Goal: Task Accomplishment & Management: Manage account settings

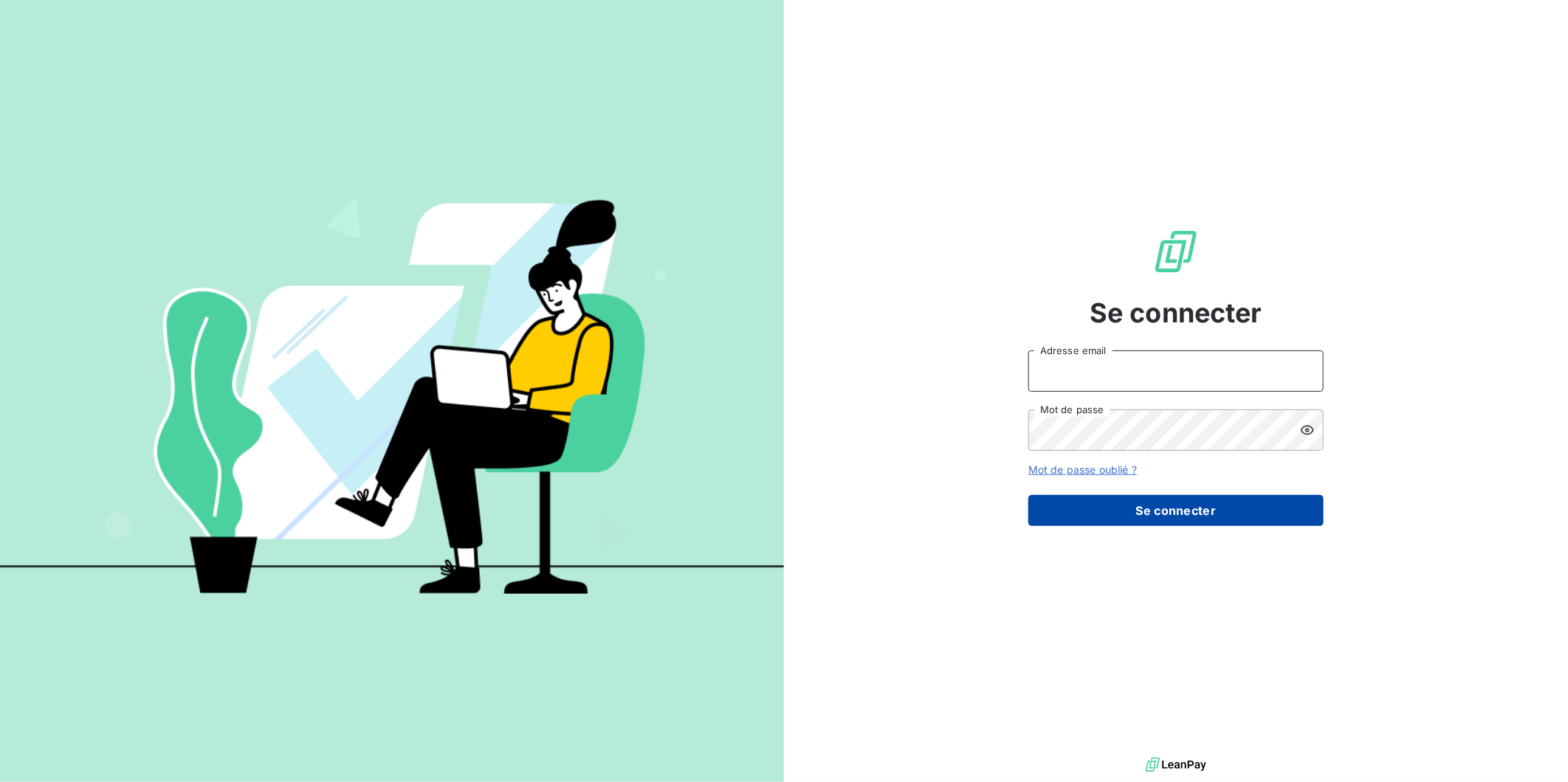
type input "[EMAIL_ADDRESS][DOMAIN_NAME]"
click at [1138, 518] on button "Se connecter" at bounding box center [1176, 511] width 295 height 31
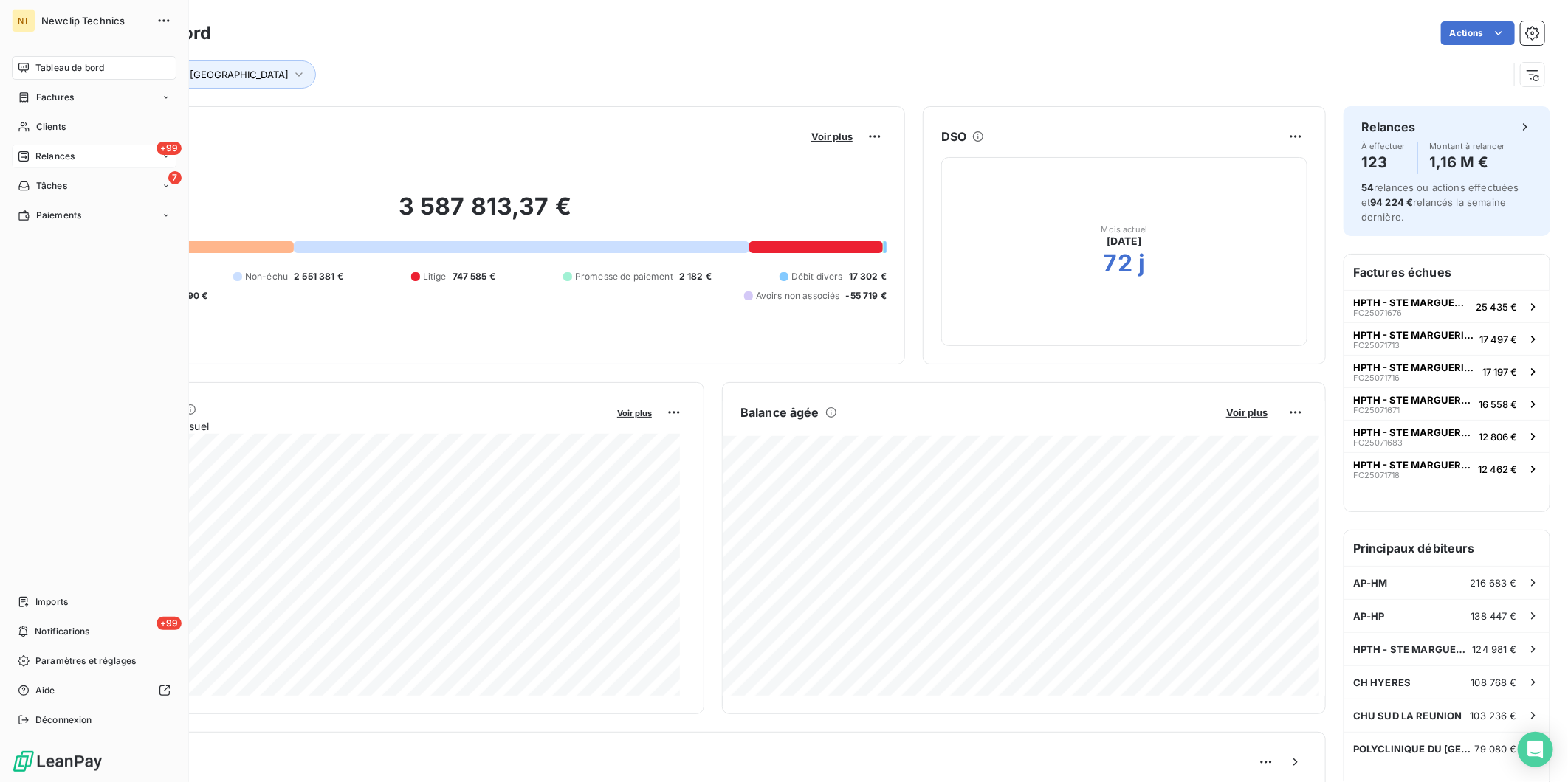
click at [39, 153] on span "Relances" at bounding box center [55, 156] width 39 height 13
click at [113, 304] on div "7 Tâches" at bounding box center [94, 304] width 165 height 24
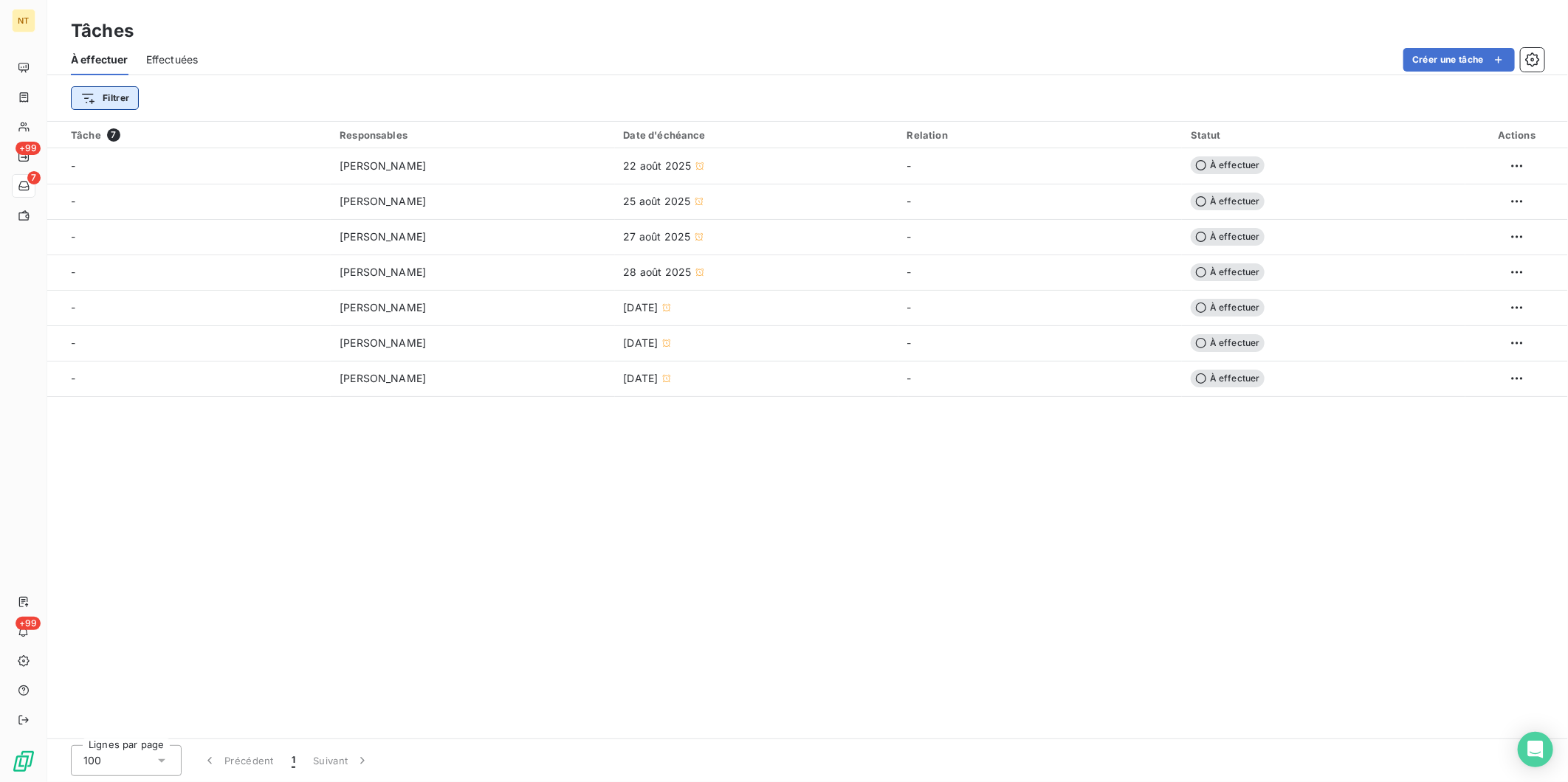
click at [96, 100] on html "NT +99 7 +99 Tâches À effectuer Effectuées Créer une tâche Filtrer Tâche 7 Resp…" at bounding box center [784, 391] width 1568 height 782
click at [27, 61] on html "NT +99 7 +99 Tâches À effectuer Effectuées Créer une tâche Filtrer Rechercher e…" at bounding box center [784, 391] width 1568 height 782
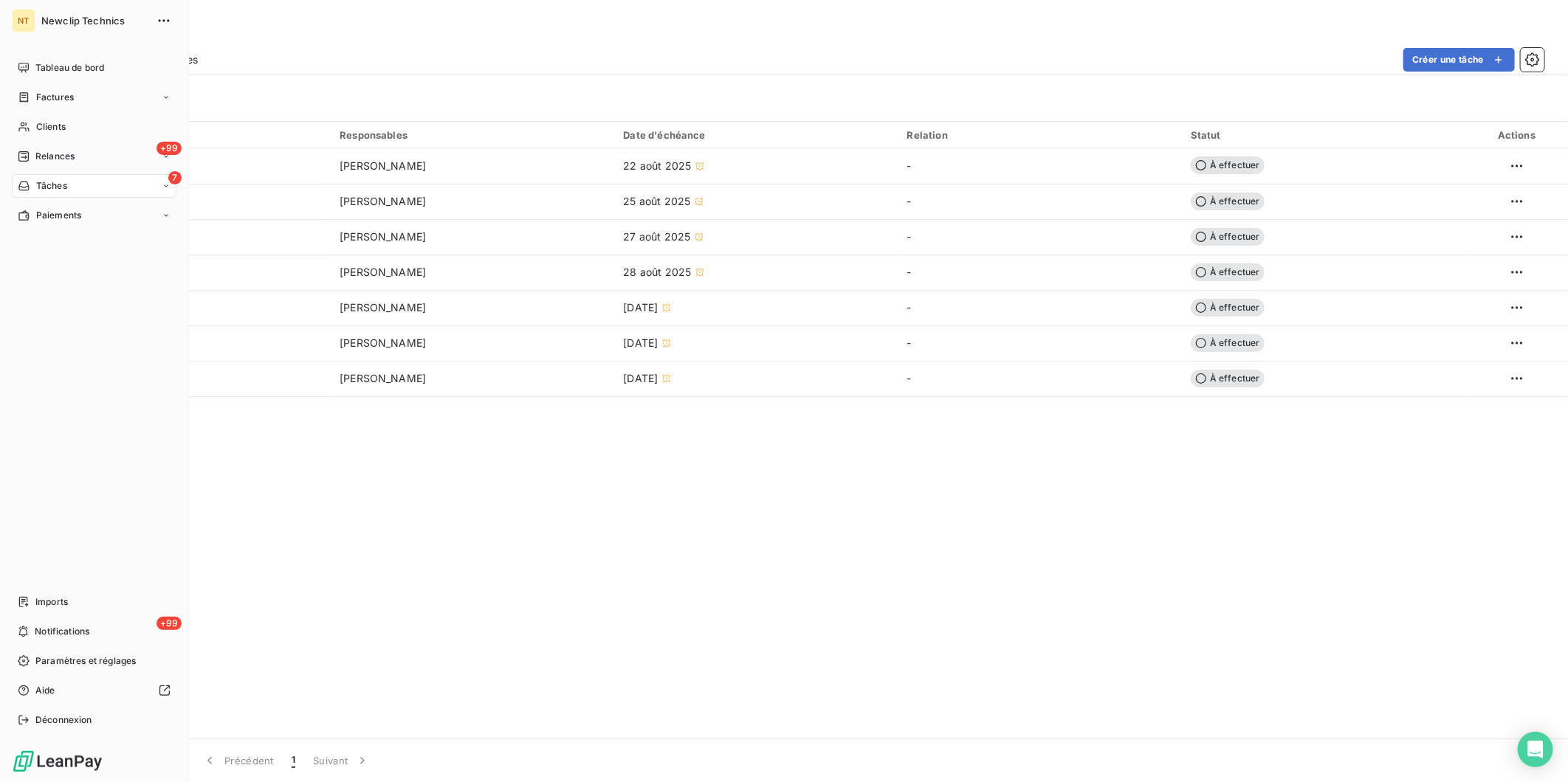
click at [27, 61] on div "Tableau de bord" at bounding box center [94, 68] width 165 height 24
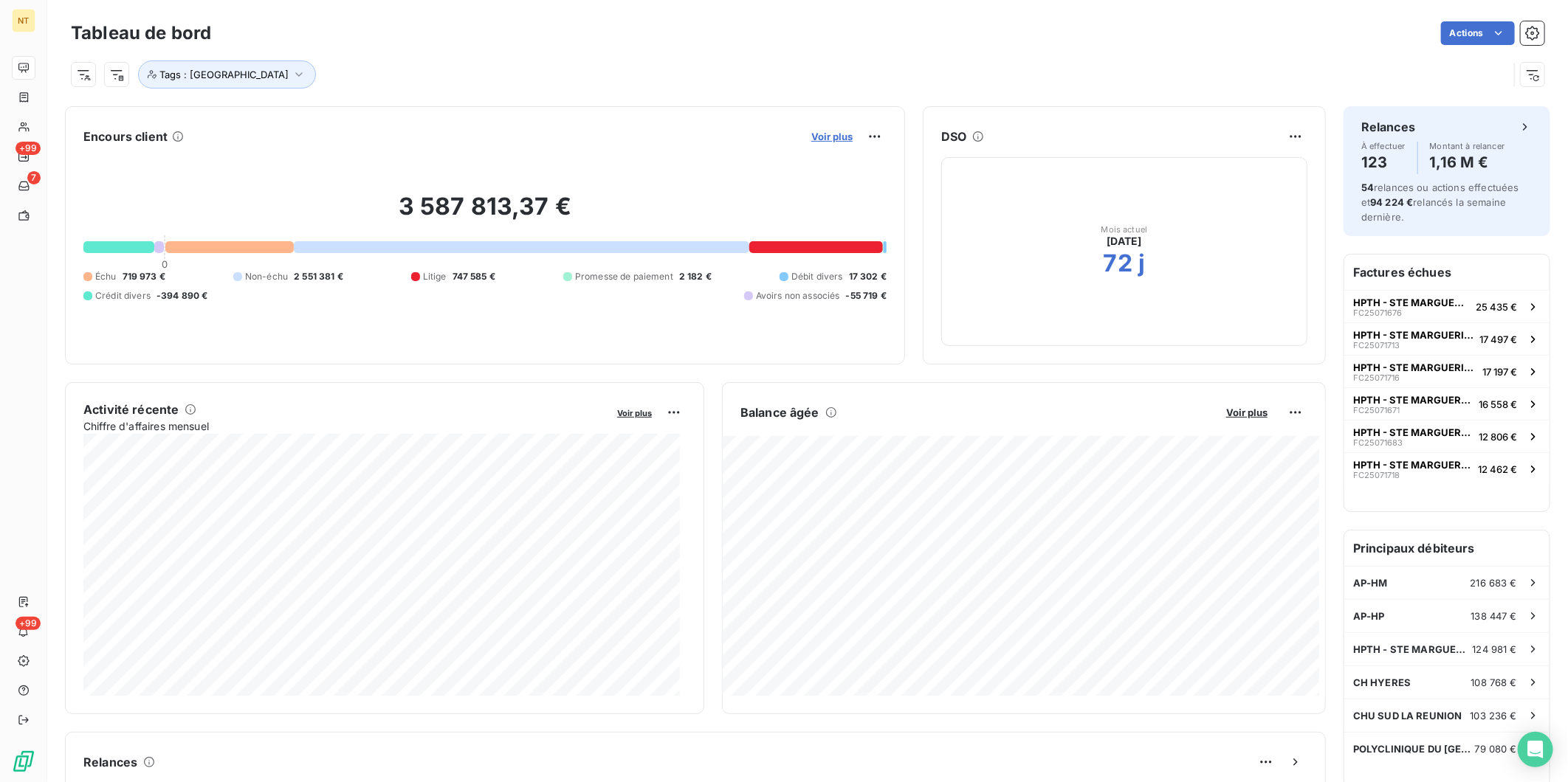
click at [811, 135] on span "Voir plus" at bounding box center [832, 137] width 41 height 12
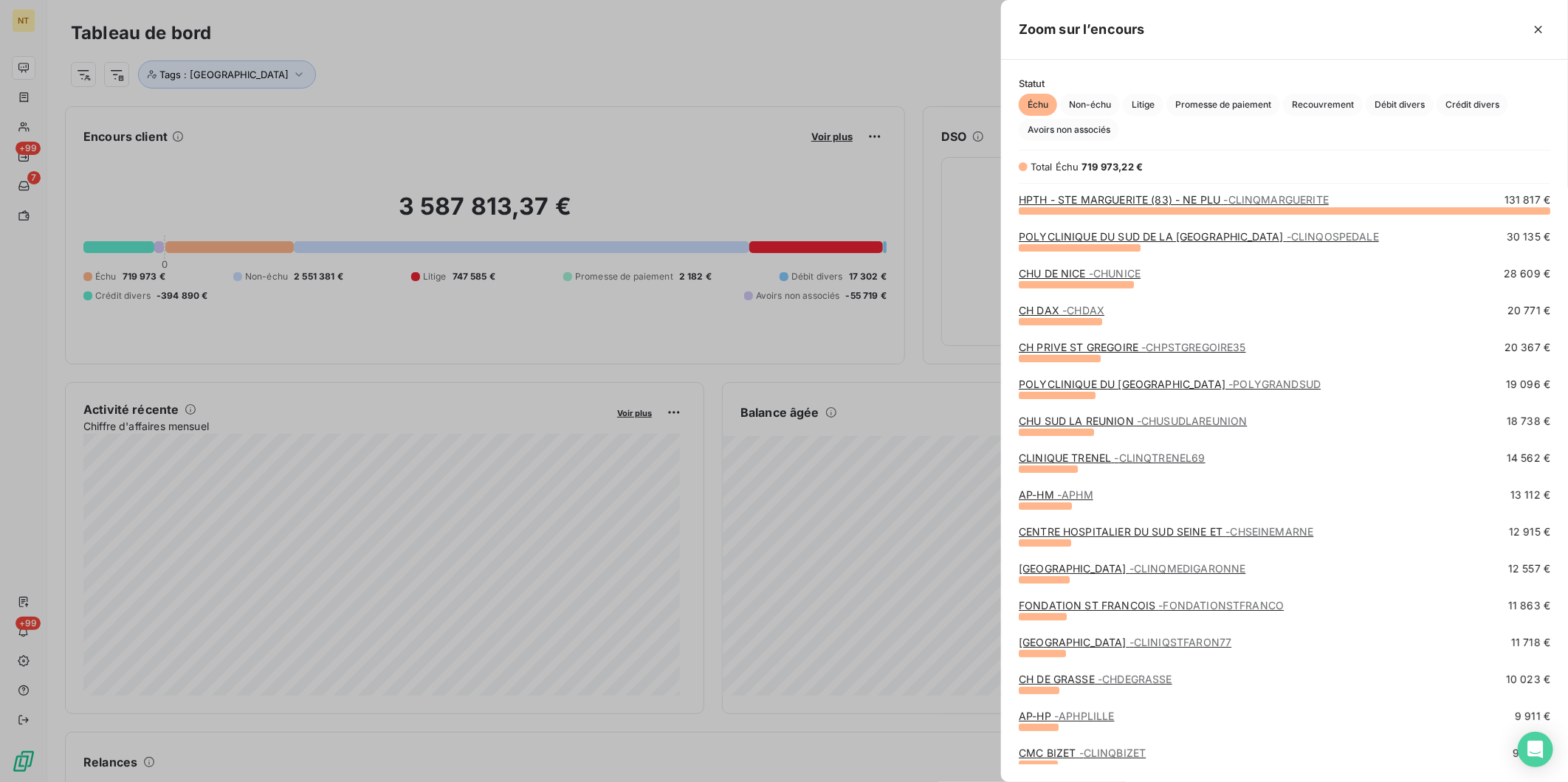
scroll to position [559, 554]
click at [1095, 128] on span "Avoirs non associés" at bounding box center [1069, 129] width 100 height 22
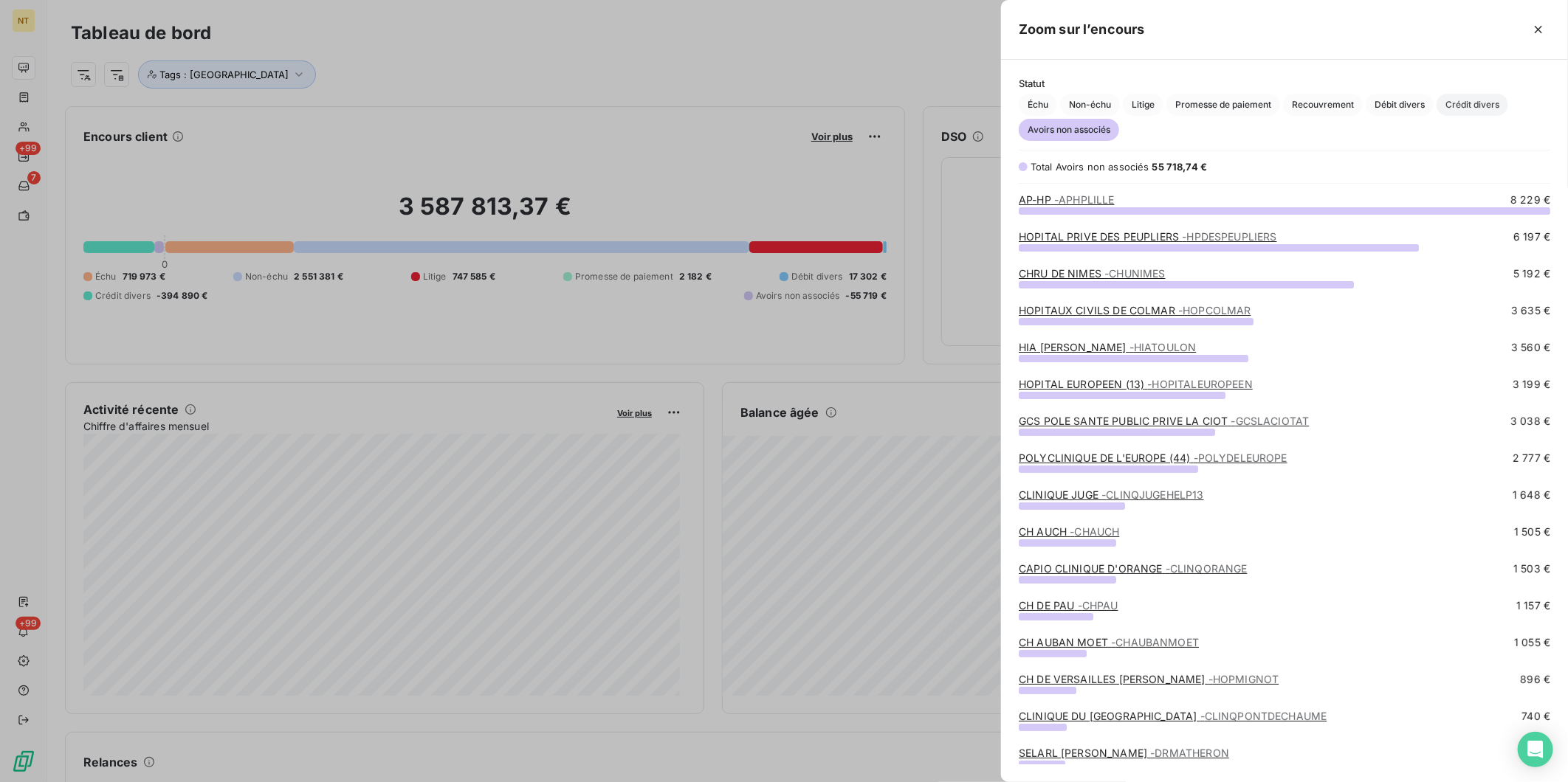
click at [1464, 105] on span "Crédit divers" at bounding box center [1473, 104] width 71 height 22
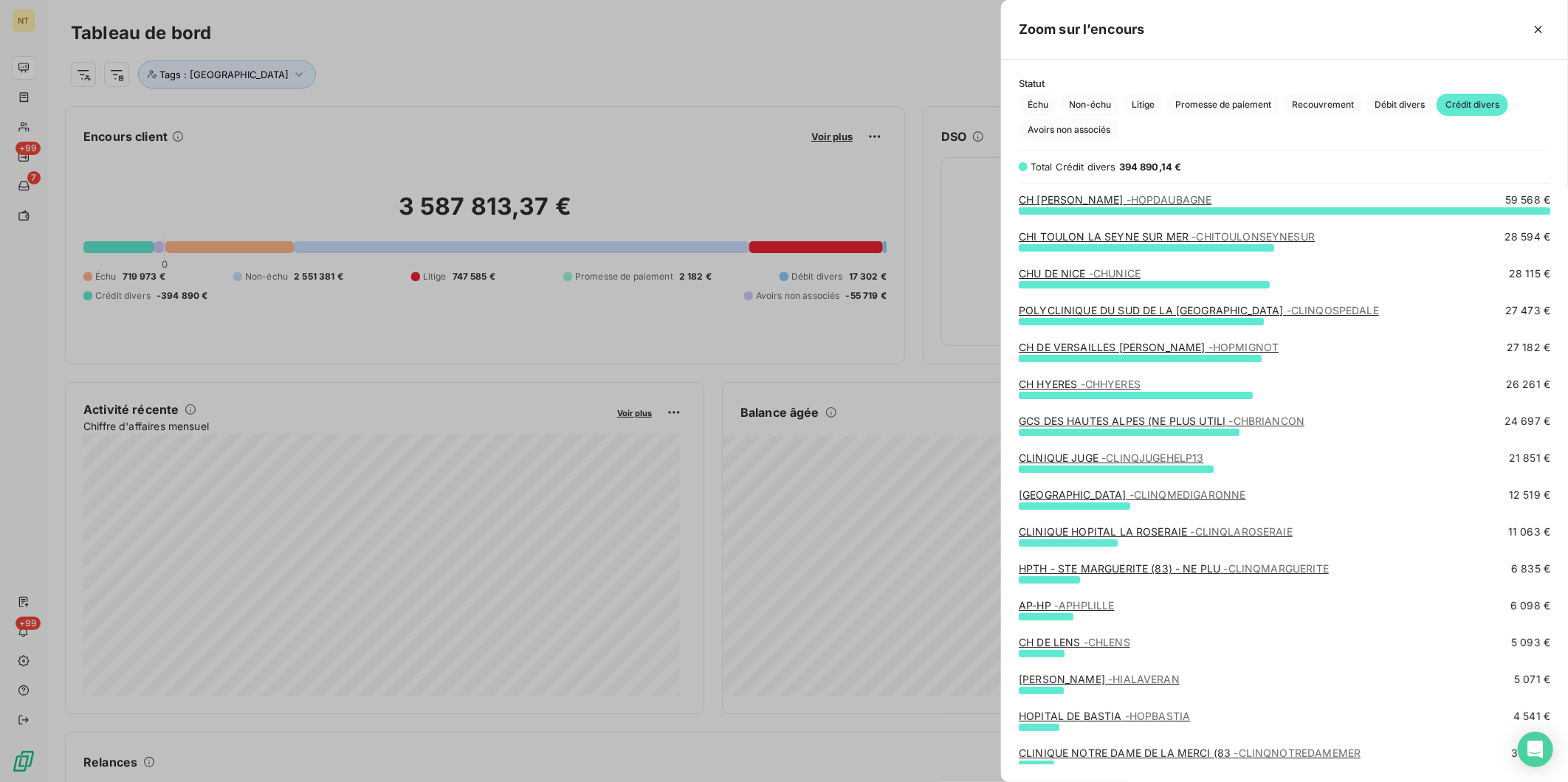
click at [1102, 351] on link "CH DE VERSAILLES [PERSON_NAME] - HOPMIGNOT" at bounding box center [1149, 347] width 260 height 13
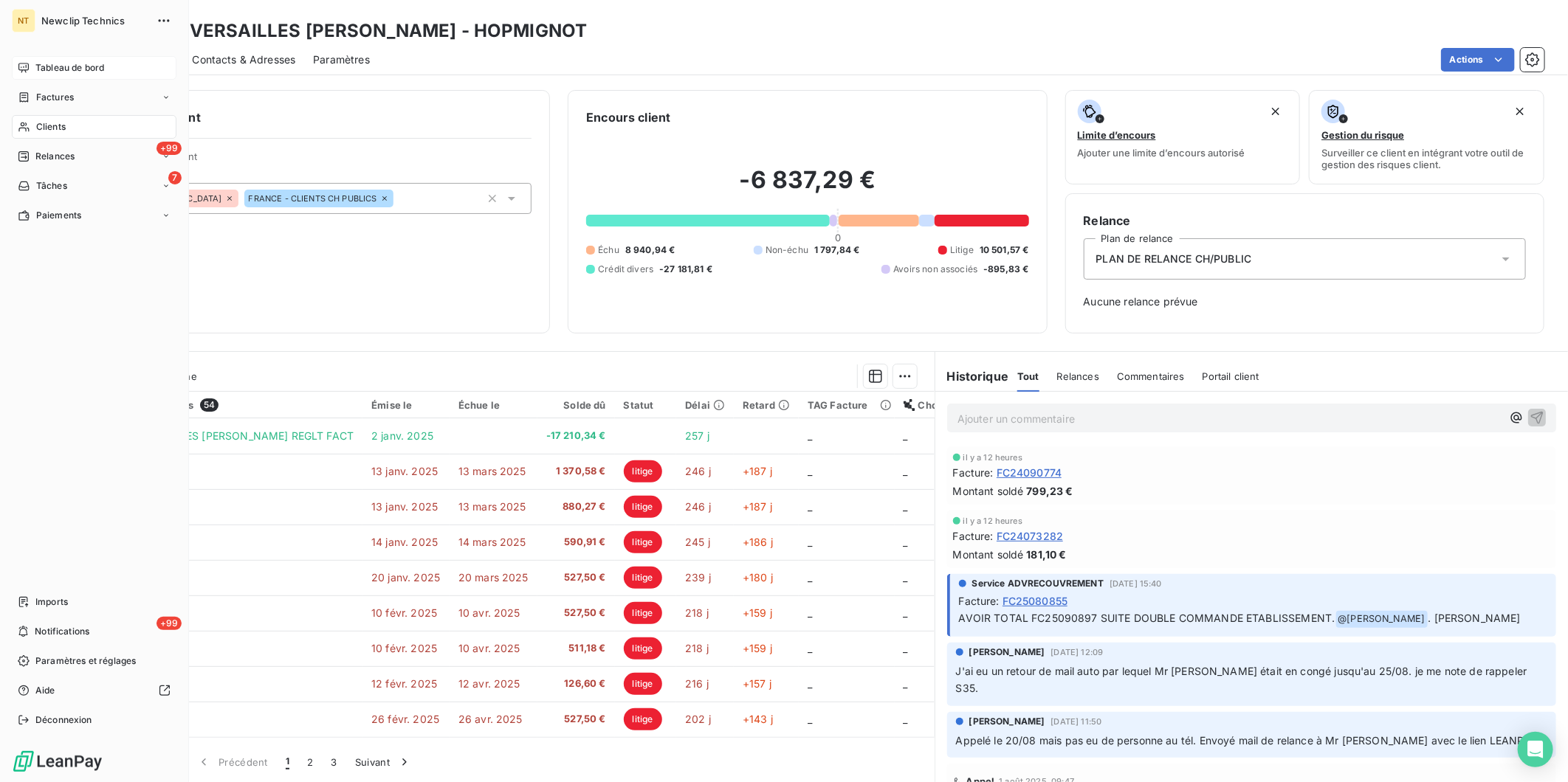
click at [33, 63] on div "Tableau de bord" at bounding box center [94, 68] width 165 height 24
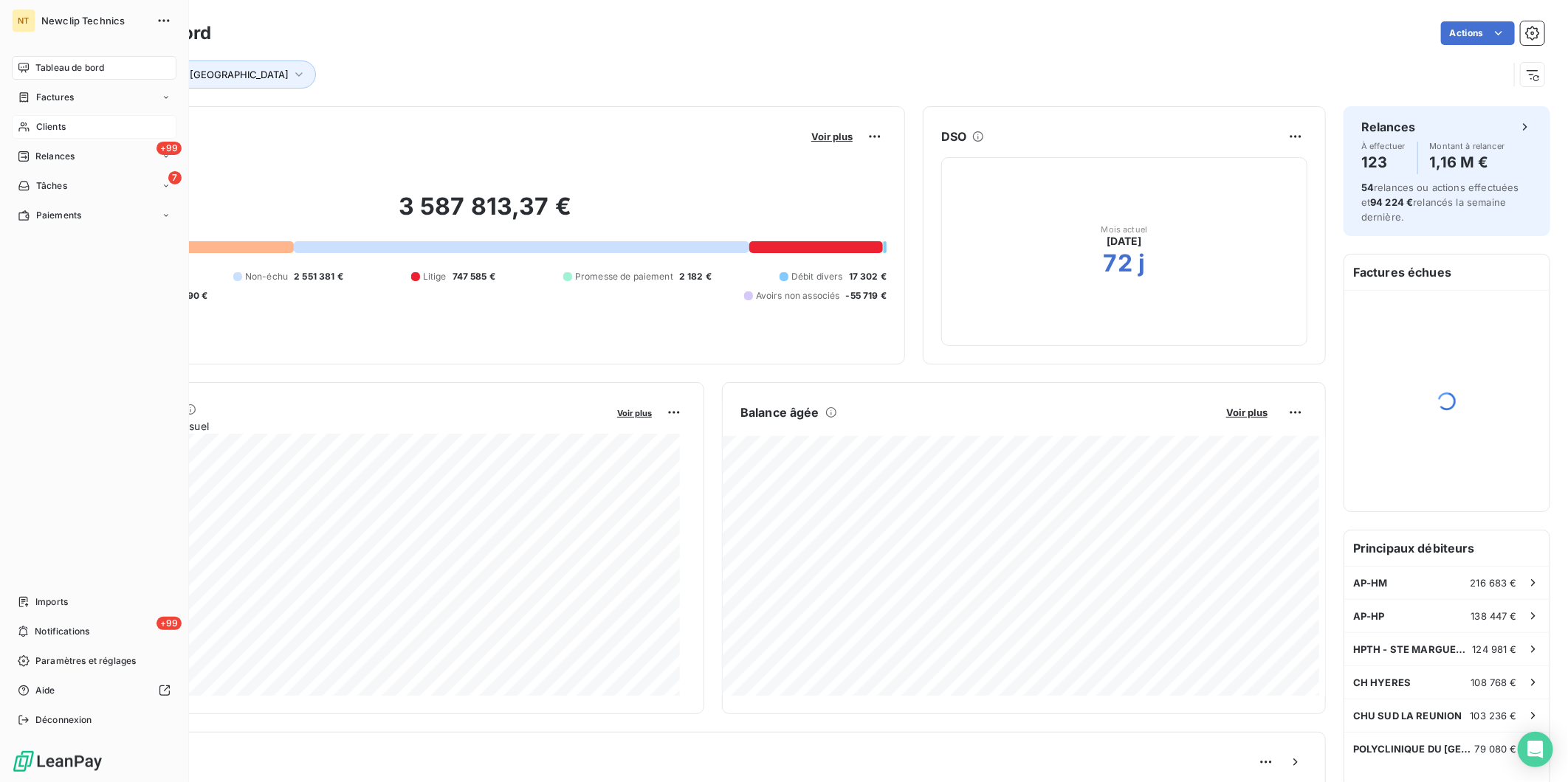
click at [52, 126] on span "Clients" at bounding box center [51, 126] width 30 height 13
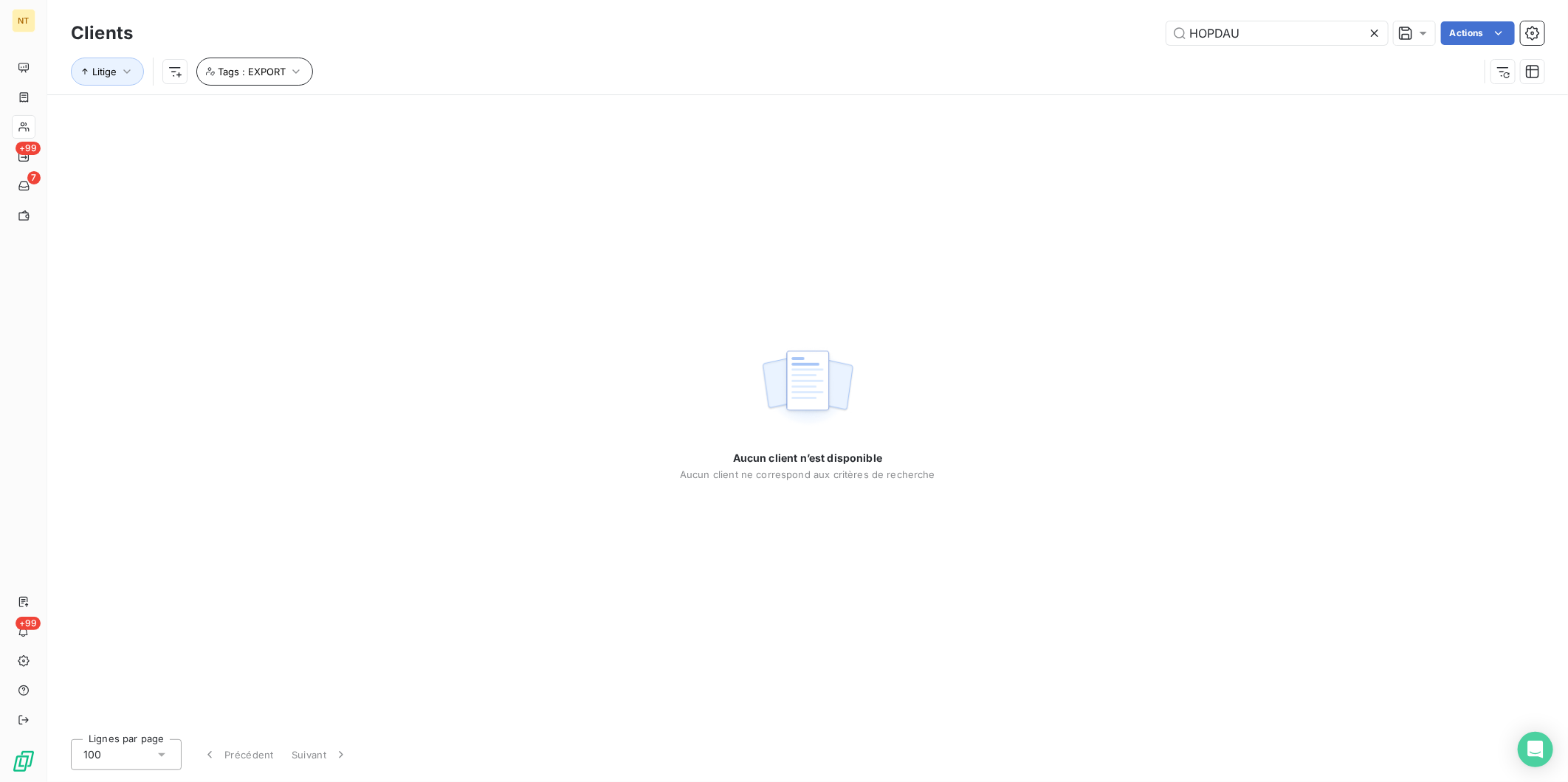
type input "HOPDAU"
click at [284, 62] on button "Tags : EXPORT" at bounding box center [254, 71] width 116 height 28
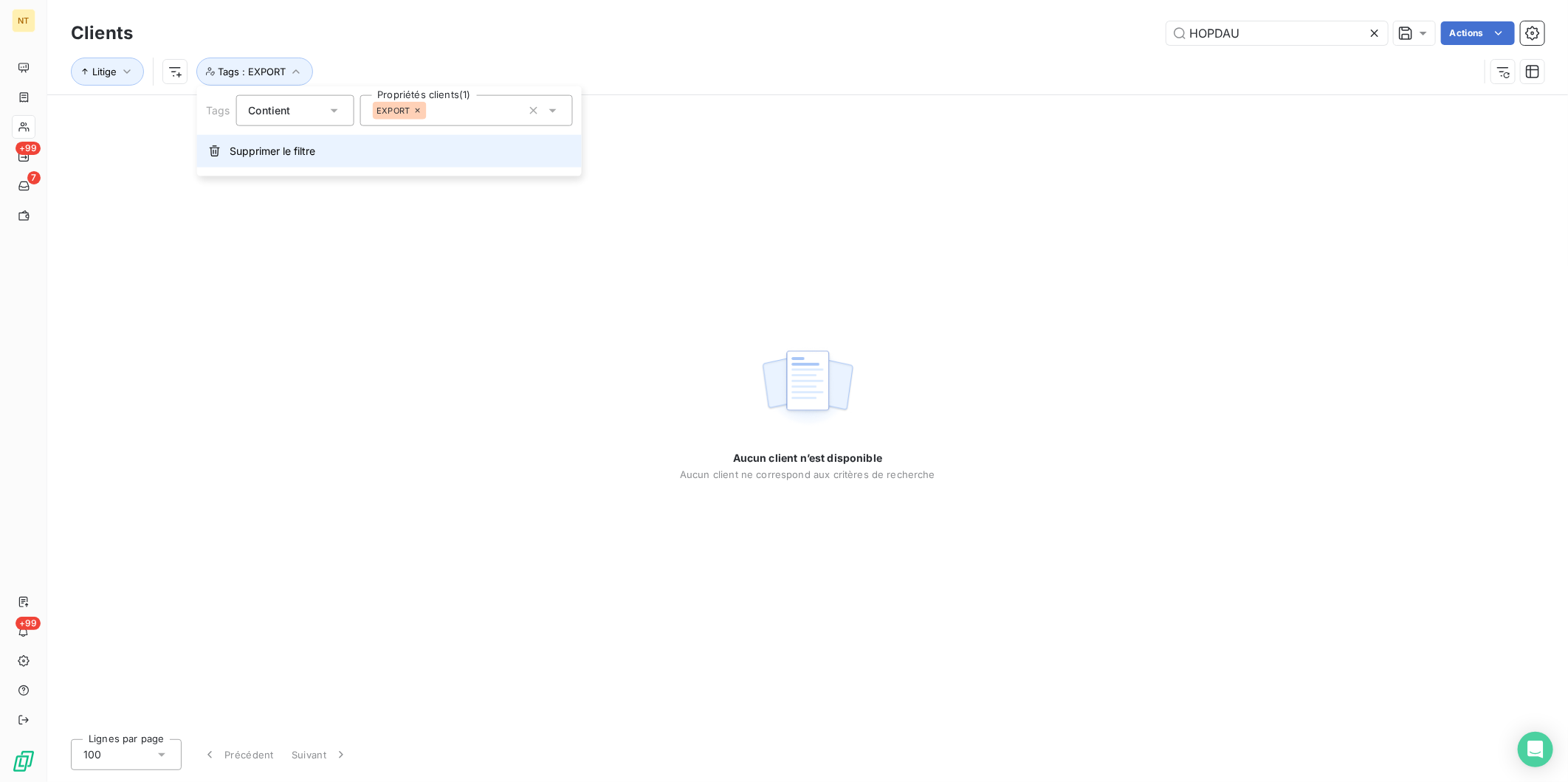
click at [285, 145] on span "Supprimer le filtre" at bounding box center [272, 150] width 86 height 14
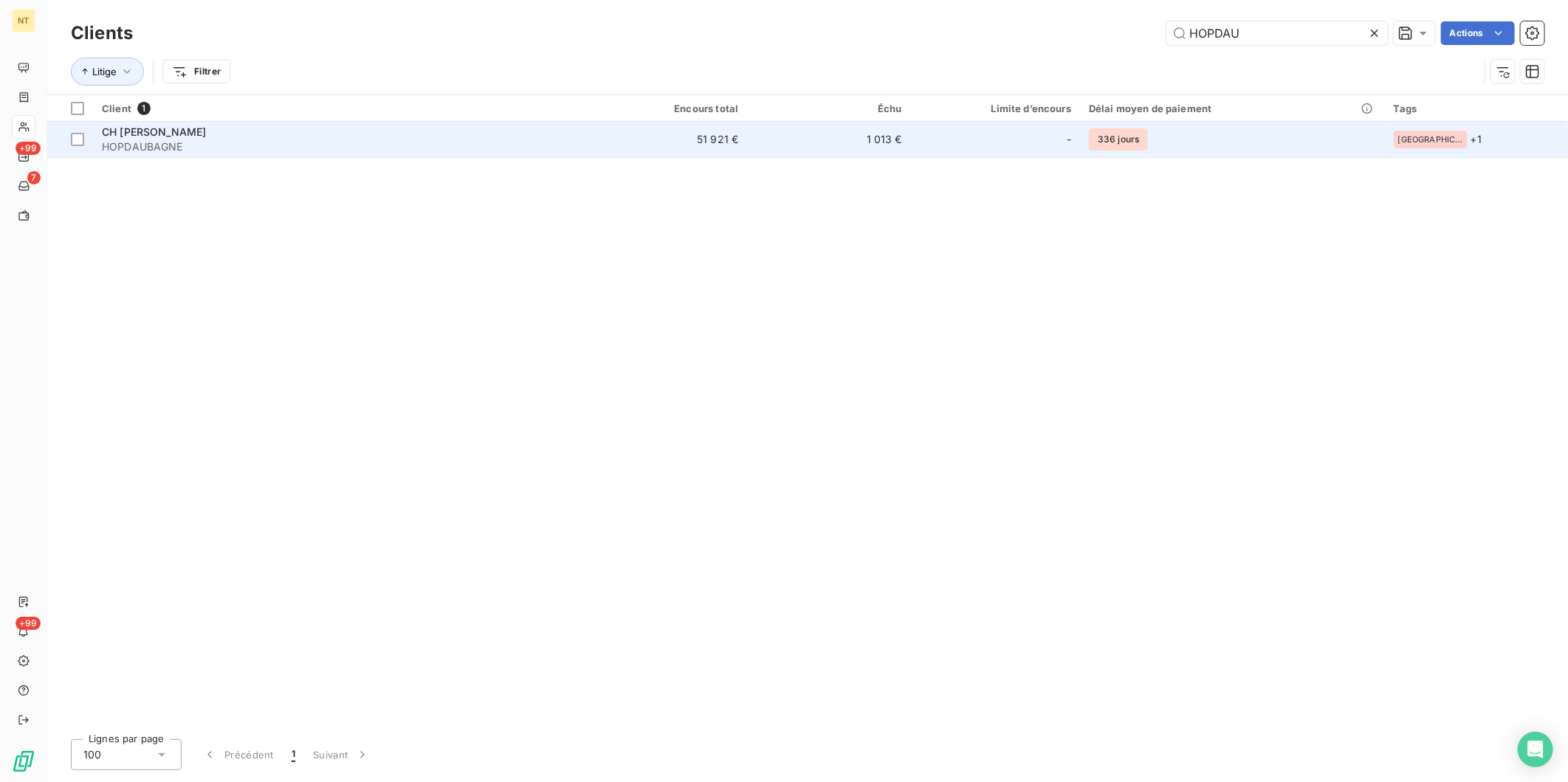
click at [181, 138] on span "CH [PERSON_NAME]" at bounding box center [154, 131] width 104 height 13
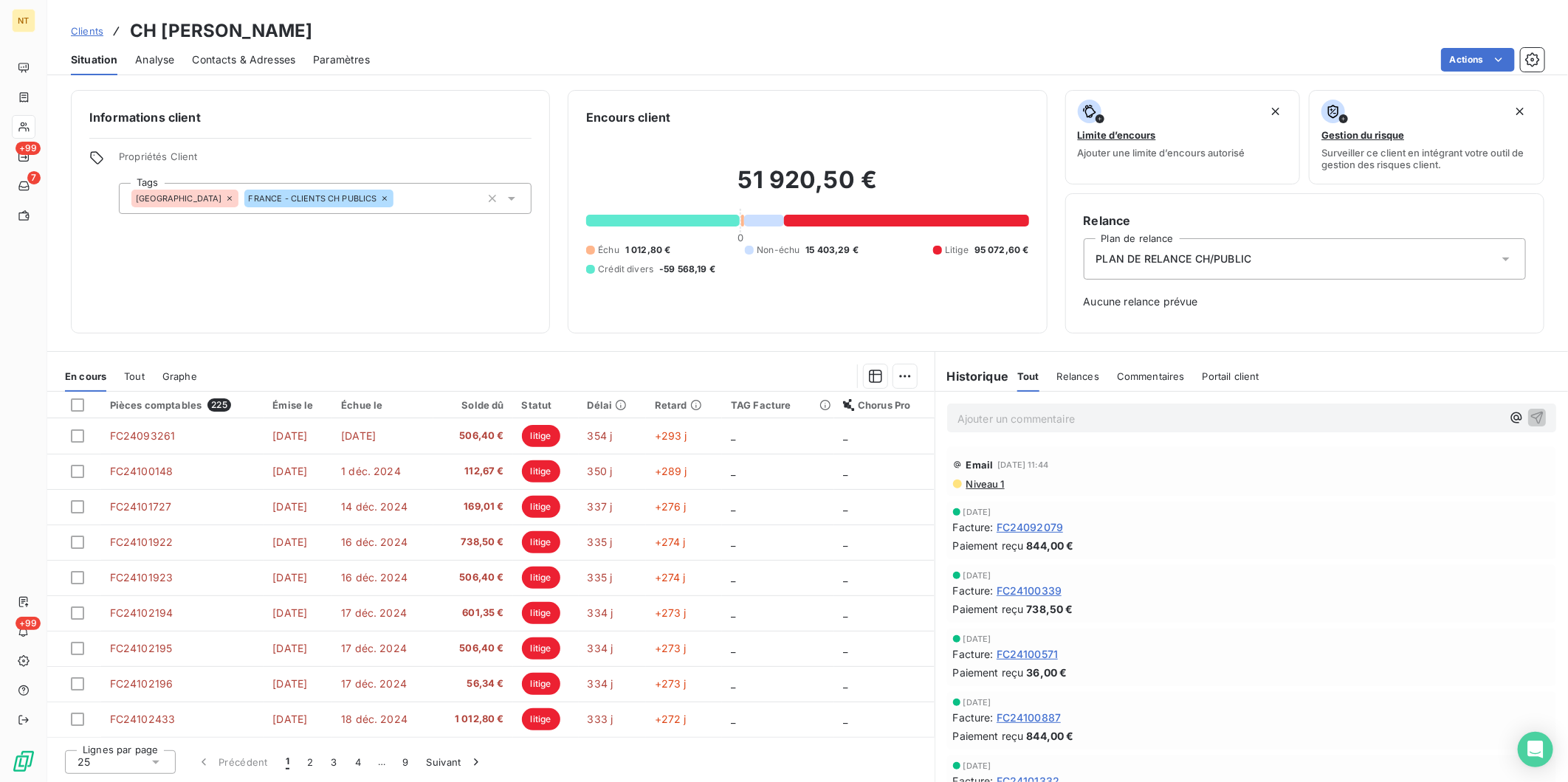
click at [1007, 483] on div "Niveau 1" at bounding box center [1252, 484] width 598 height 12
click at [1001, 483] on span "Niveau 1" at bounding box center [985, 484] width 40 height 12
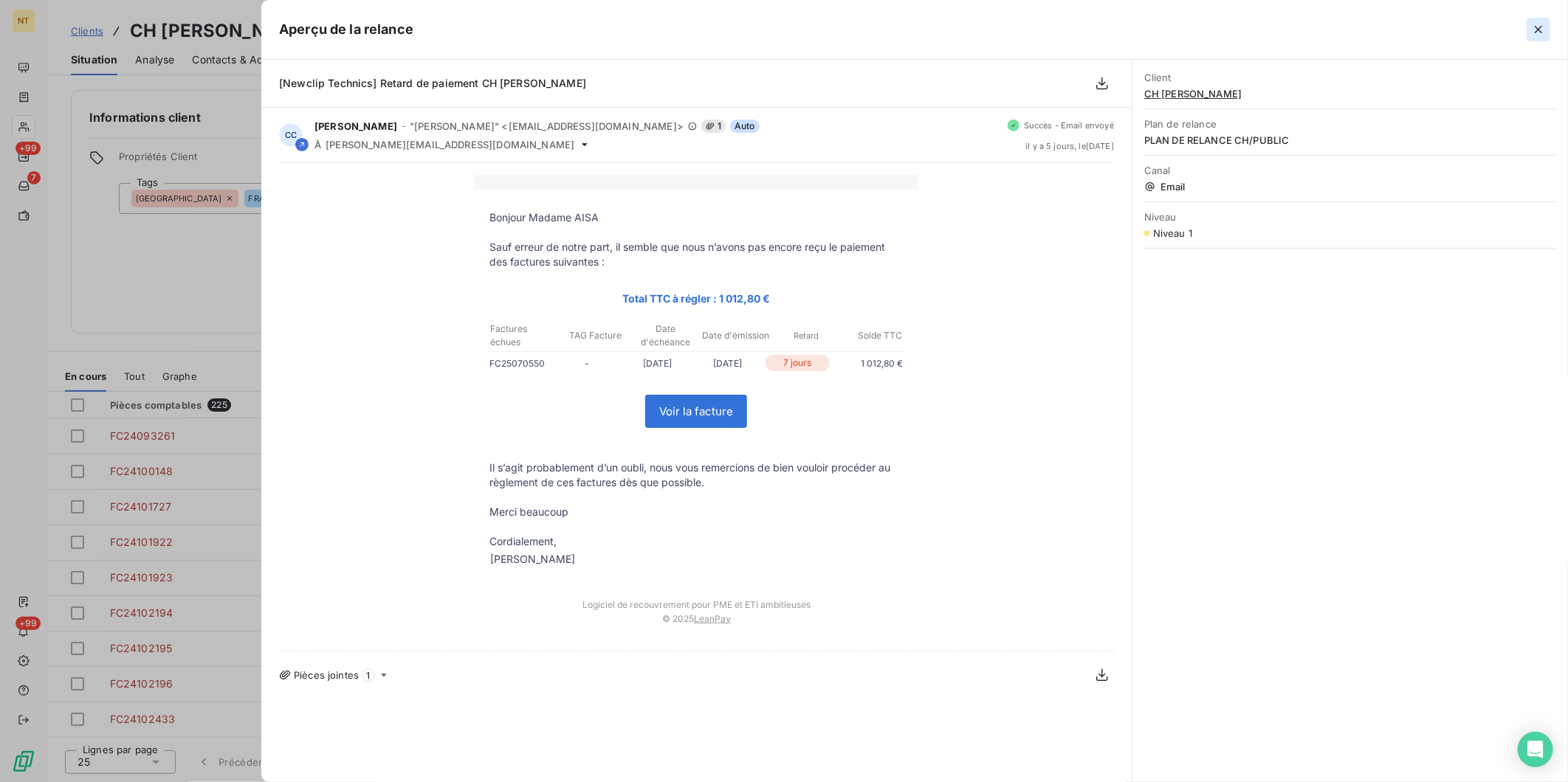
click at [1541, 30] on icon "button" at bounding box center [1538, 29] width 14 height 14
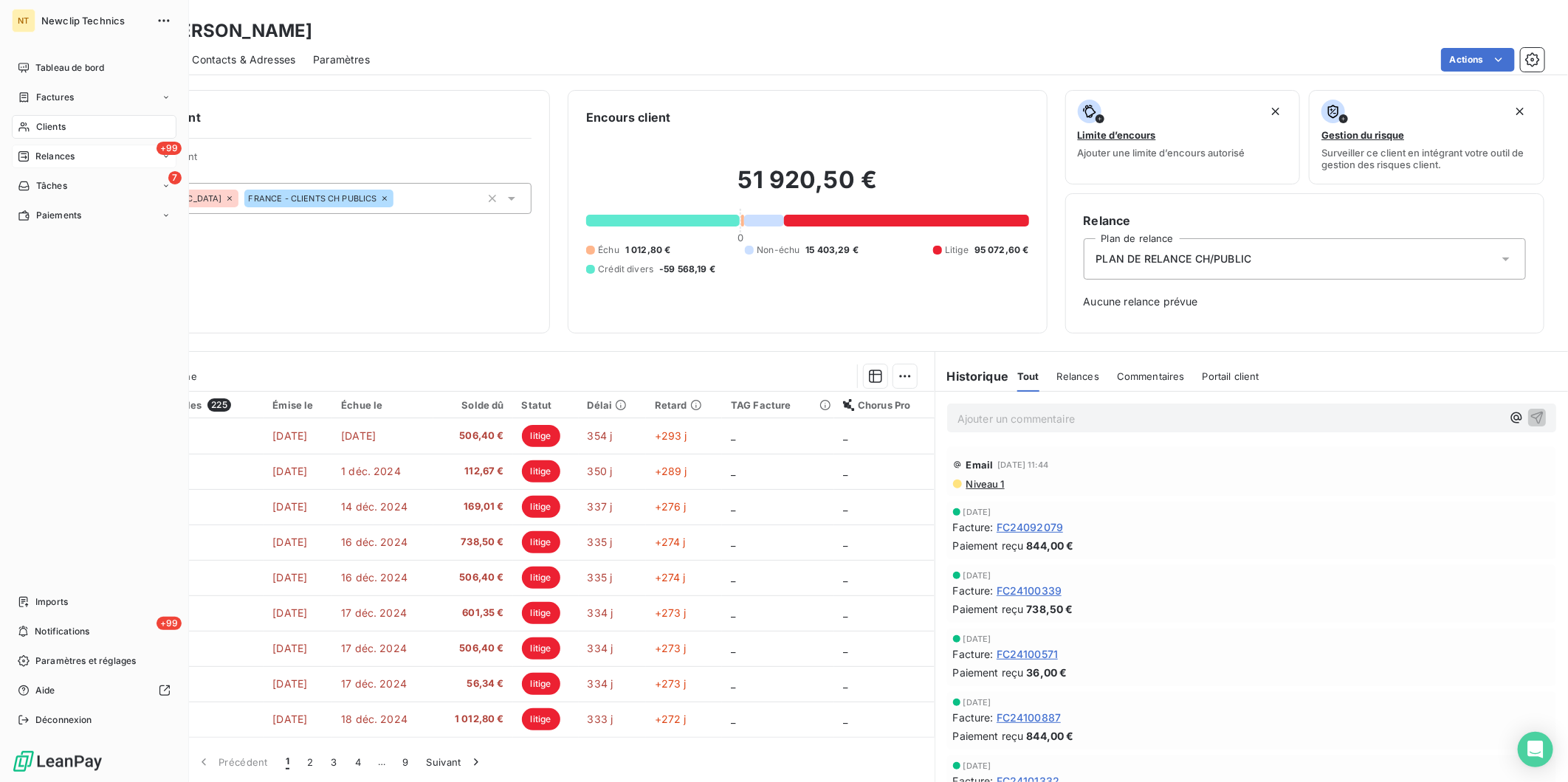
click at [24, 150] on icon at bounding box center [24, 157] width 12 height 12
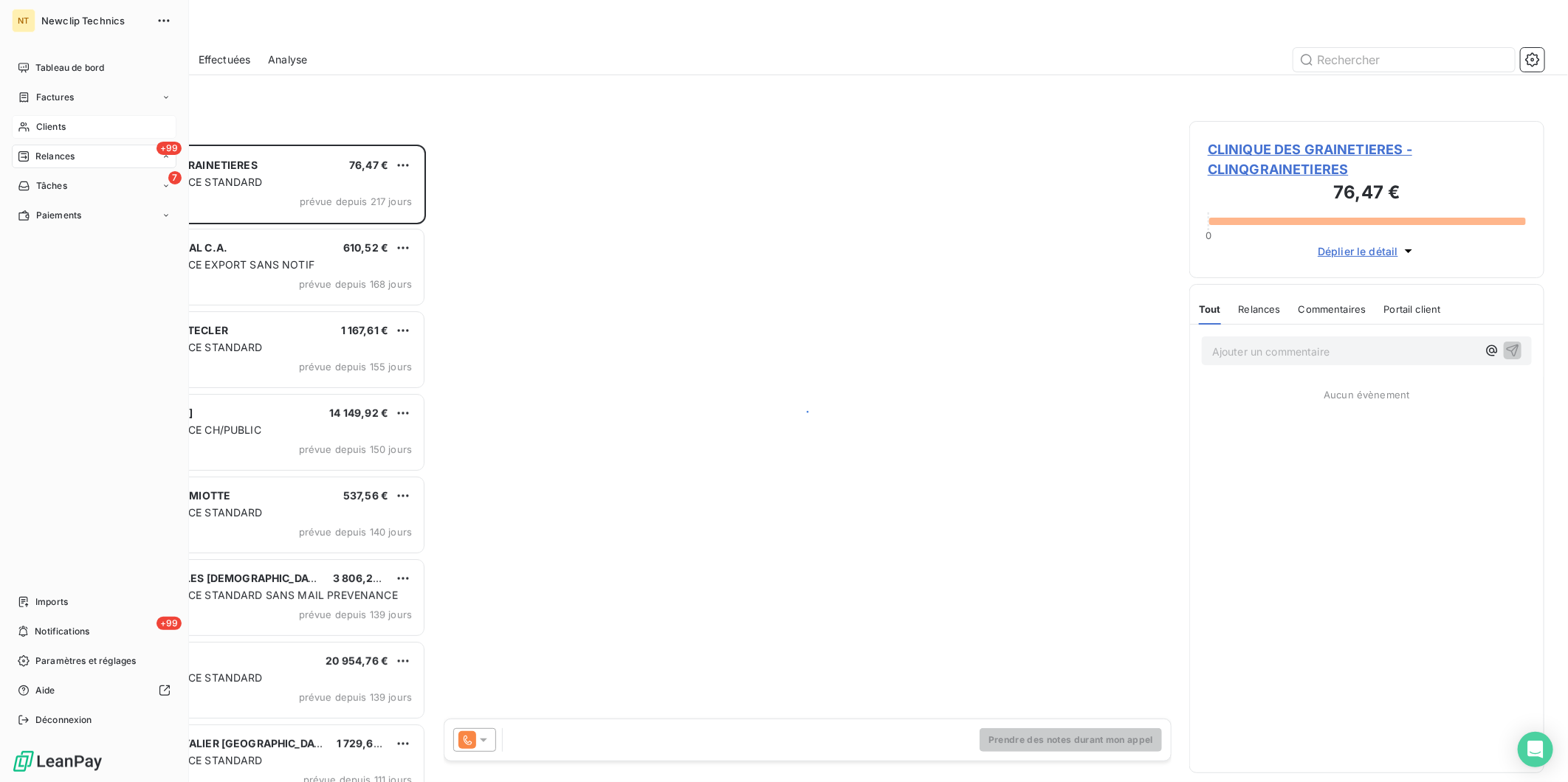
scroll to position [624, 343]
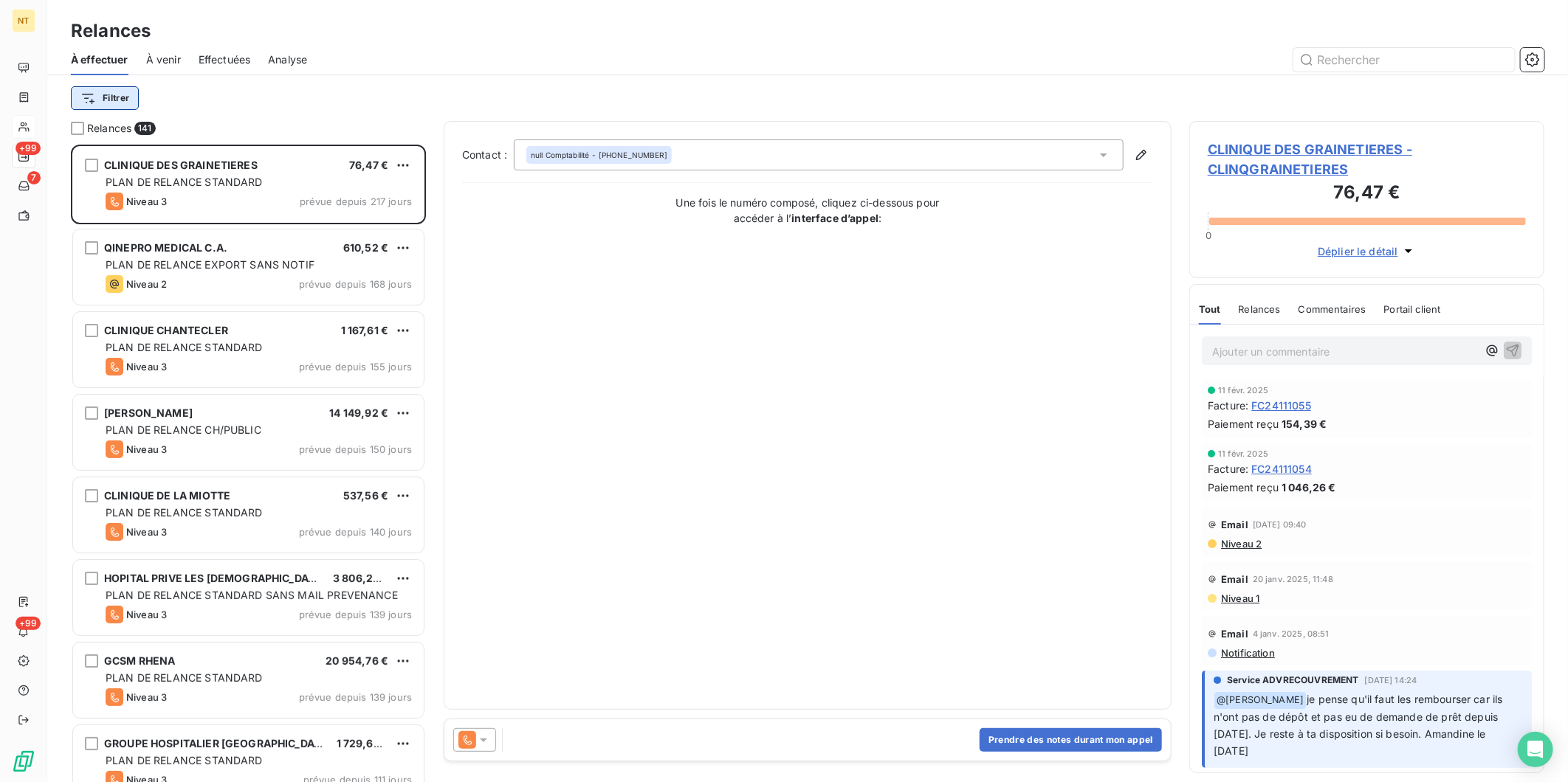
click at [113, 99] on html "NT +99 7 +99 Relances À effectuer À venir Effectuées Analyse Filtrer Relances 1…" at bounding box center [784, 391] width 1568 height 782
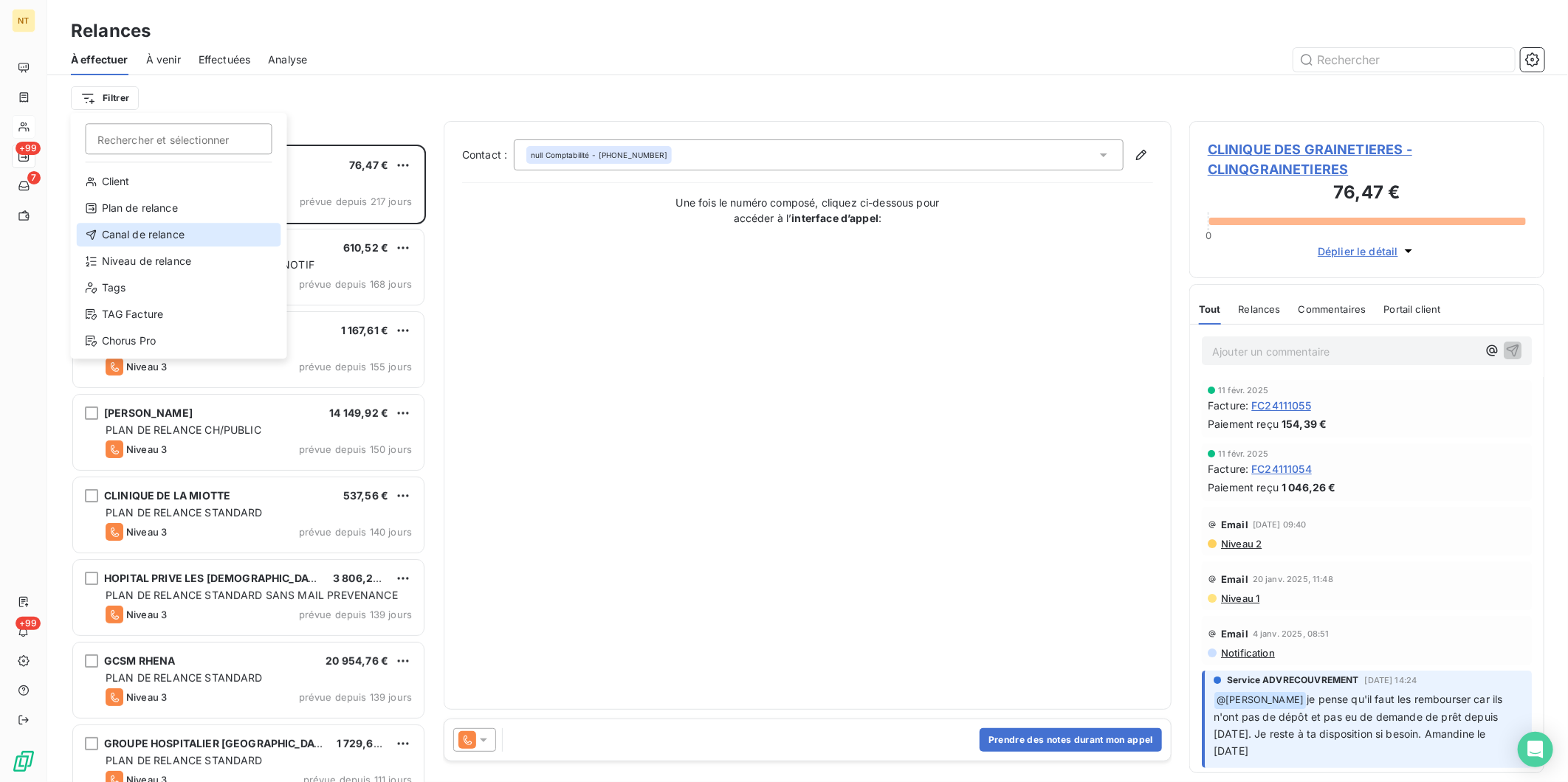
click at [152, 233] on div "Canal de relance" at bounding box center [179, 234] width 205 height 24
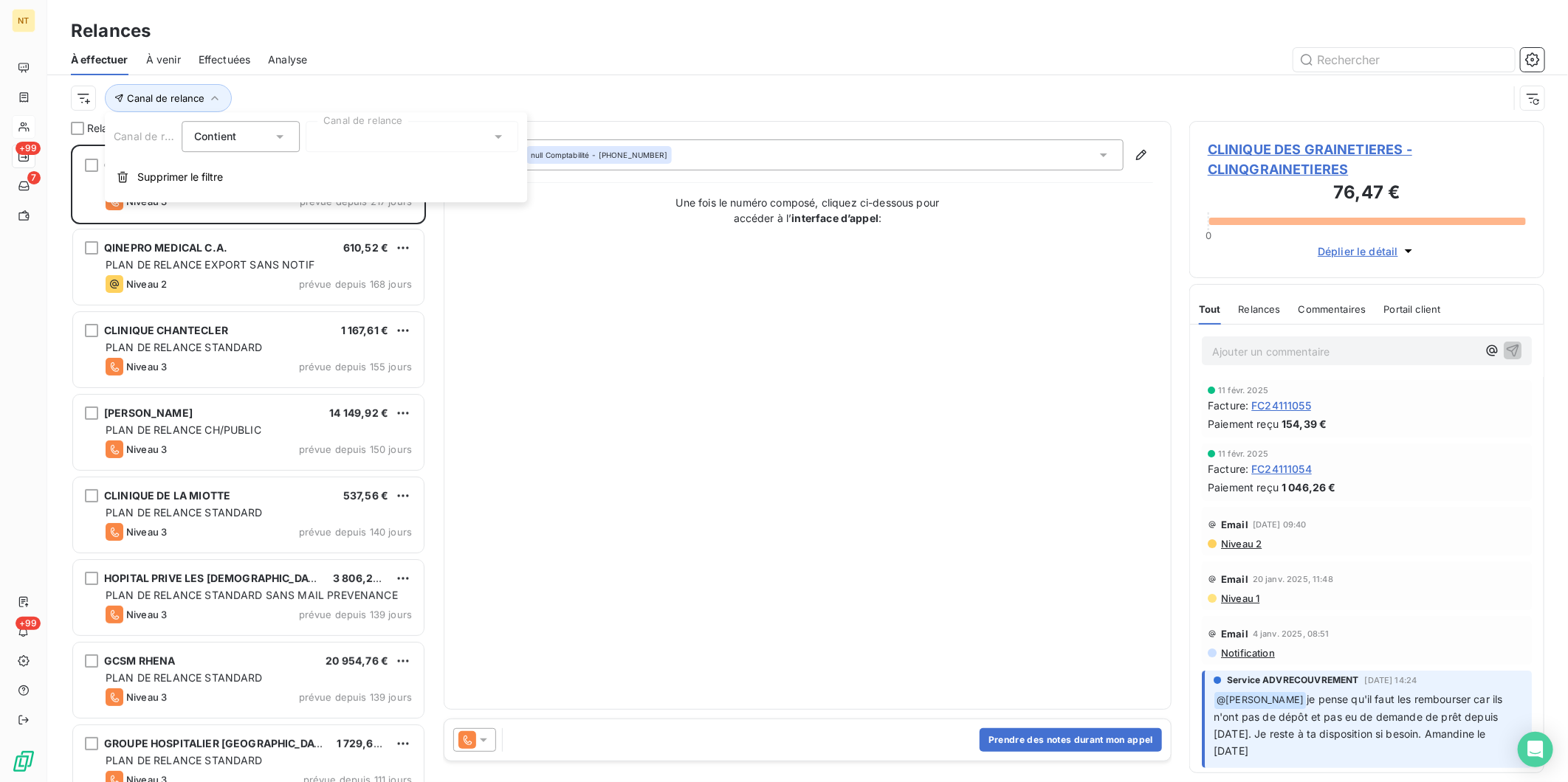
click at [497, 91] on div "Canal de relance" at bounding box center [789, 98] width 1437 height 28
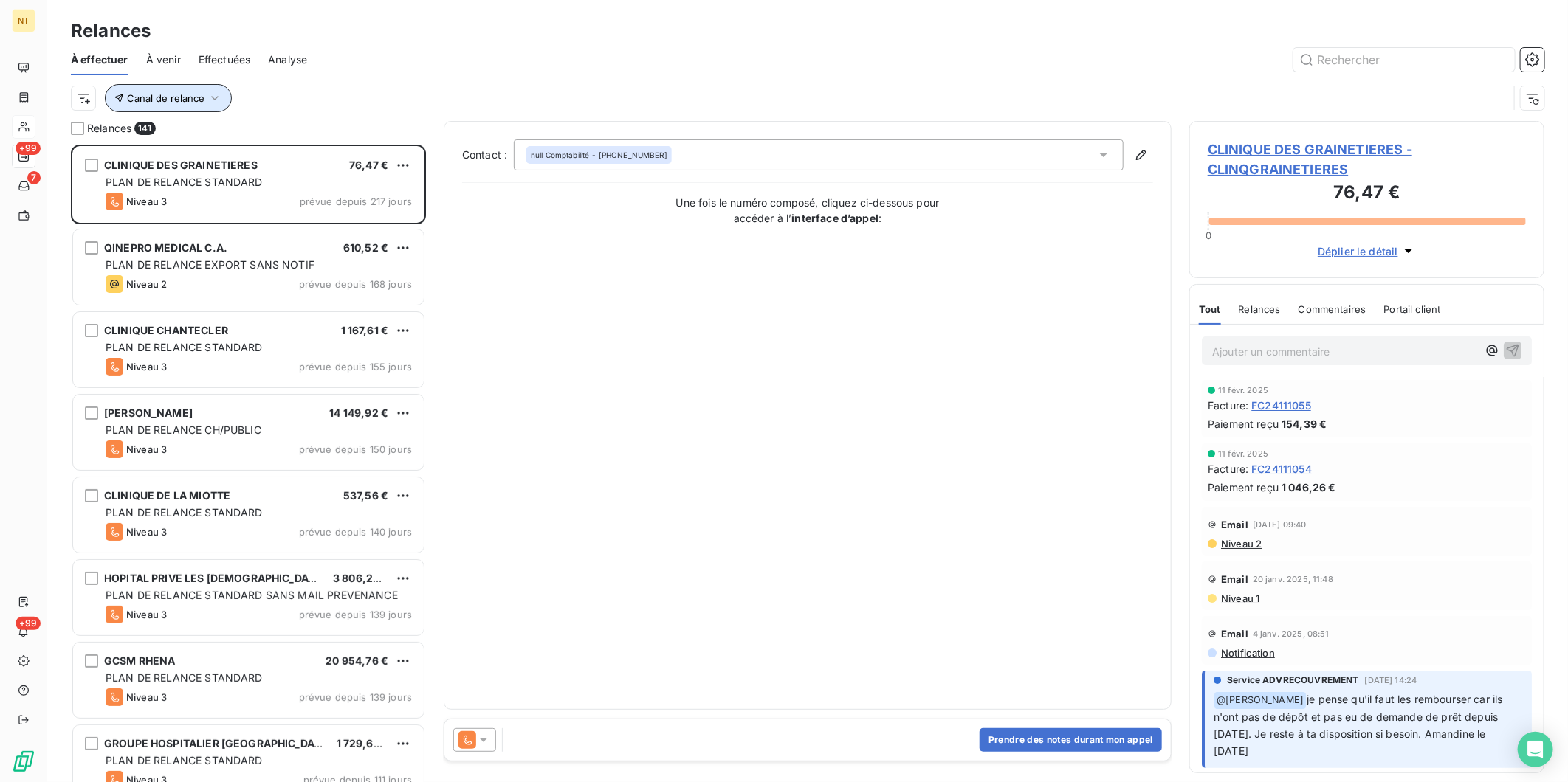
click at [223, 102] on button "Canal de relance" at bounding box center [168, 98] width 127 height 28
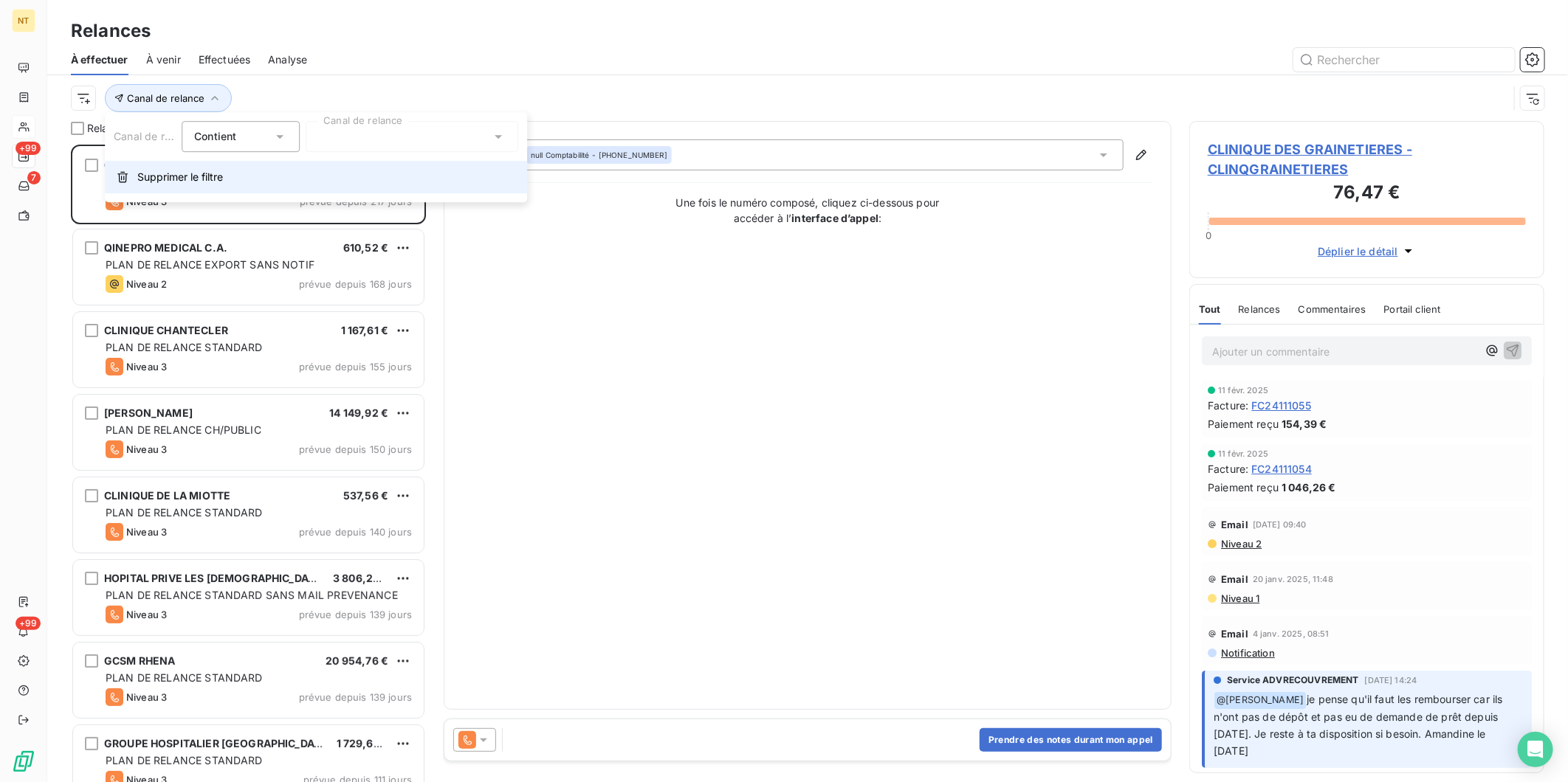
click at [176, 167] on button "Supprimer le filtre" at bounding box center [316, 177] width 422 height 33
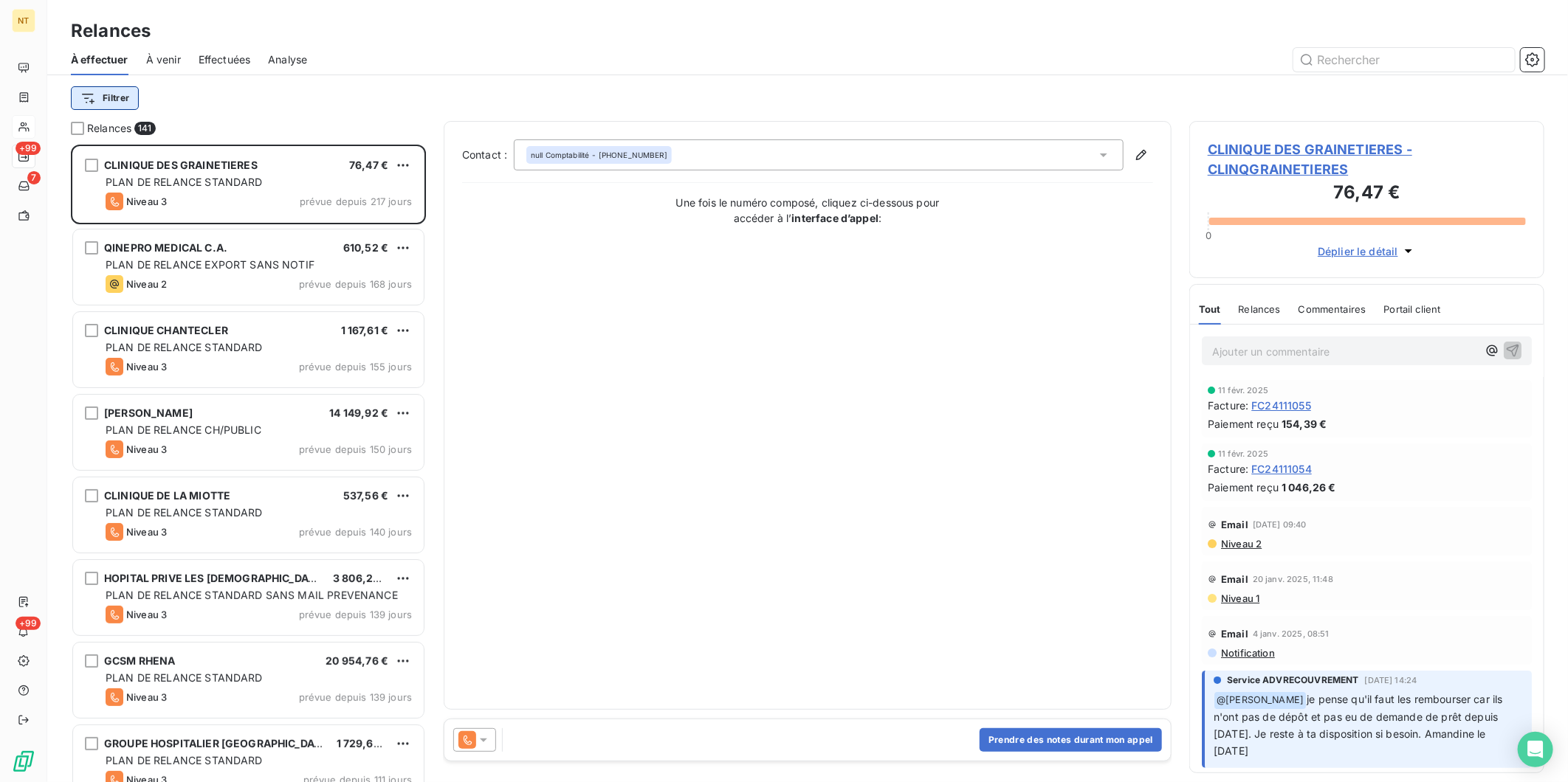
click at [134, 101] on html "NT +99 7 +99 Relances À effectuer À venir Effectuées Analyse Filtrer Relances 1…" at bounding box center [784, 391] width 1568 height 782
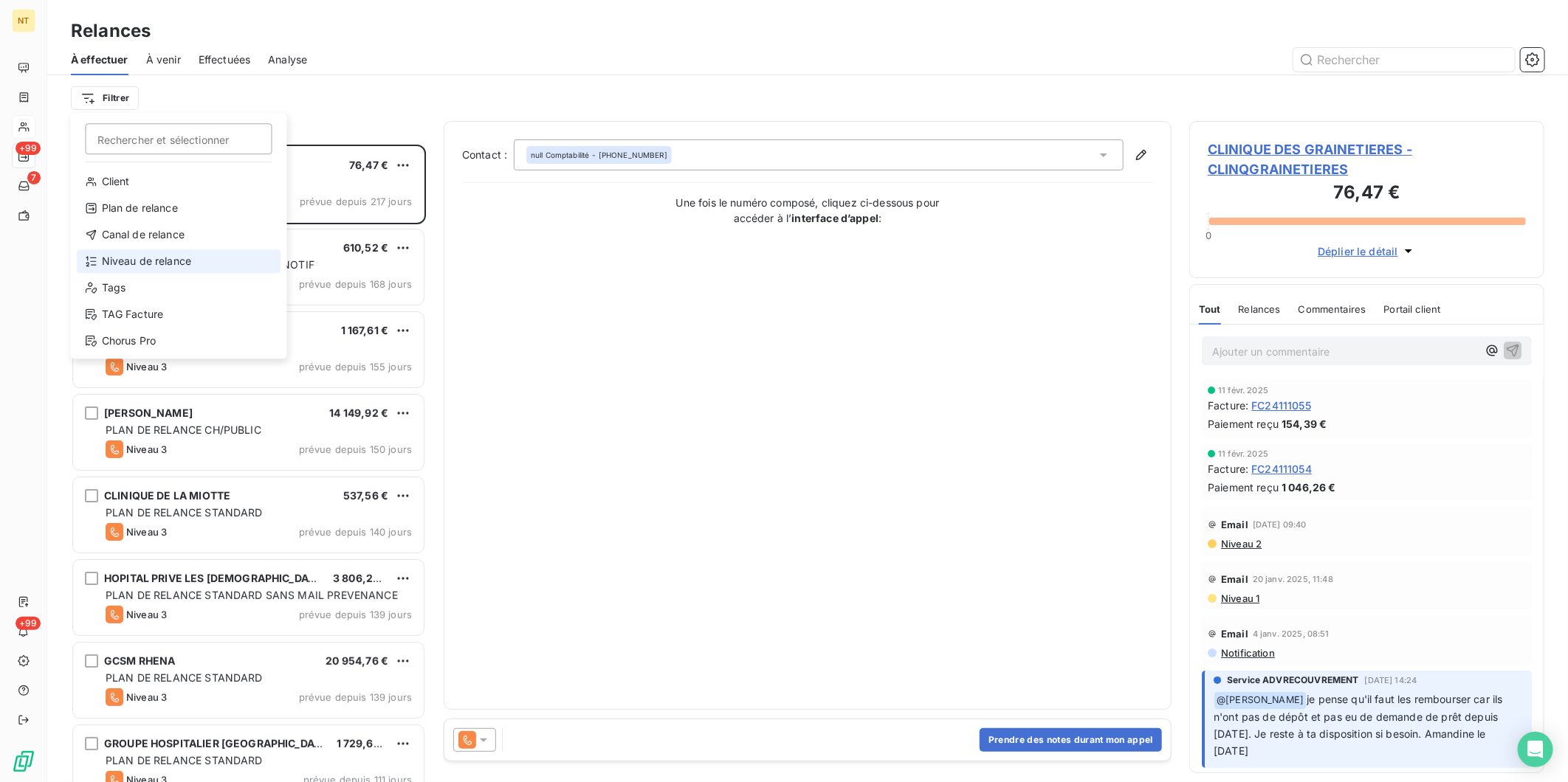
drag, startPoint x: 167, startPoint y: 205, endPoint x: 175, endPoint y: 271, distance: 66.5
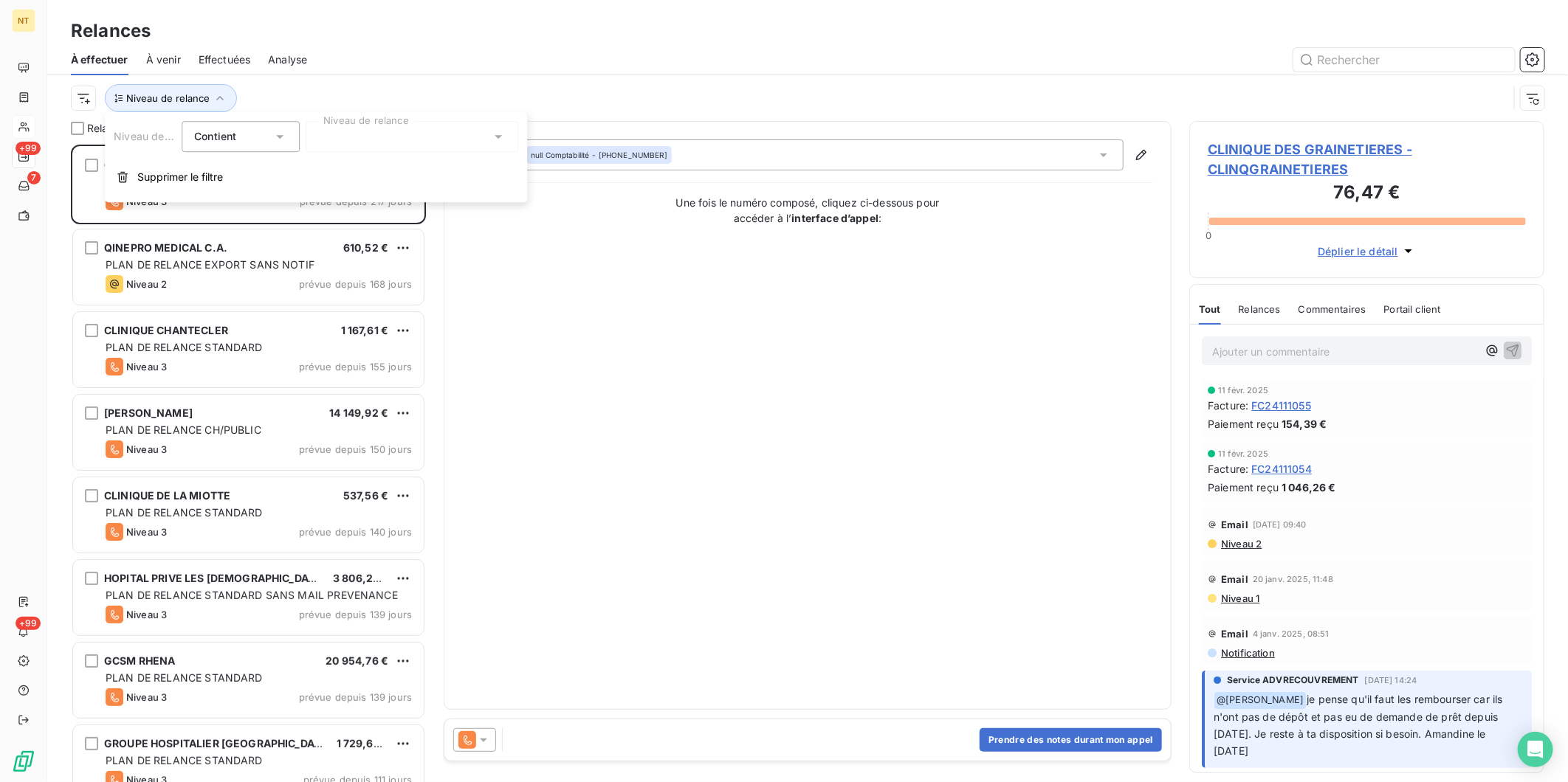
click at [349, 147] on div at bounding box center [412, 136] width 213 height 31
click at [319, 223] on div at bounding box center [321, 221] width 13 height 13
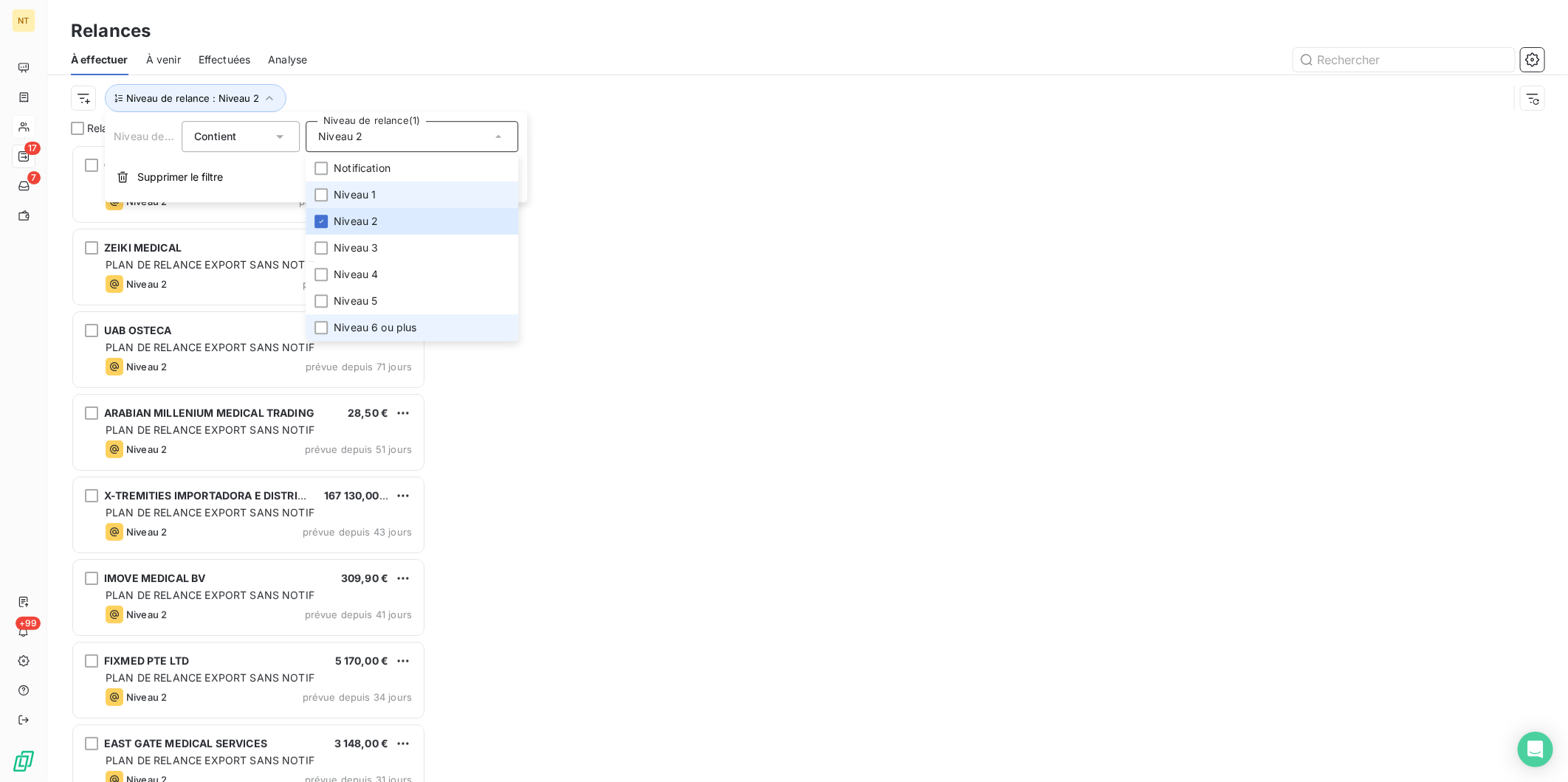
scroll to position [625, 343]
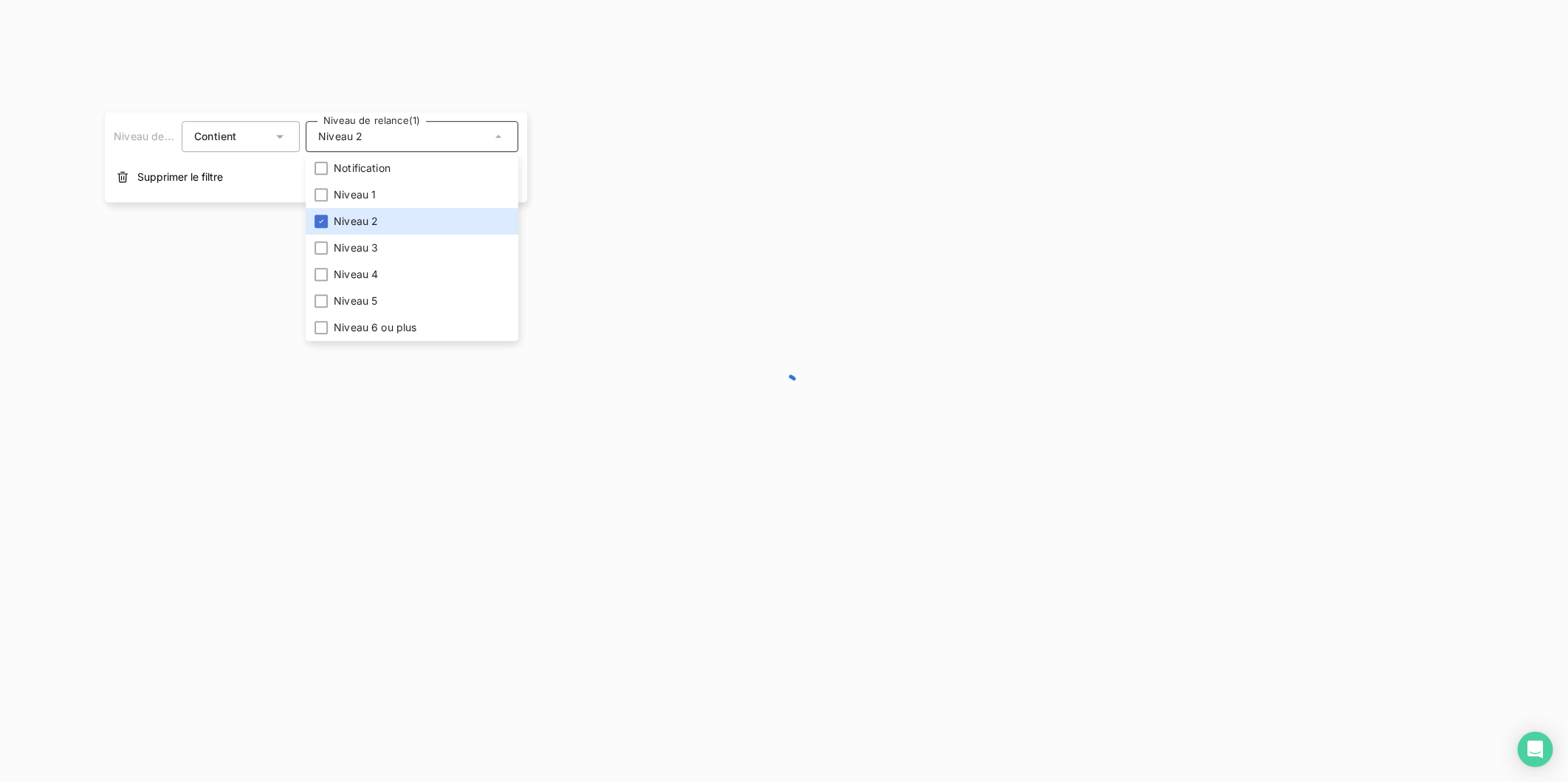
click at [525, 85] on div at bounding box center [784, 391] width 1568 height 782
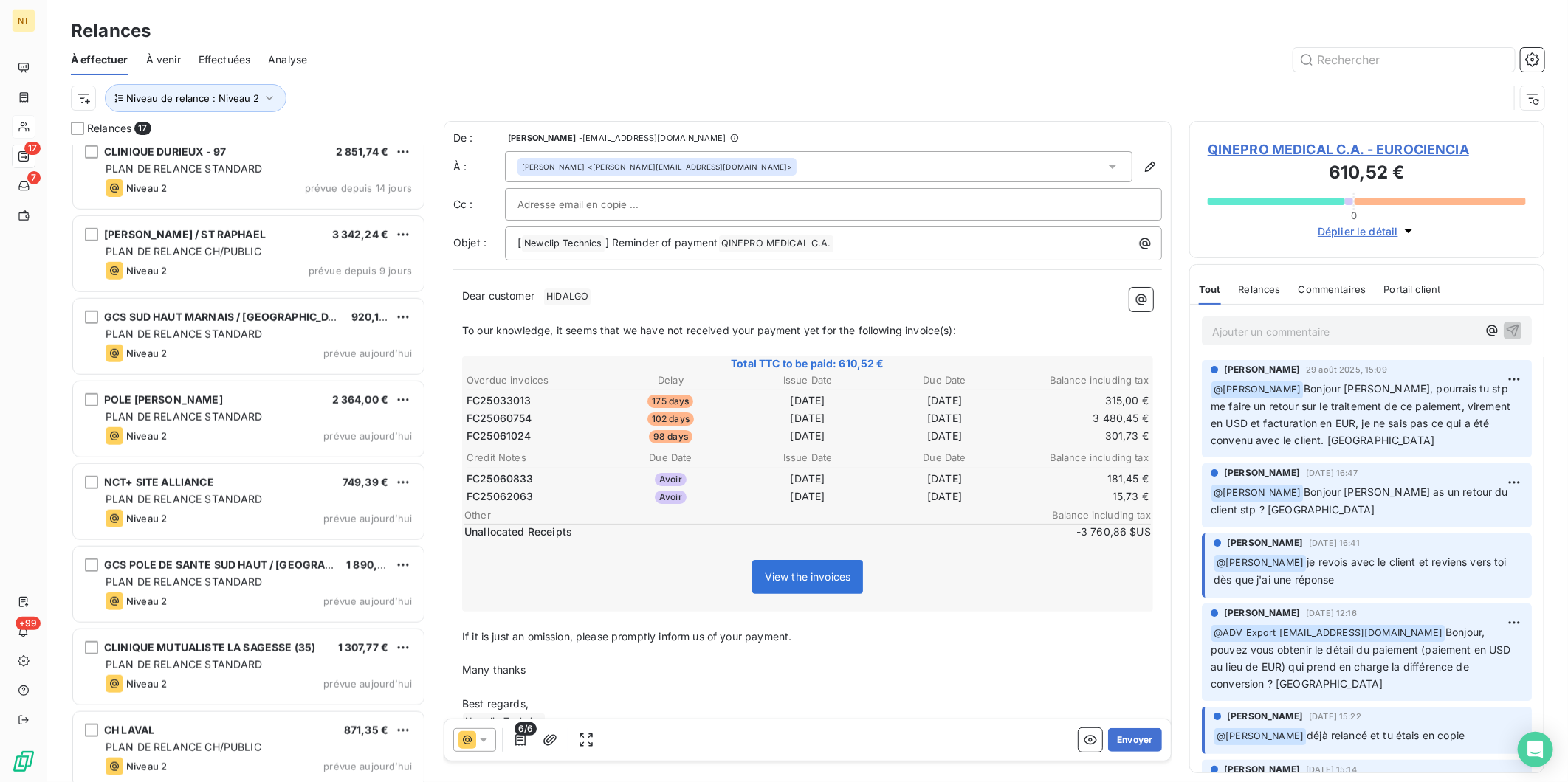
scroll to position [768, 0]
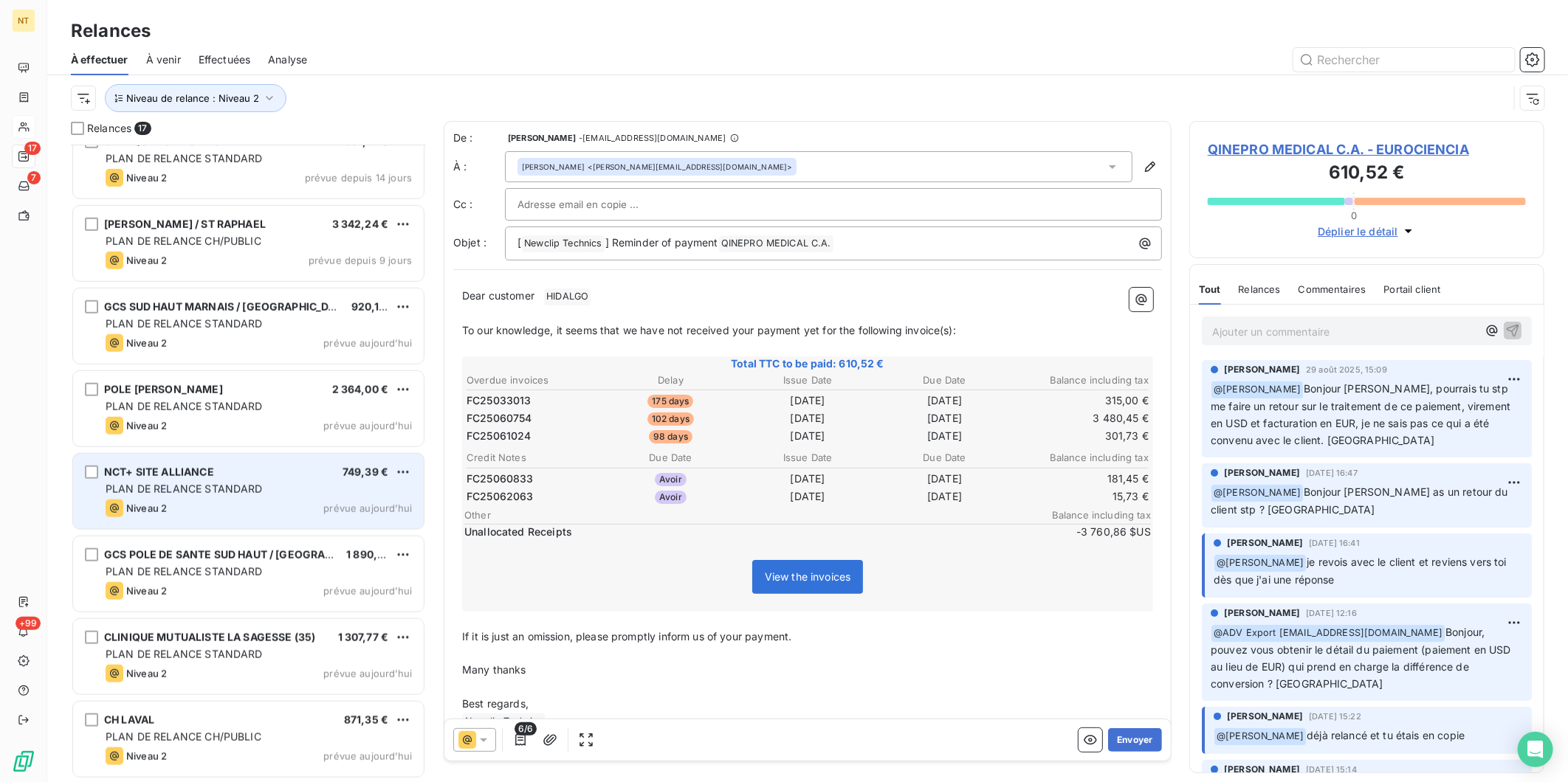
click at [251, 505] on div "Niveau 2 prévue aujourd’hui" at bounding box center [259, 508] width 306 height 17
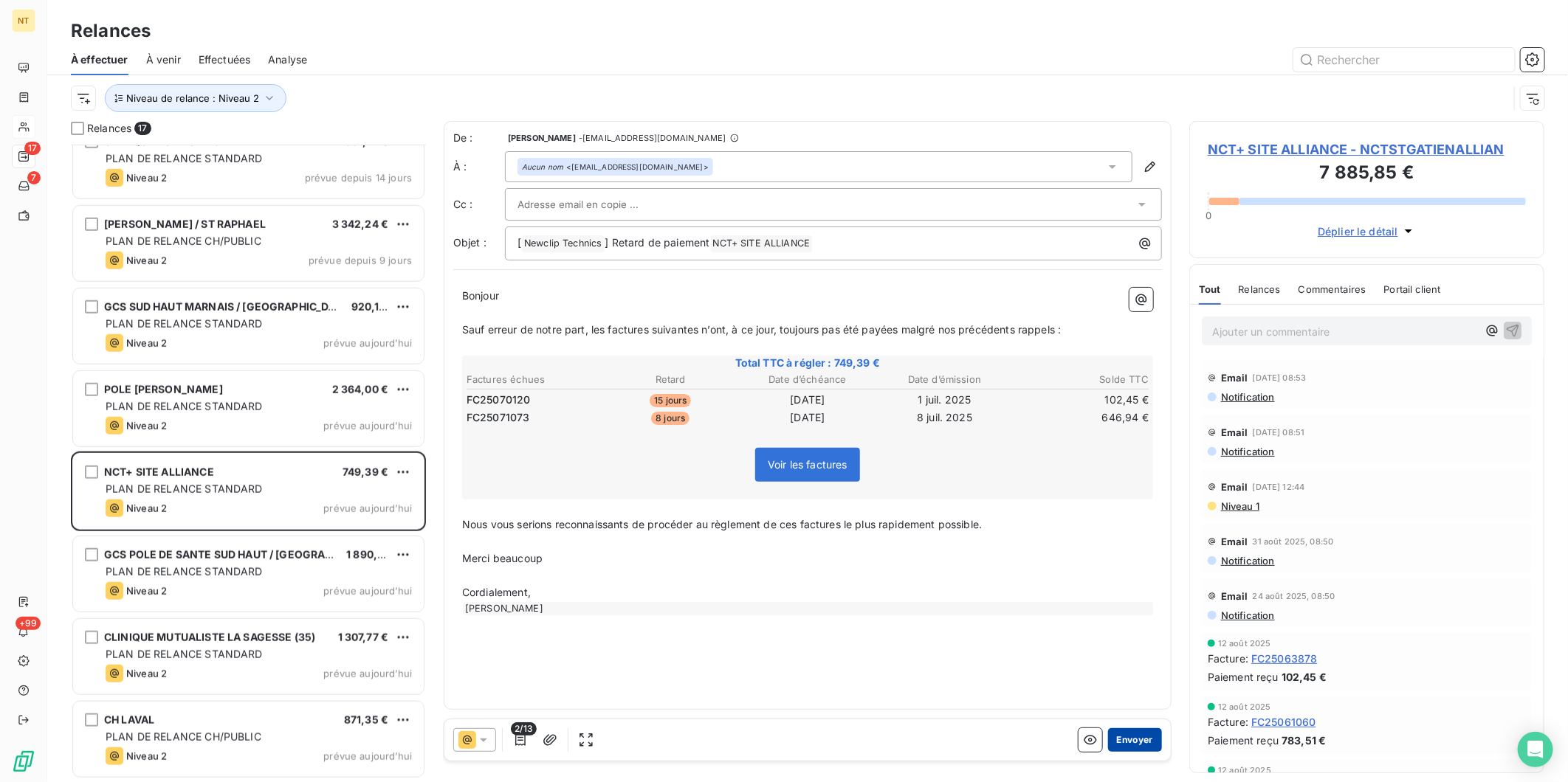
click at [1124, 731] on button "Envoyer" at bounding box center [1135, 739] width 54 height 24
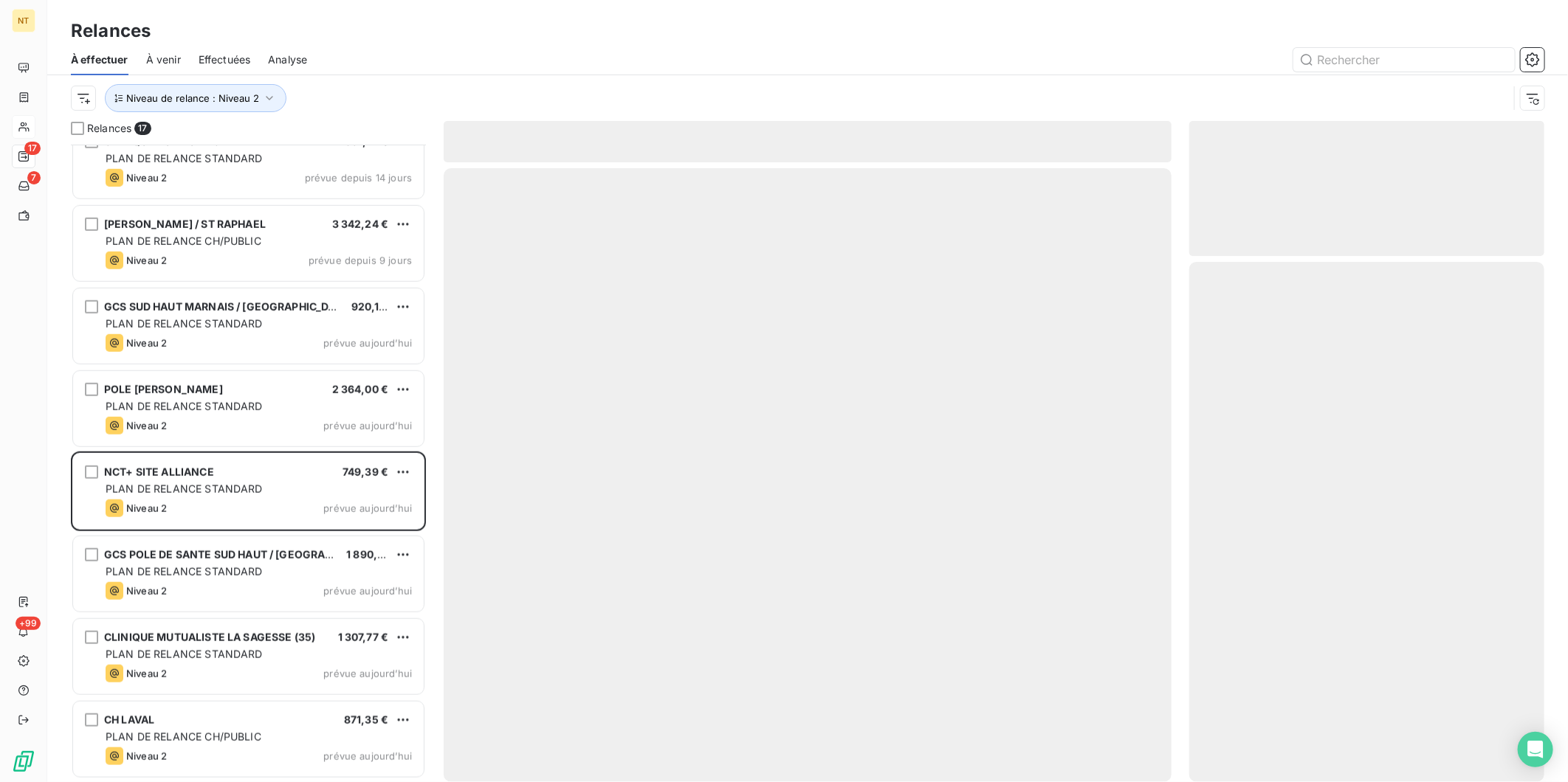
scroll to position [684, 0]
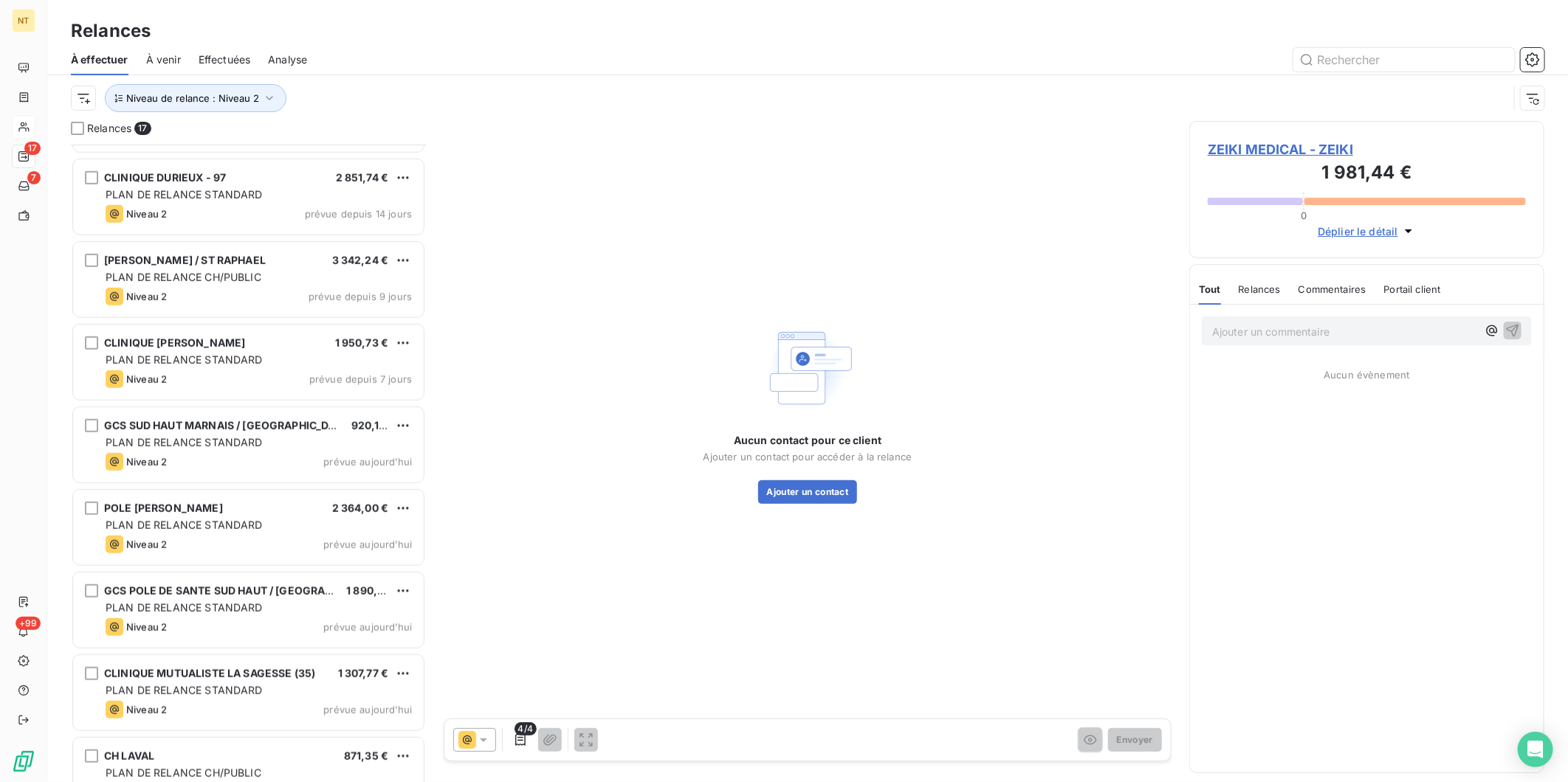
scroll to position [768, 0]
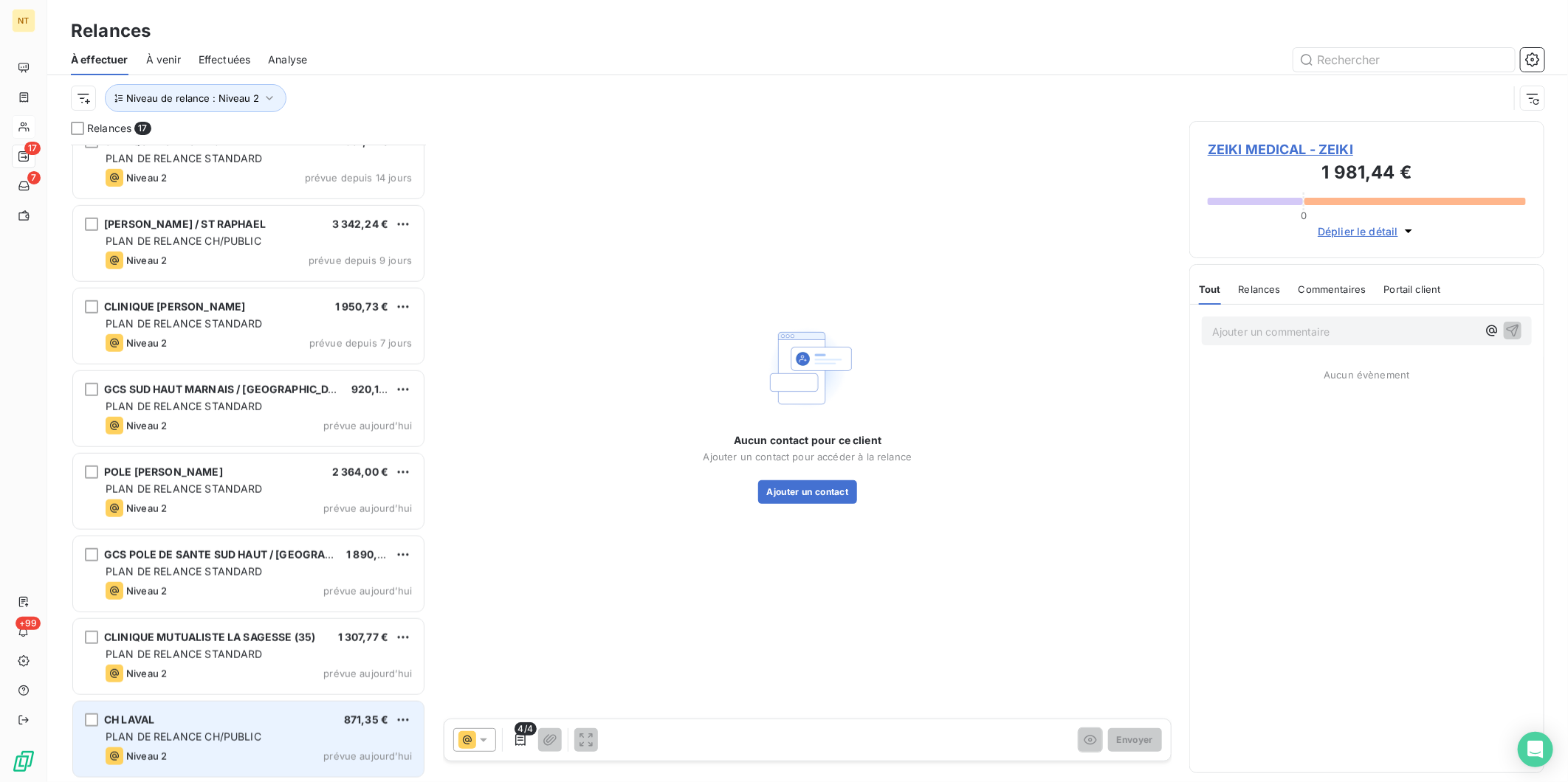
click at [190, 728] on div "CH LAVAL 871,35 € PLAN DE RELANCE CH/PUBLIC Niveau 2 prévue [DATE]" at bounding box center [248, 739] width 351 height 75
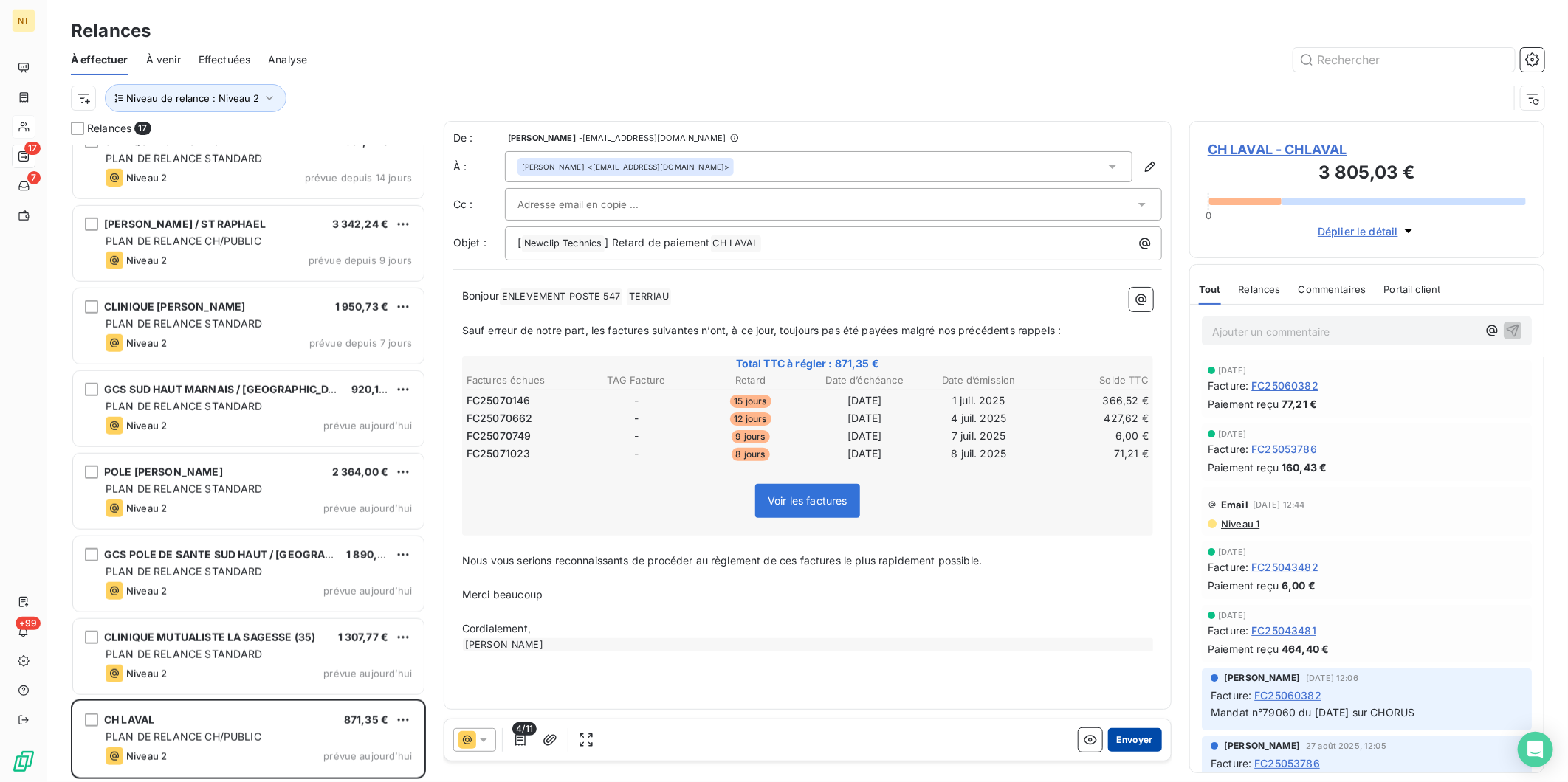
click at [1132, 740] on button "Envoyer" at bounding box center [1135, 739] width 54 height 24
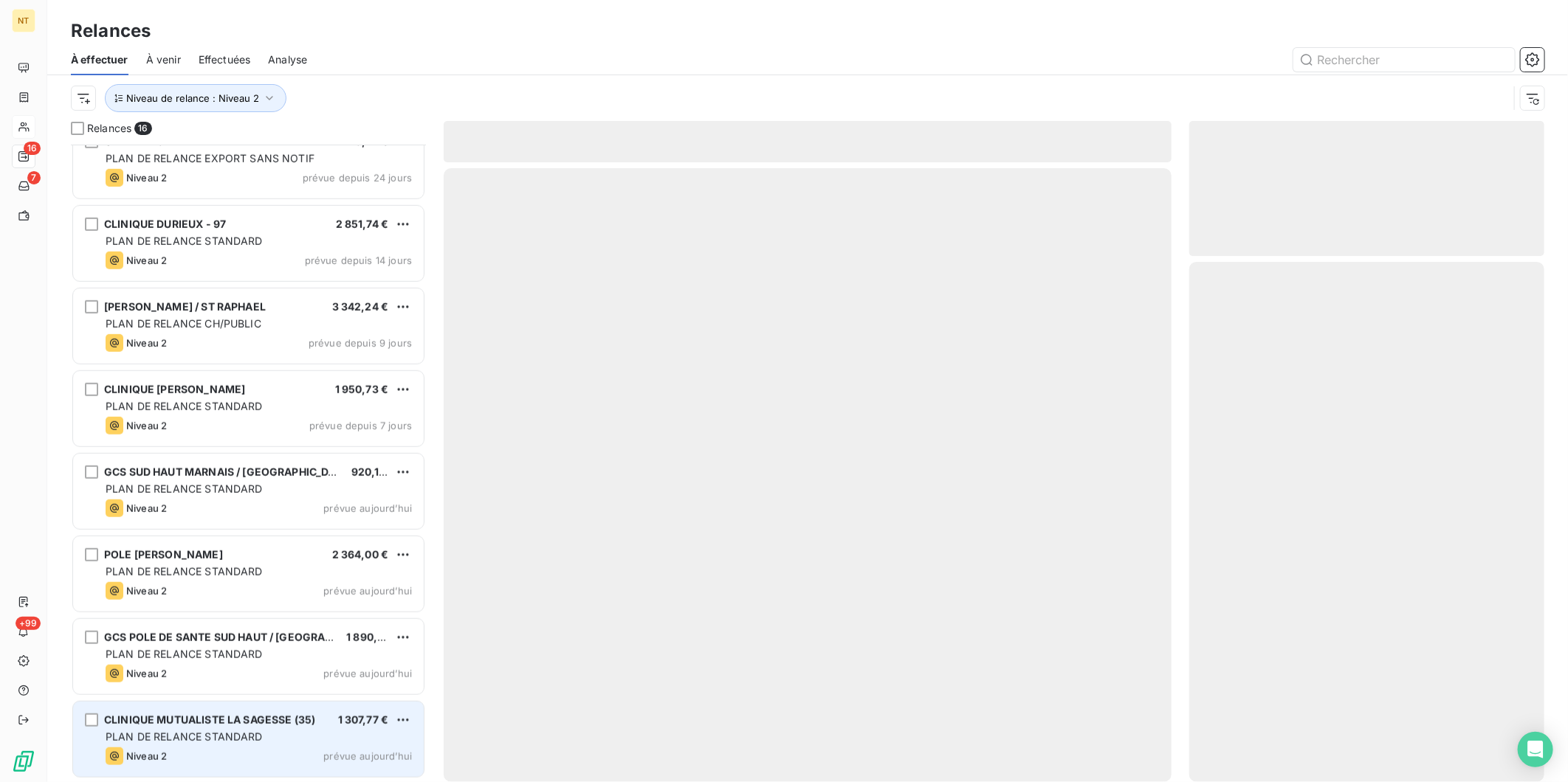
scroll to position [684, 0]
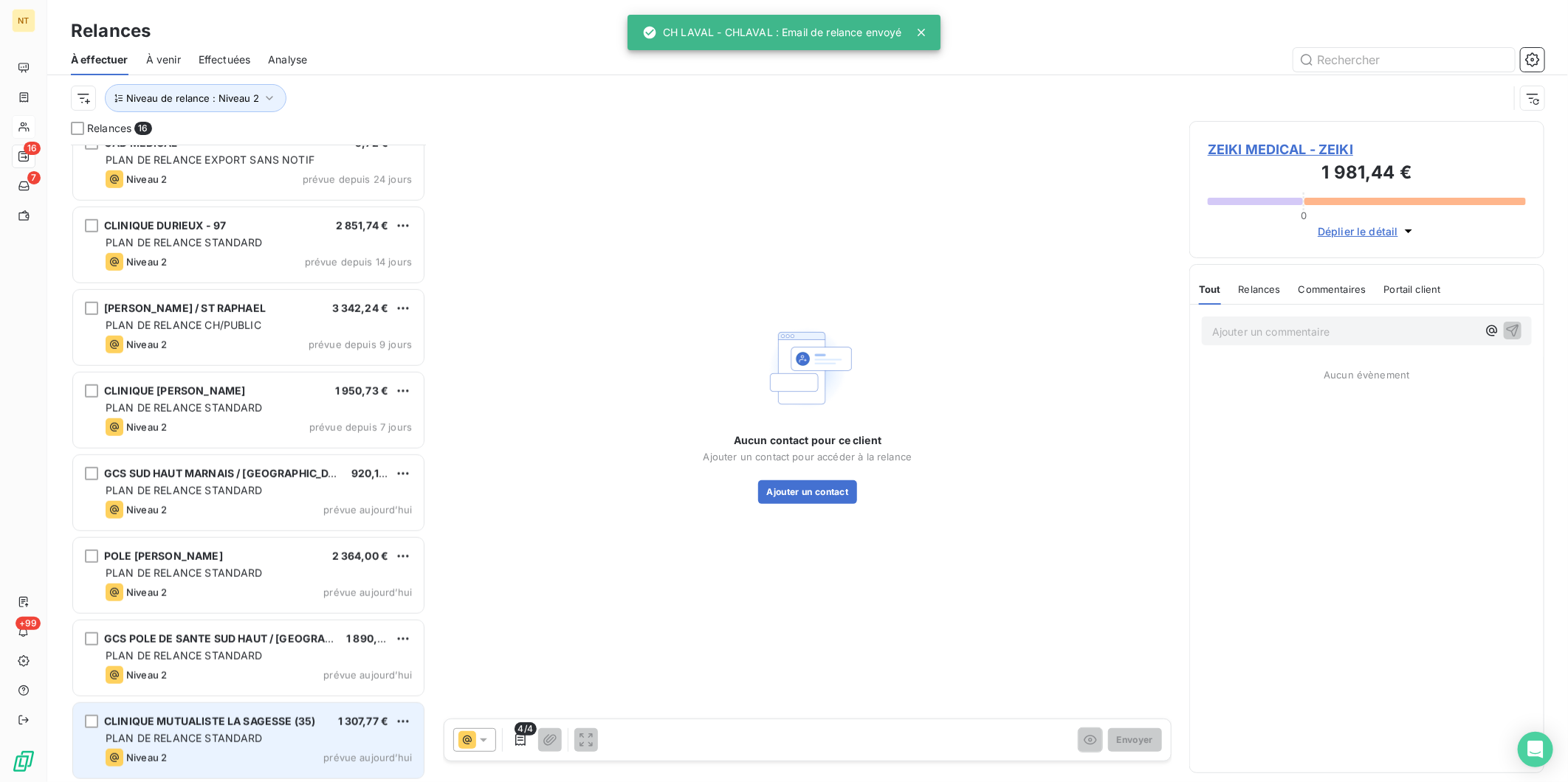
click at [263, 731] on div "PLAN DE RELANCE STANDARD" at bounding box center [259, 738] width 306 height 14
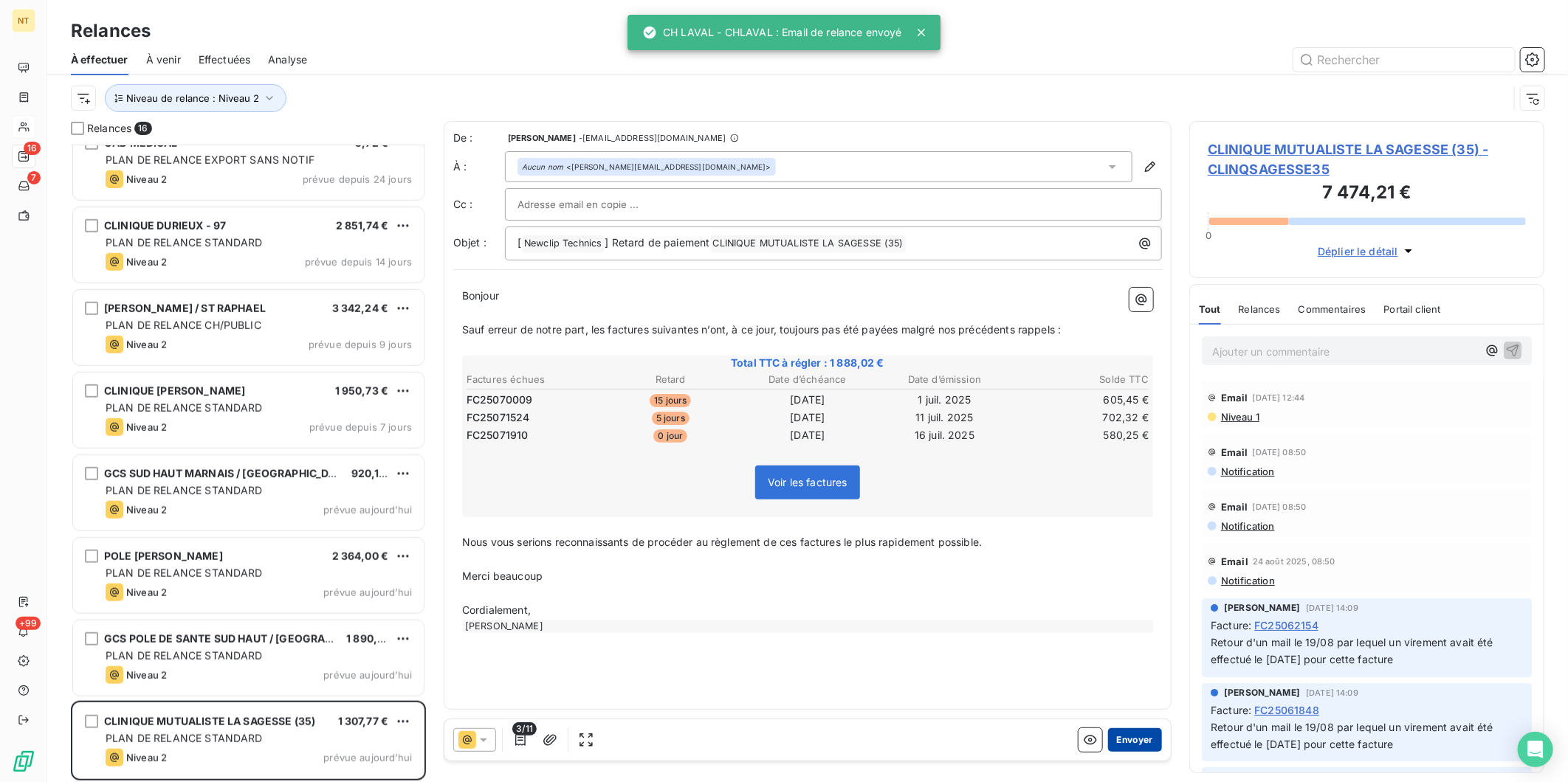
click at [1138, 741] on button "Envoyer" at bounding box center [1135, 739] width 54 height 24
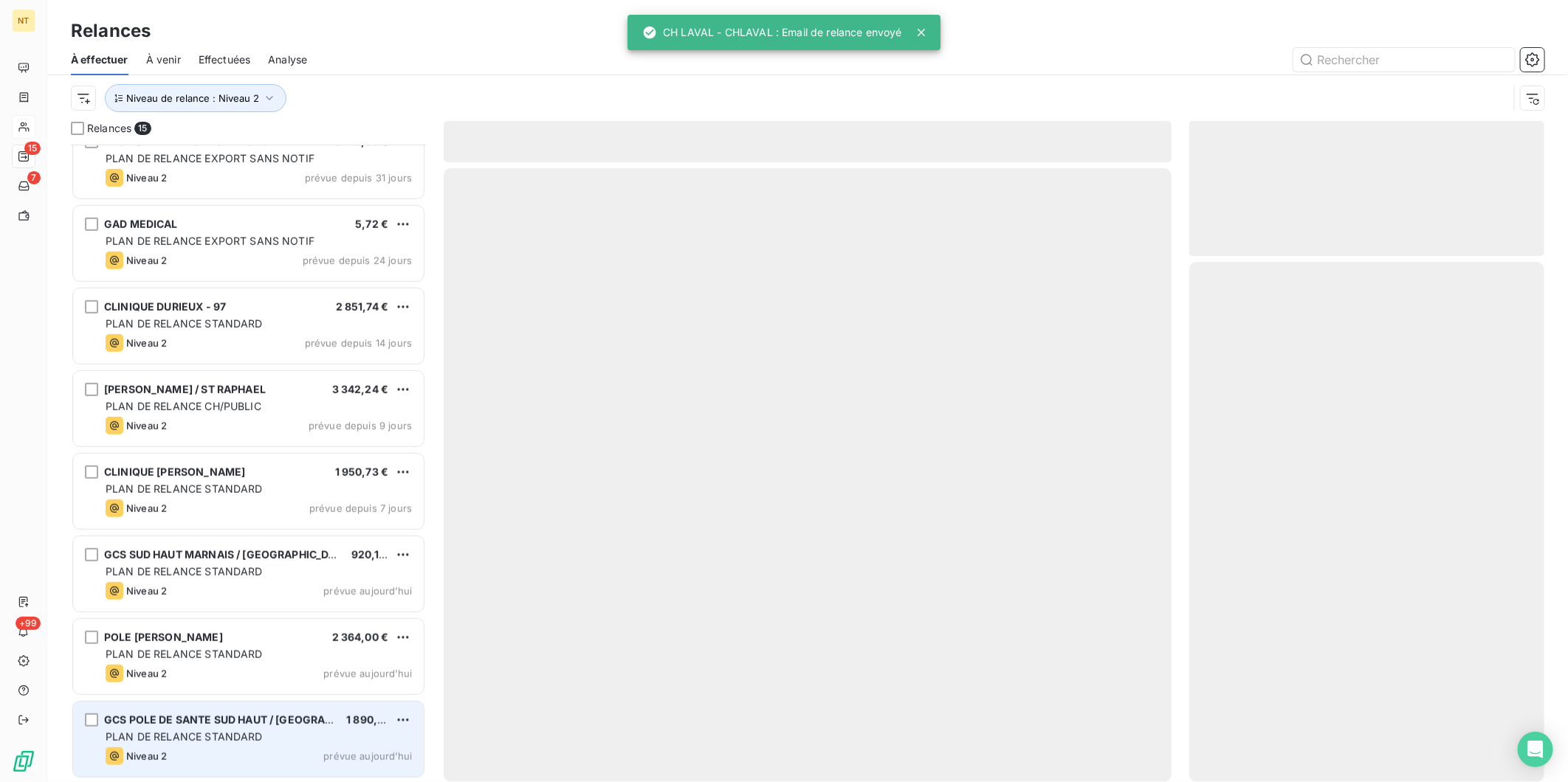
scroll to position [601, 0]
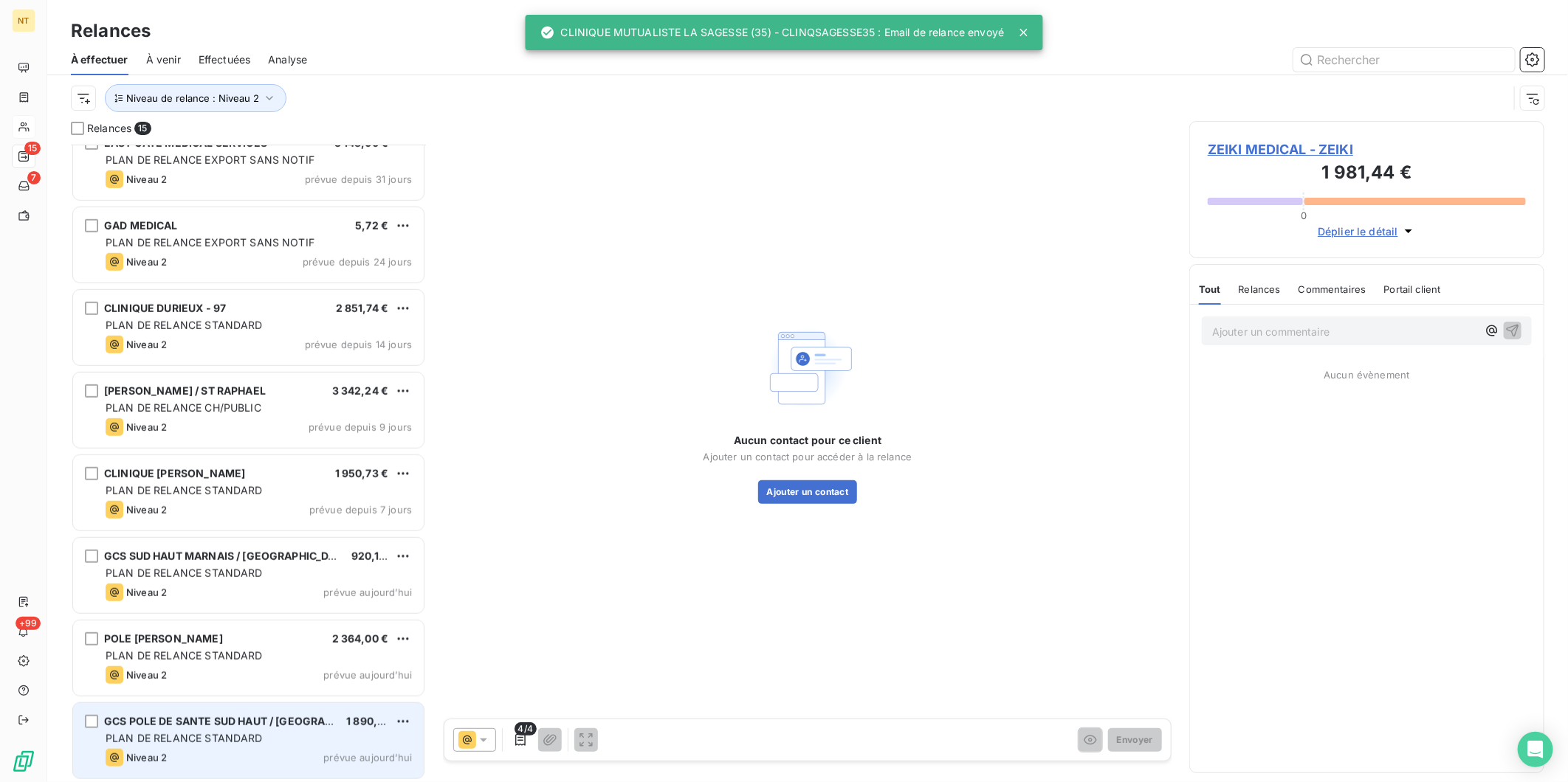
click at [177, 726] on span "GCS POLE DE SANTE SUD HAUT / [GEOGRAPHIC_DATA]" at bounding box center [245, 721] width 281 height 13
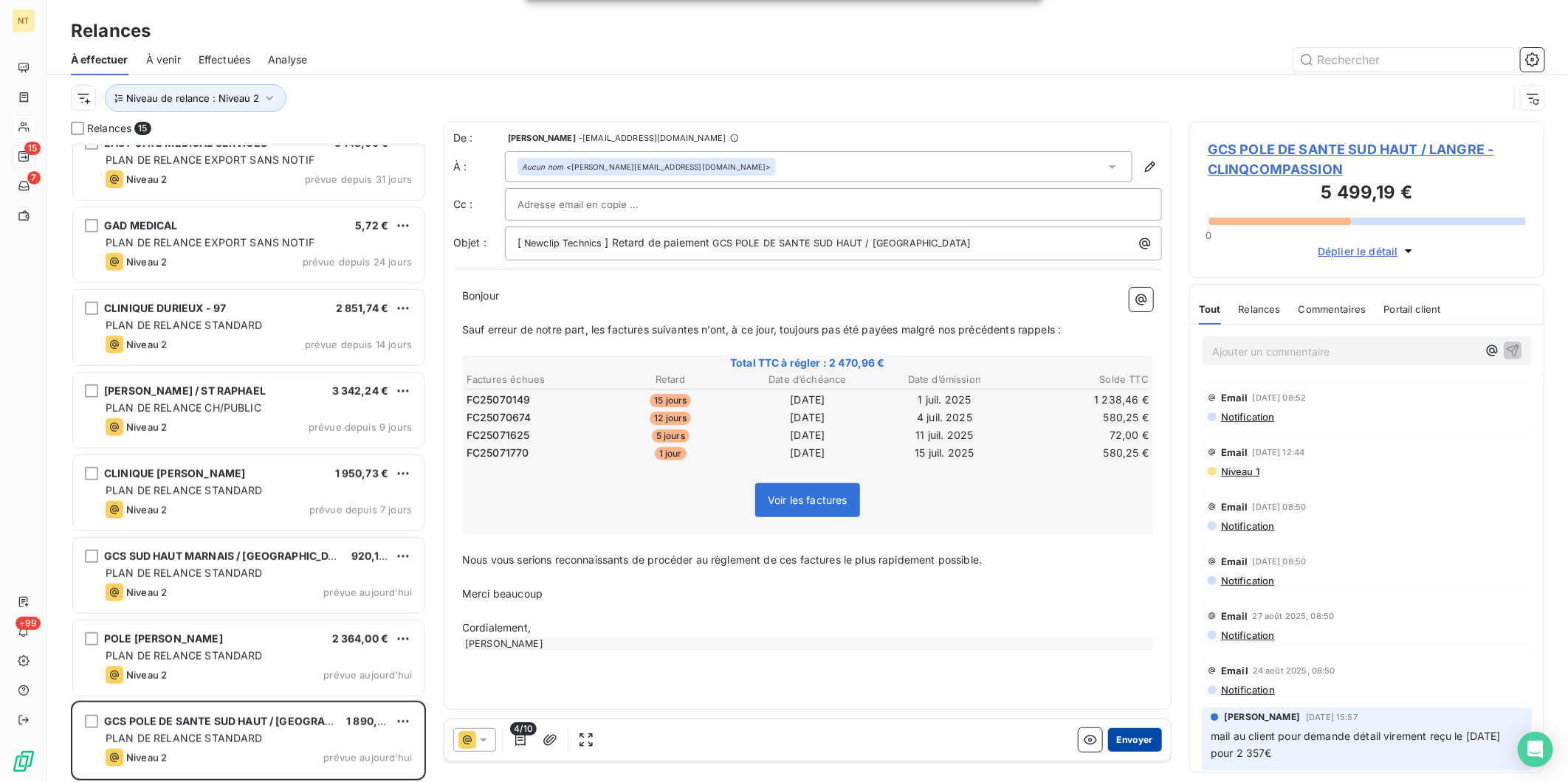
click at [1123, 740] on button "Envoyer" at bounding box center [1135, 739] width 54 height 24
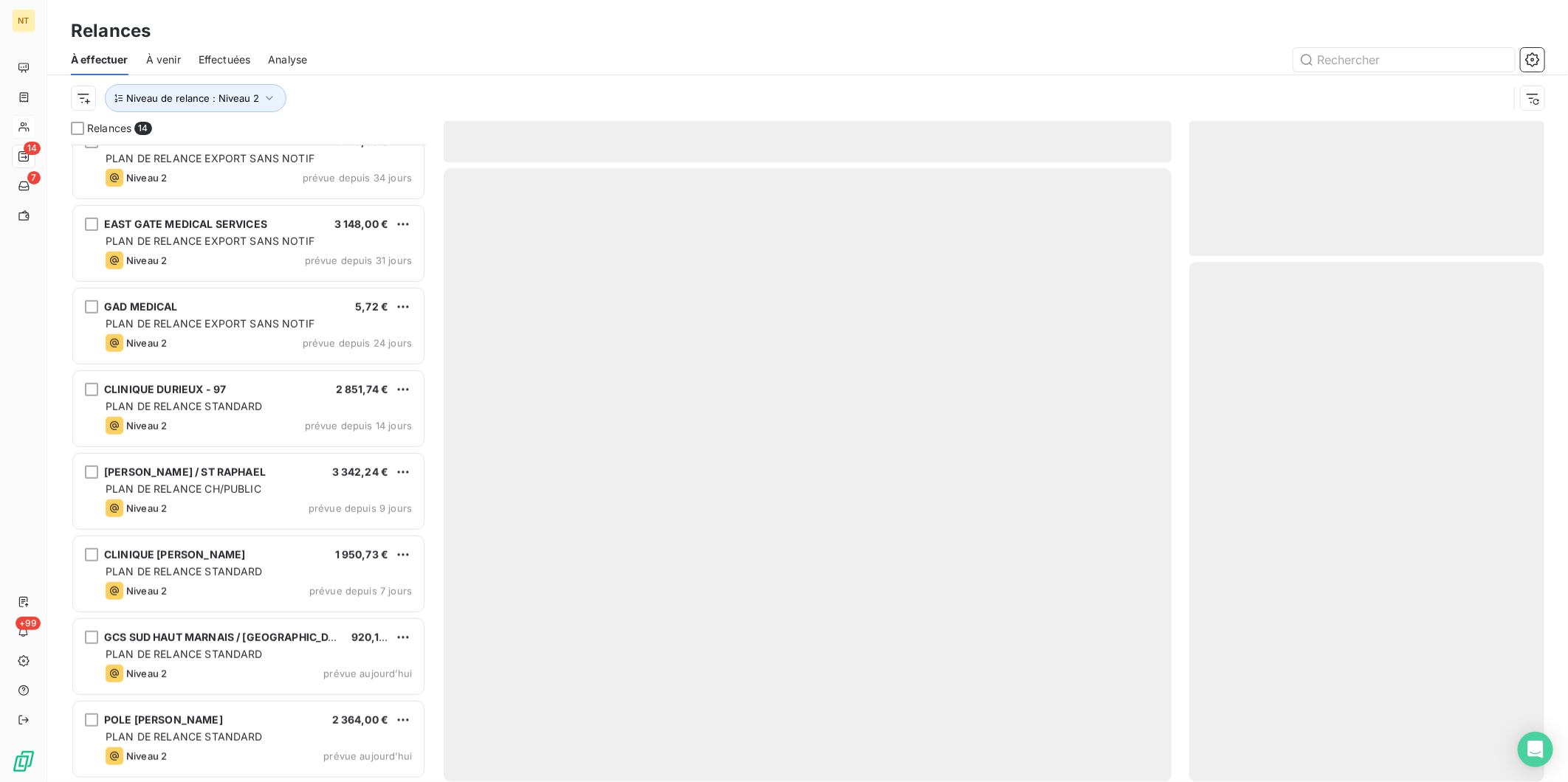
scroll to position [520, 0]
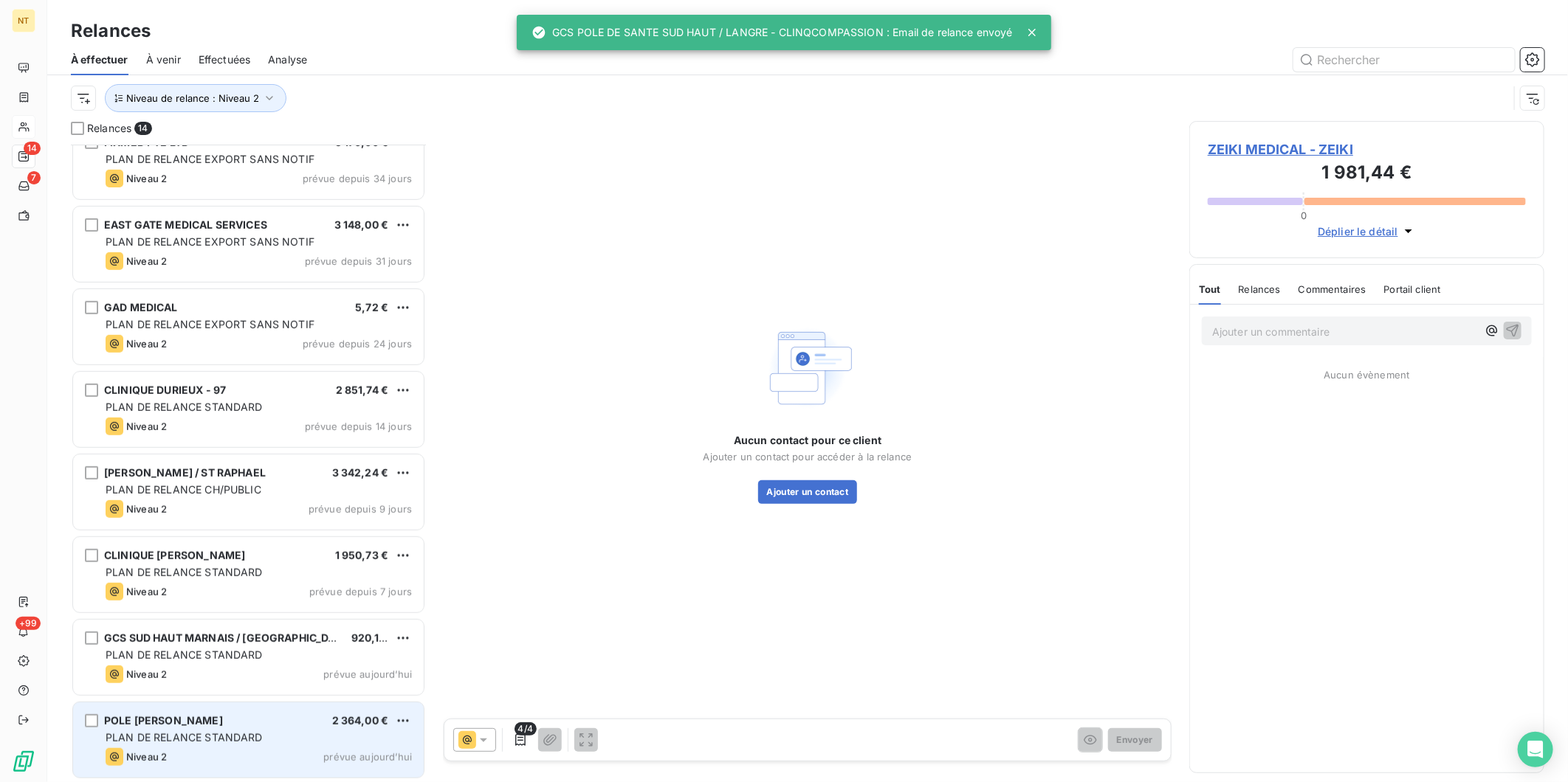
click at [249, 738] on span "PLAN DE RELANCE STANDARD" at bounding box center [184, 737] width 157 height 13
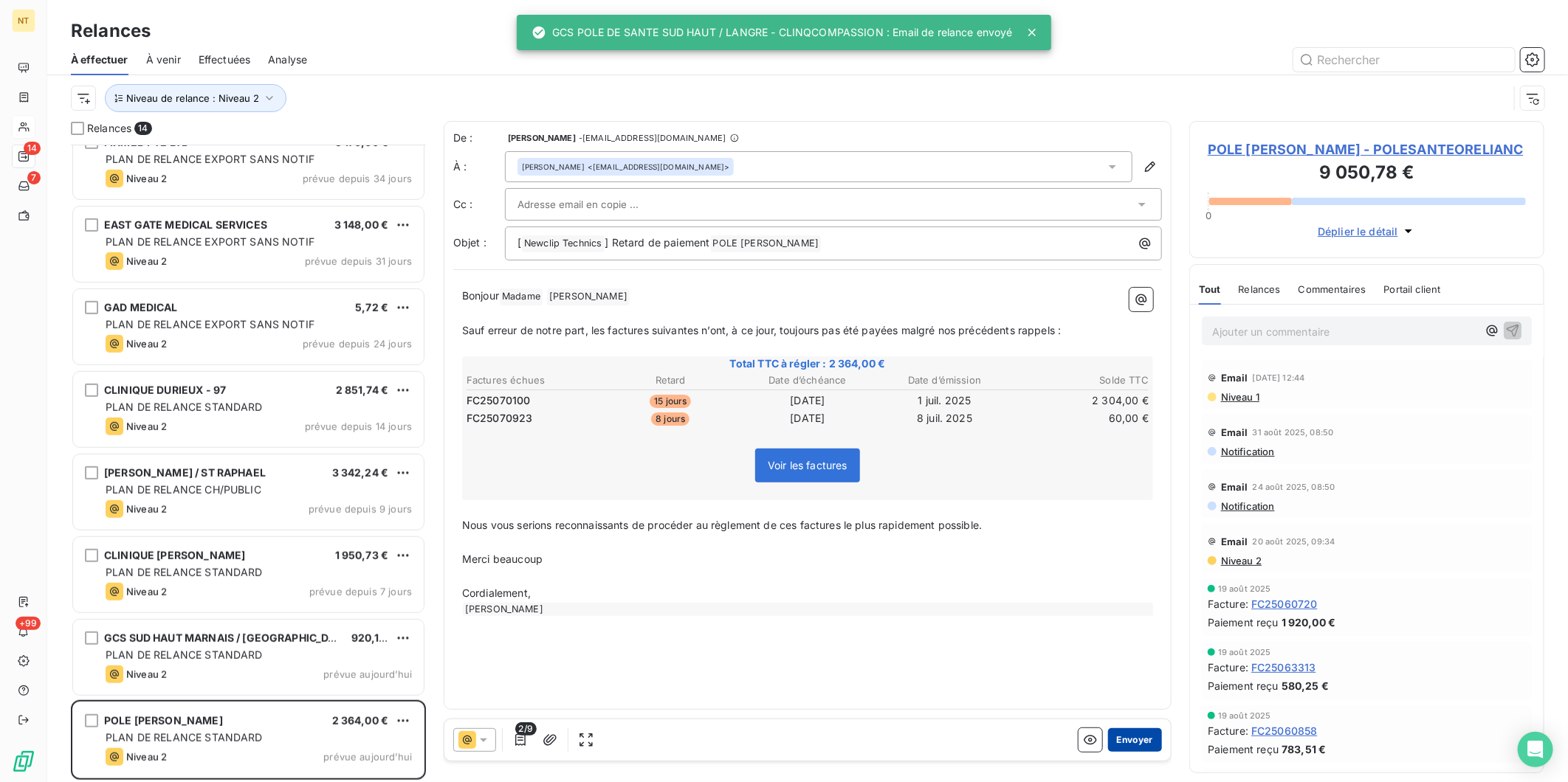
click at [1137, 746] on button "Envoyer" at bounding box center [1135, 739] width 54 height 24
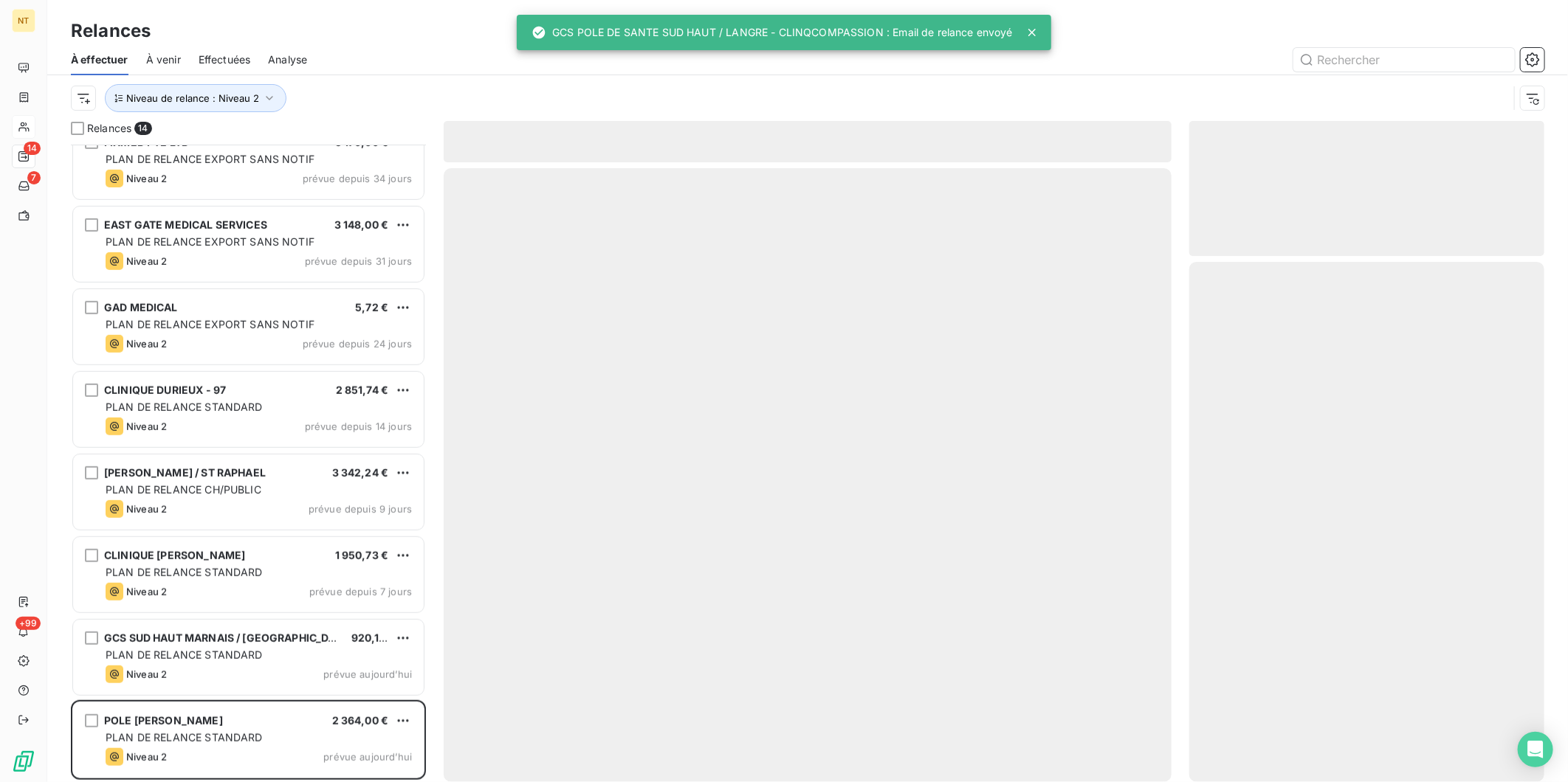
scroll to position [437, 0]
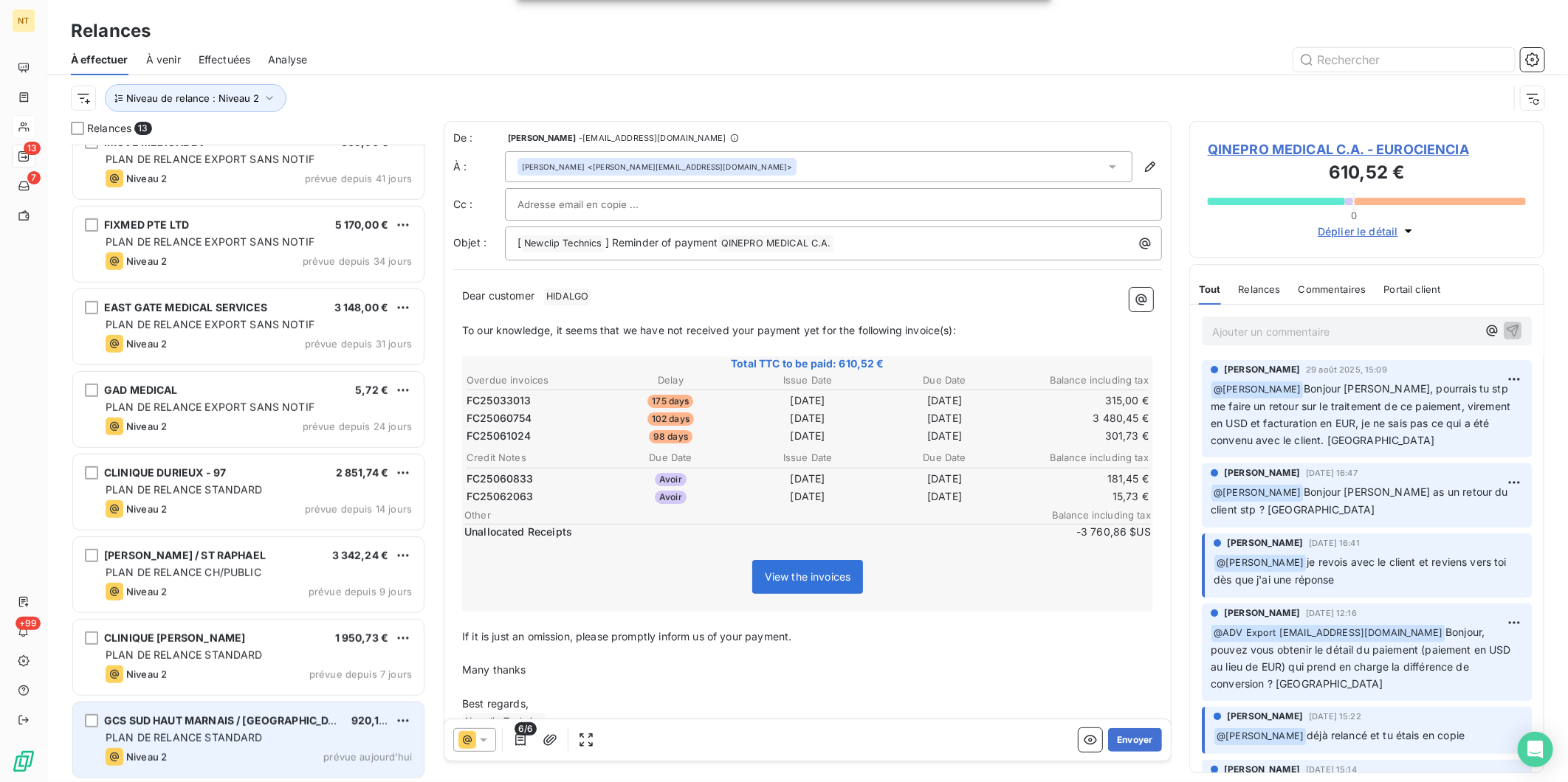
click at [218, 717] on span "GCS SUD HAUT MARNAIS / [GEOGRAPHIC_DATA] (P2" at bounding box center [238, 720] width 268 height 13
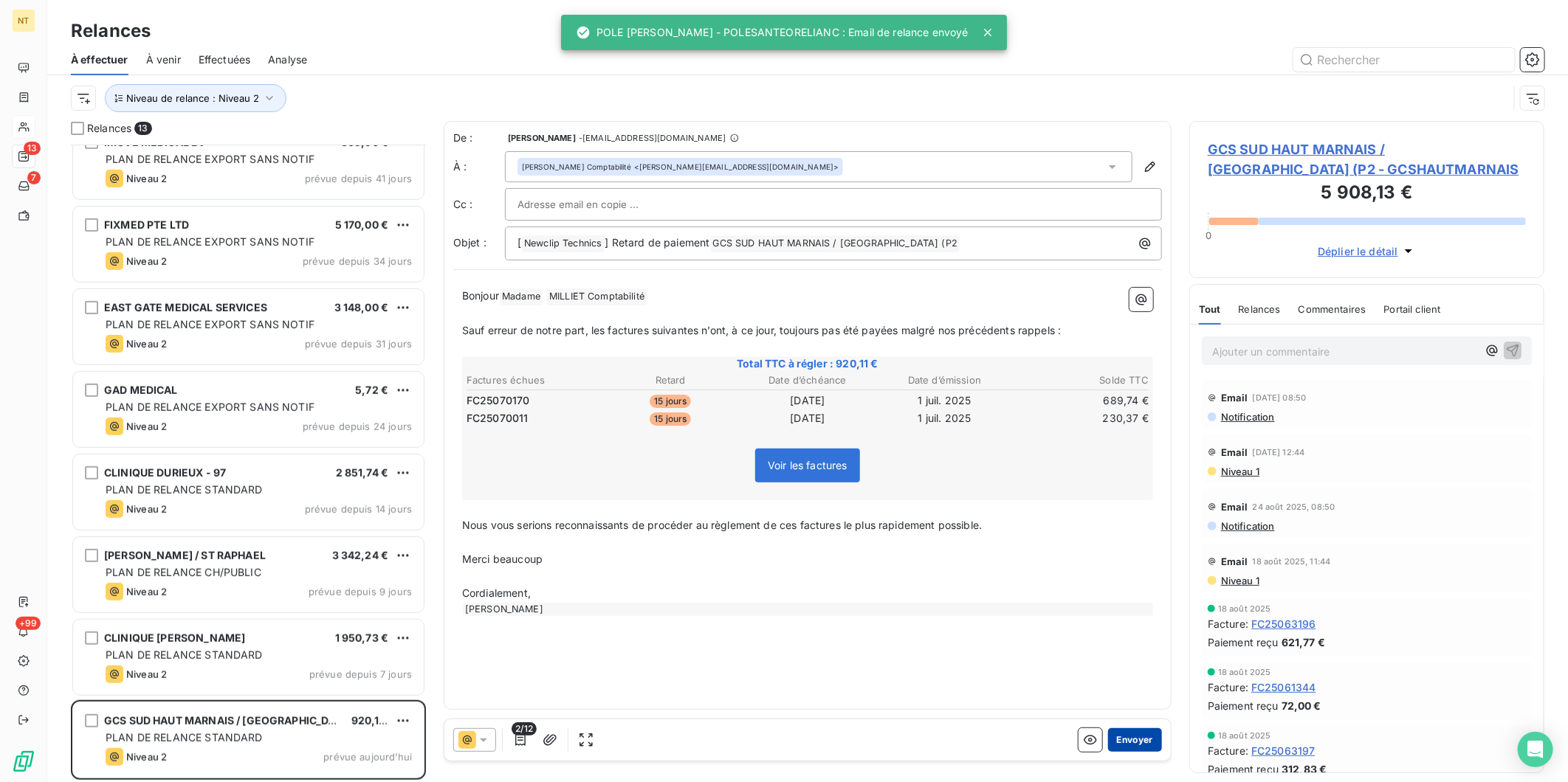
click at [1132, 738] on button "Envoyer" at bounding box center [1135, 739] width 54 height 24
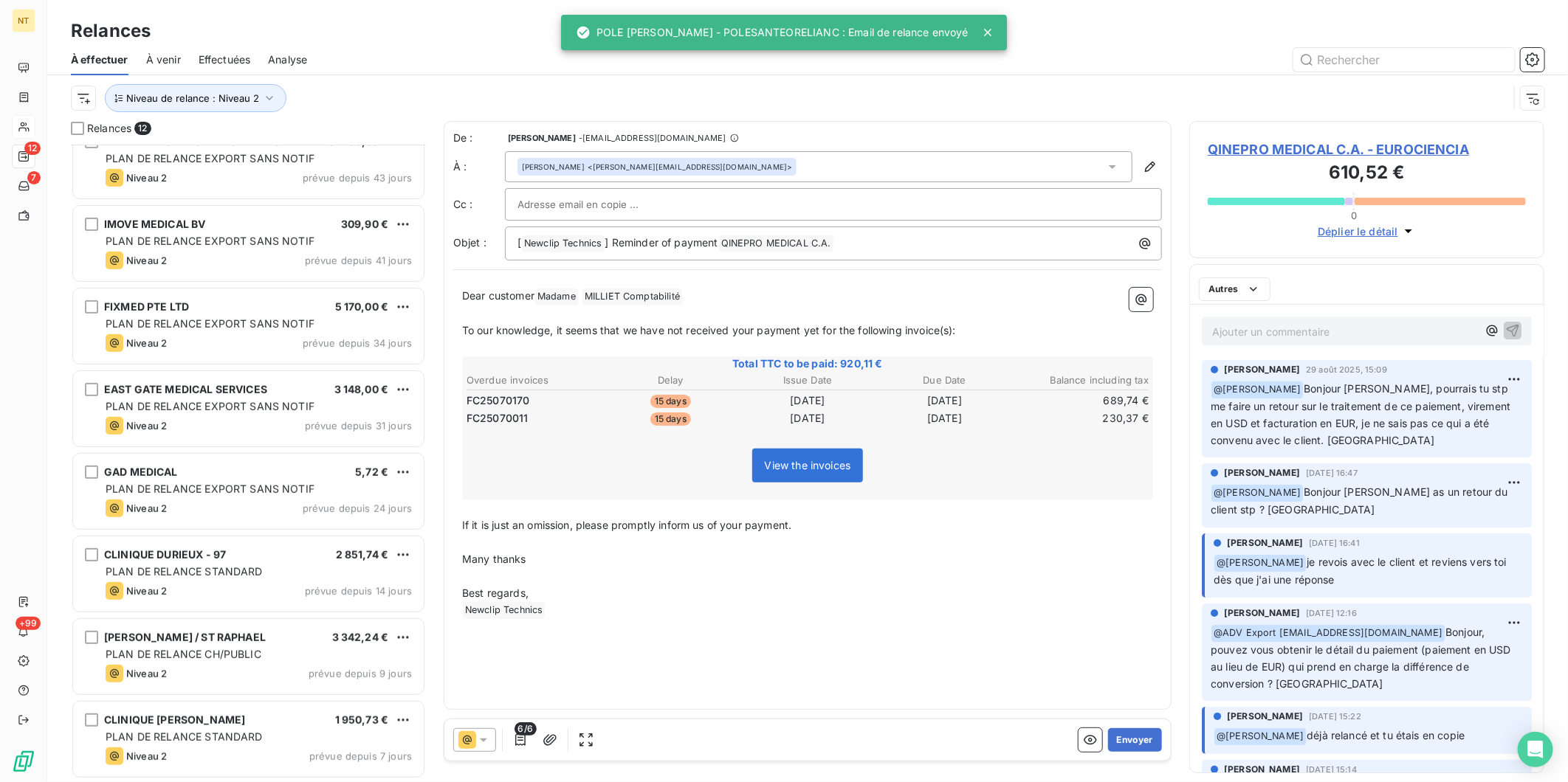
scroll to position [354, 0]
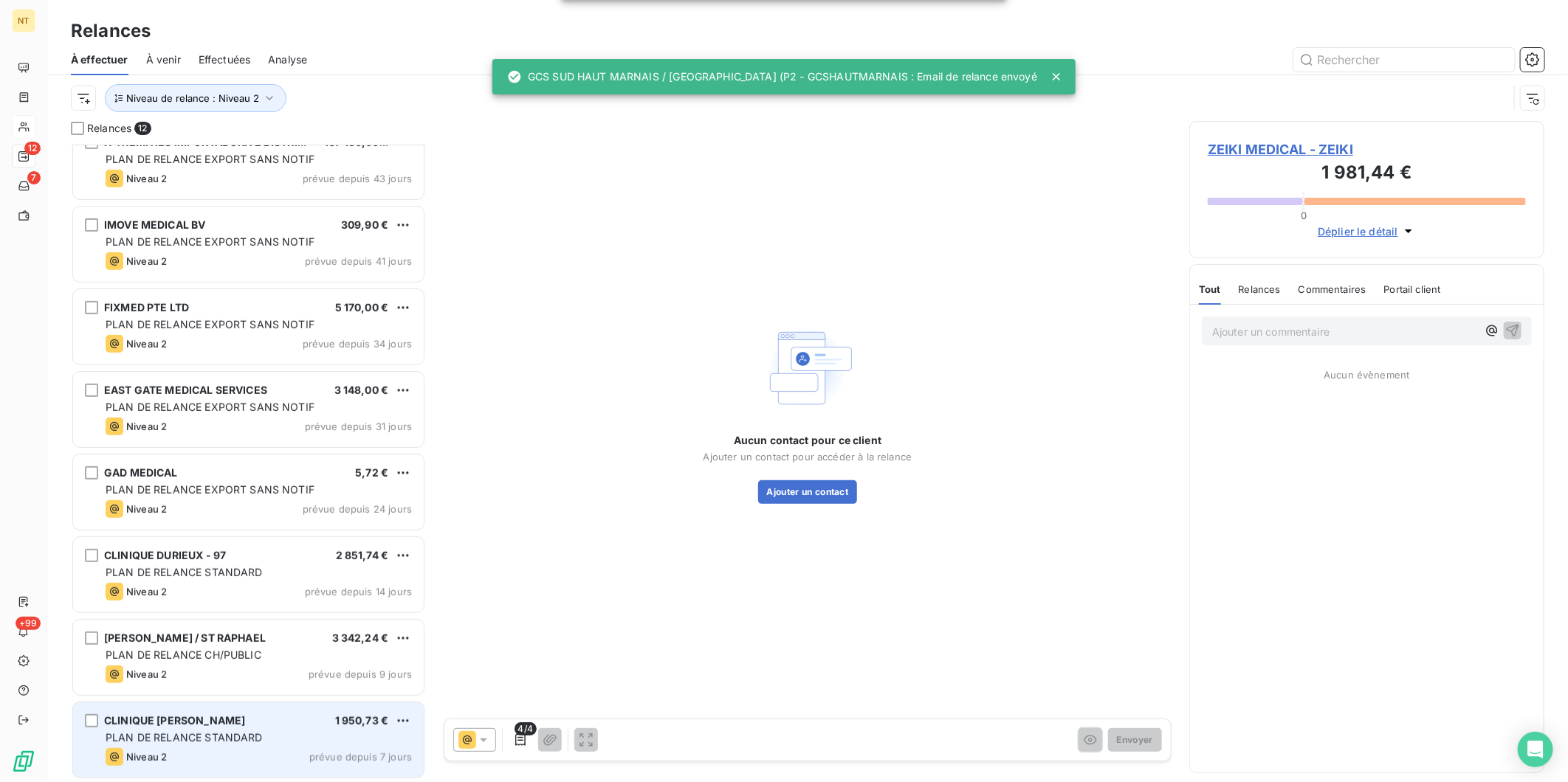
click at [232, 722] on span "CLINIQUE [PERSON_NAME]" at bounding box center [174, 720] width 141 height 13
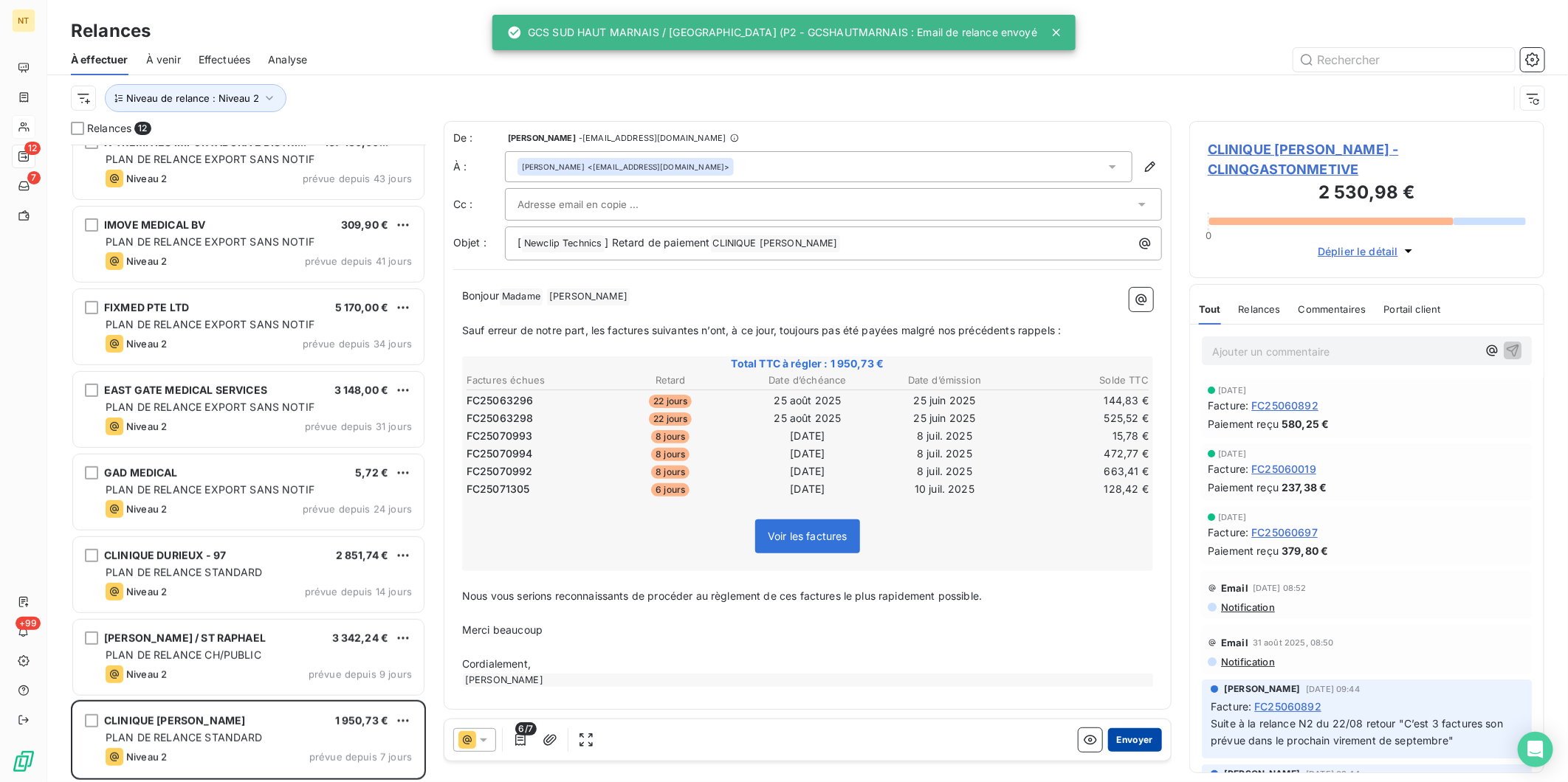
click at [1142, 739] on button "Envoyer" at bounding box center [1135, 739] width 54 height 24
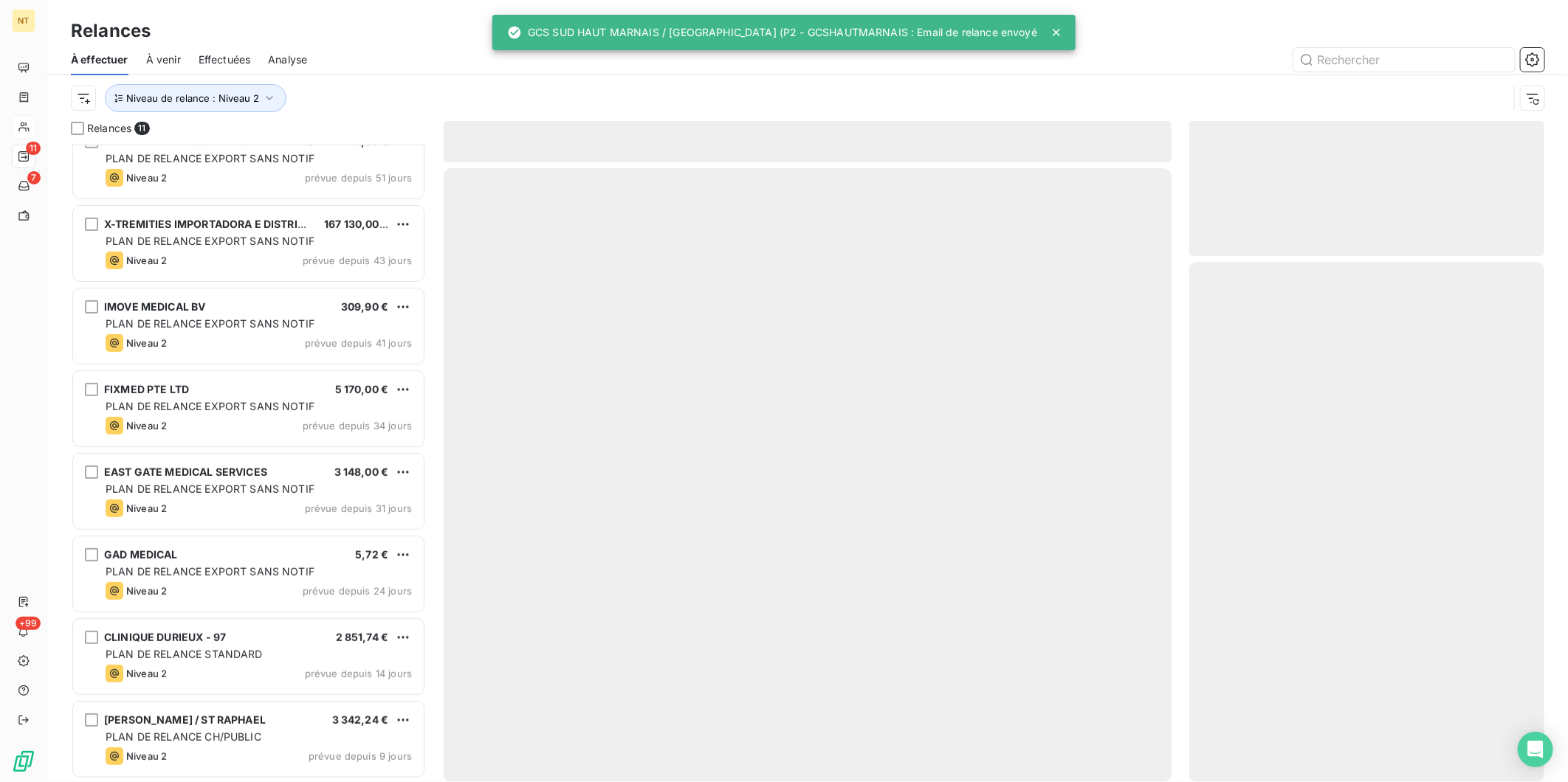
scroll to position [271, 0]
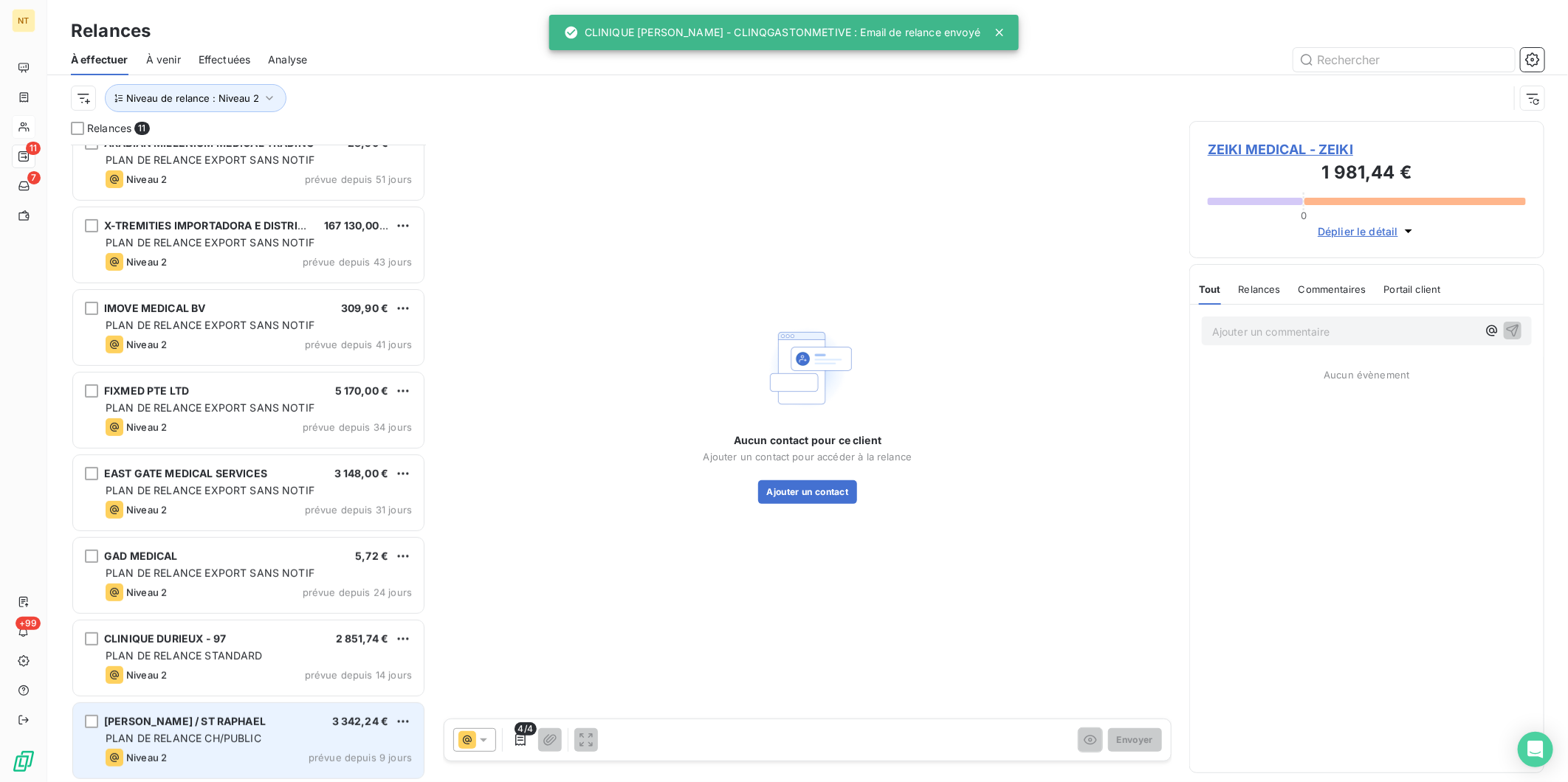
click at [177, 725] on span "[PERSON_NAME] / ST RAPHAEL" at bounding box center [185, 721] width 162 height 13
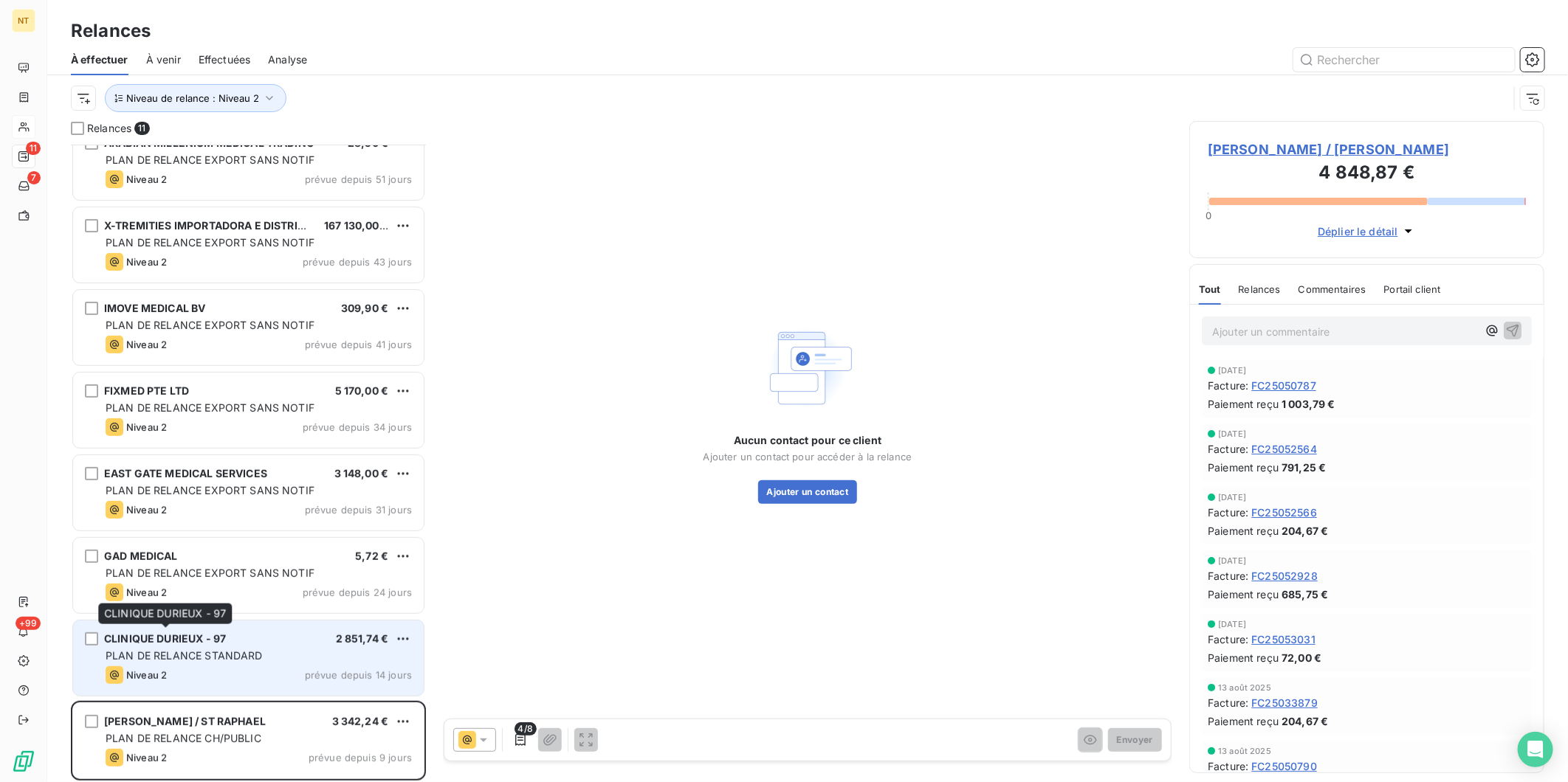
click at [202, 638] on span "CLINIQUE DURIEUX - 97" at bounding box center [165, 638] width 122 height 13
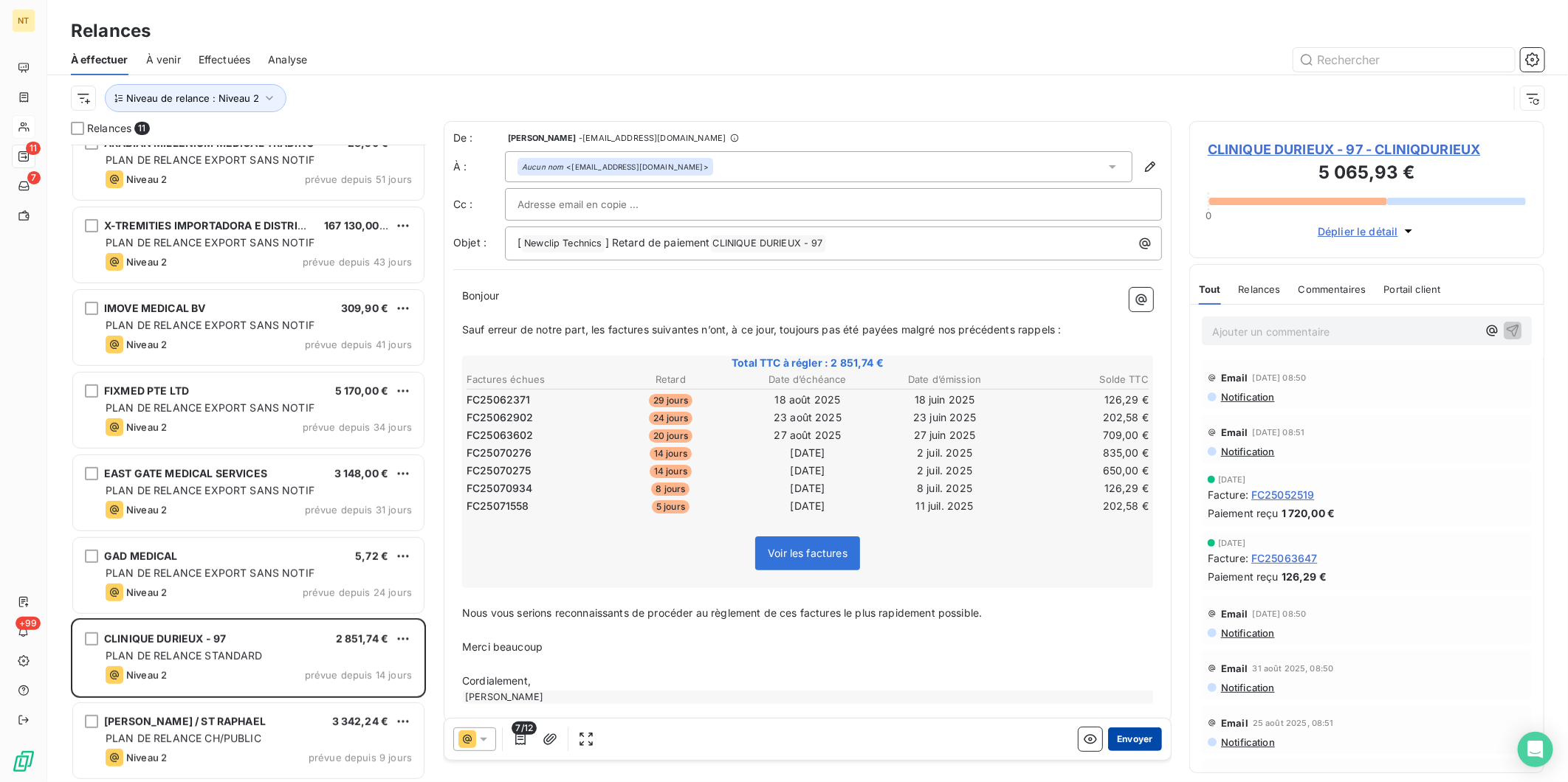
click at [1135, 746] on button "Envoyer" at bounding box center [1135, 739] width 54 height 24
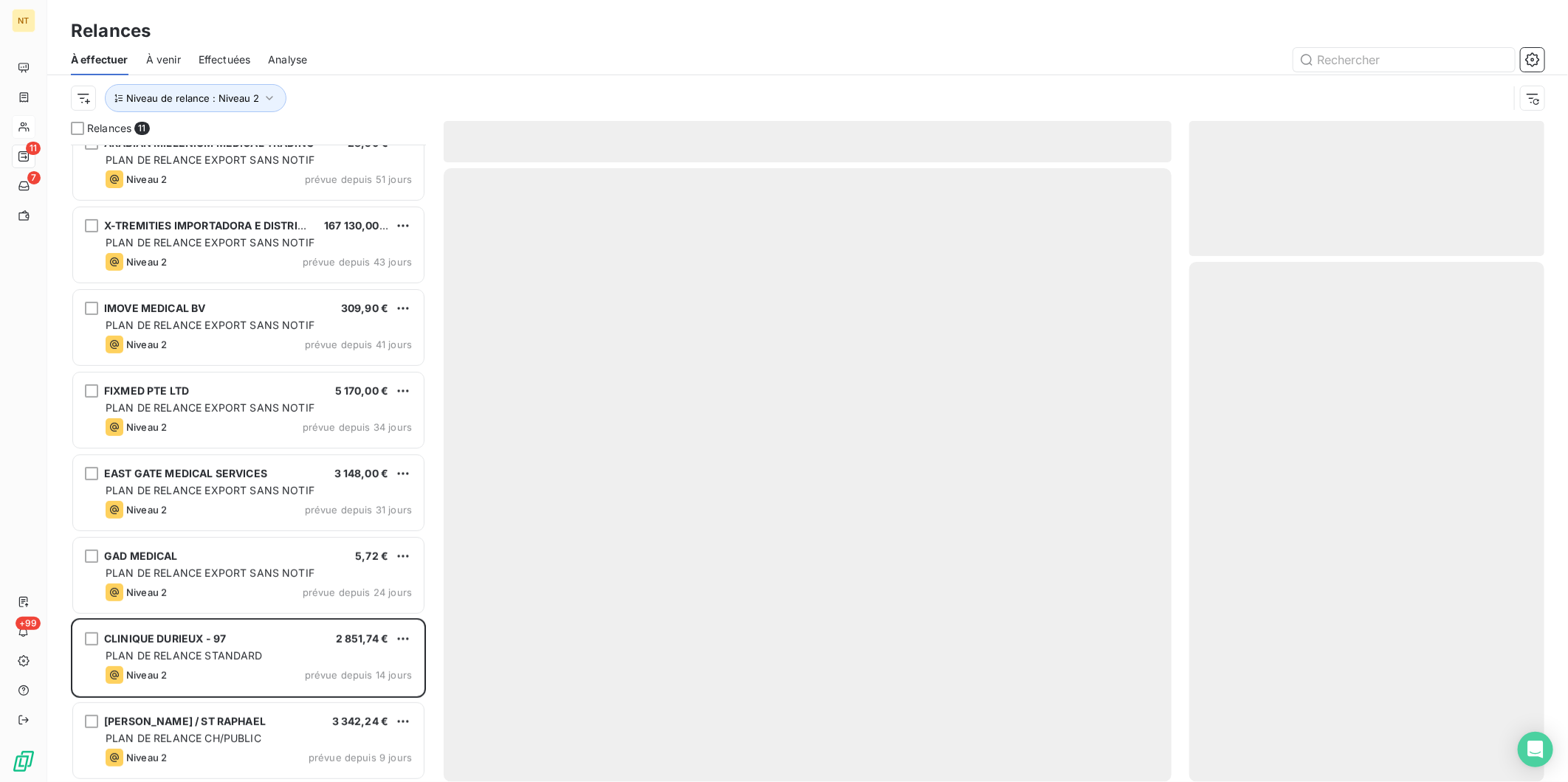
scroll to position [188, 0]
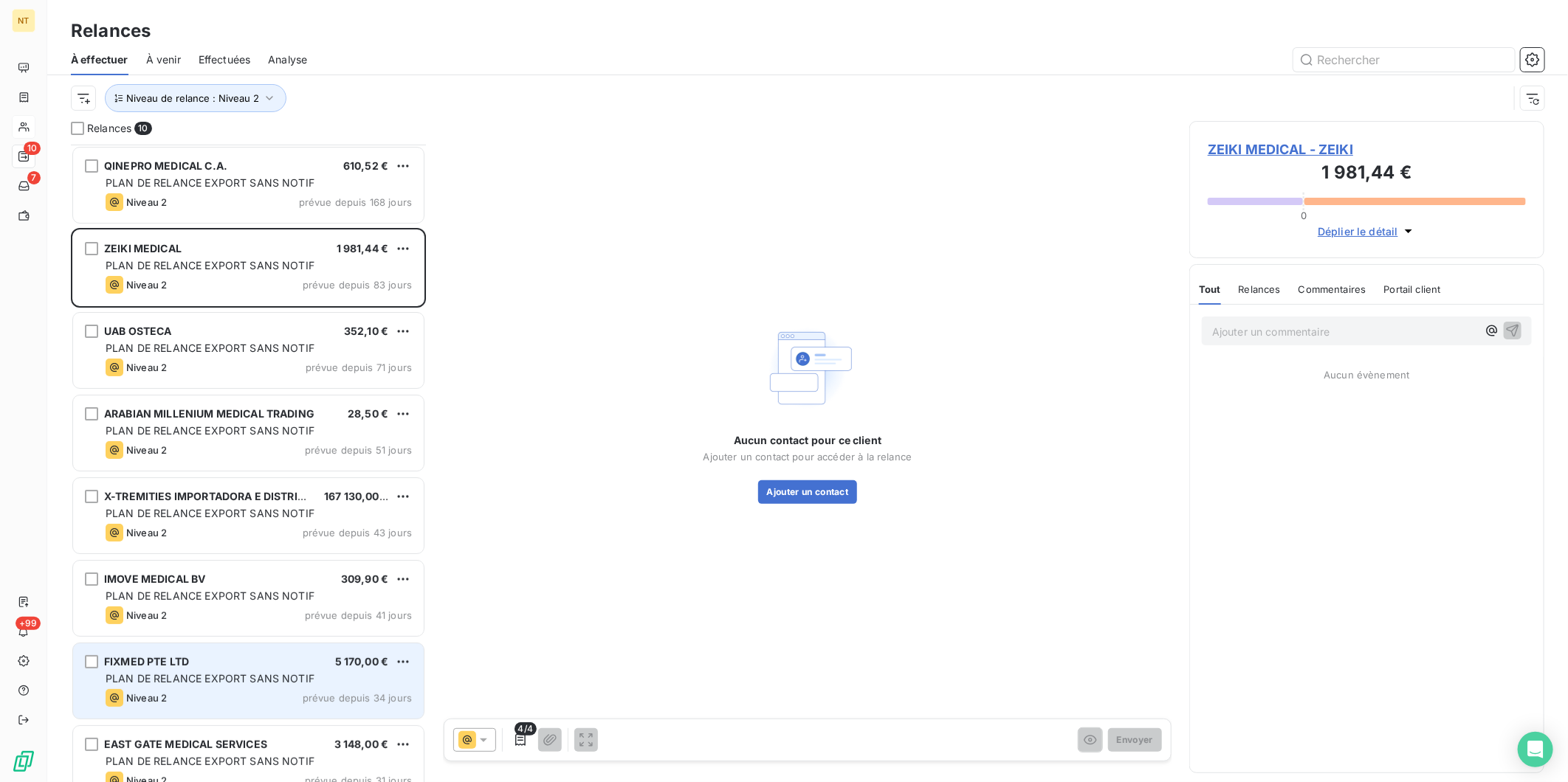
scroll to position [189, 0]
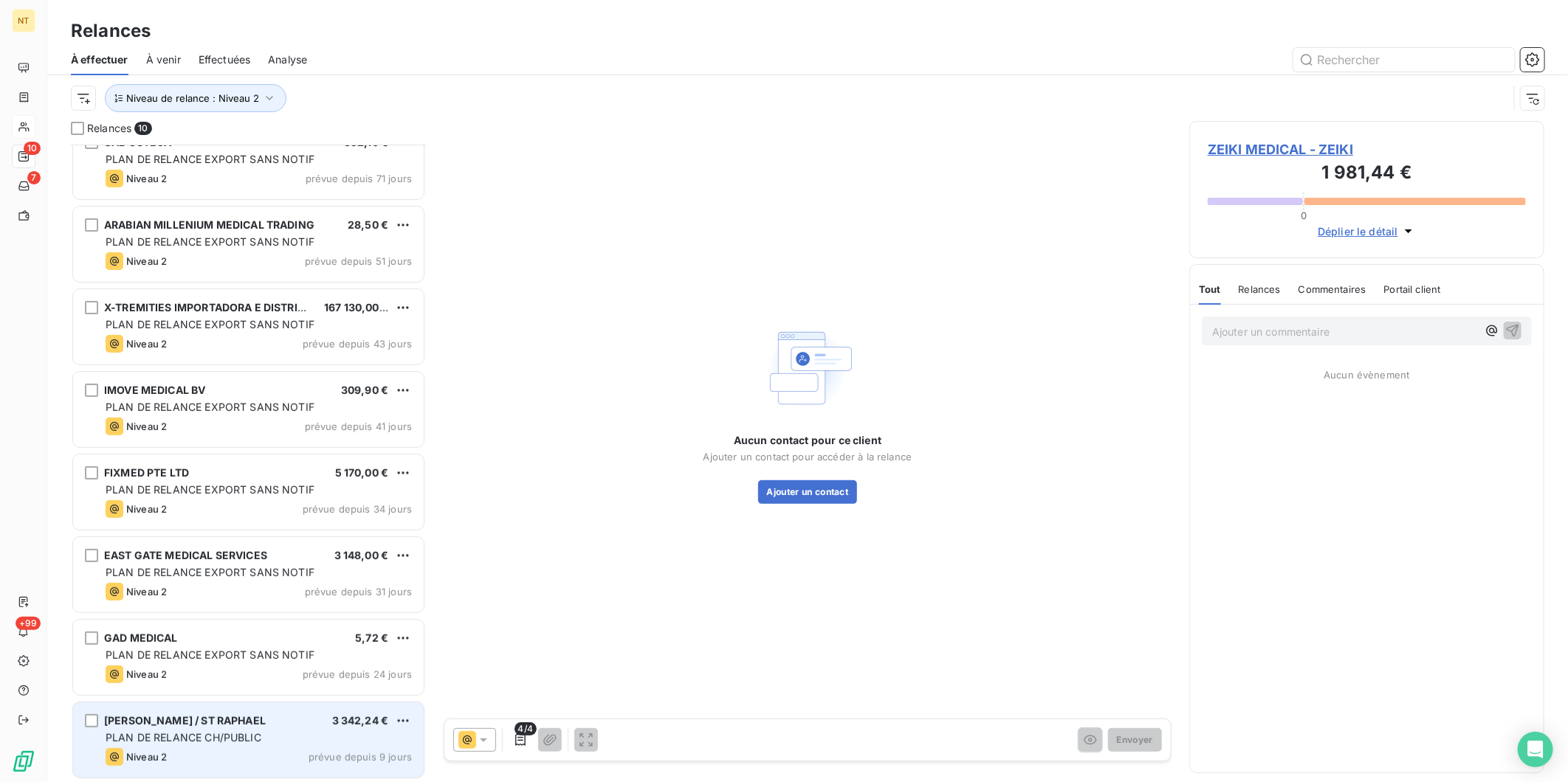
click at [234, 722] on span "[PERSON_NAME] / ST RAPHAEL" at bounding box center [185, 720] width 162 height 13
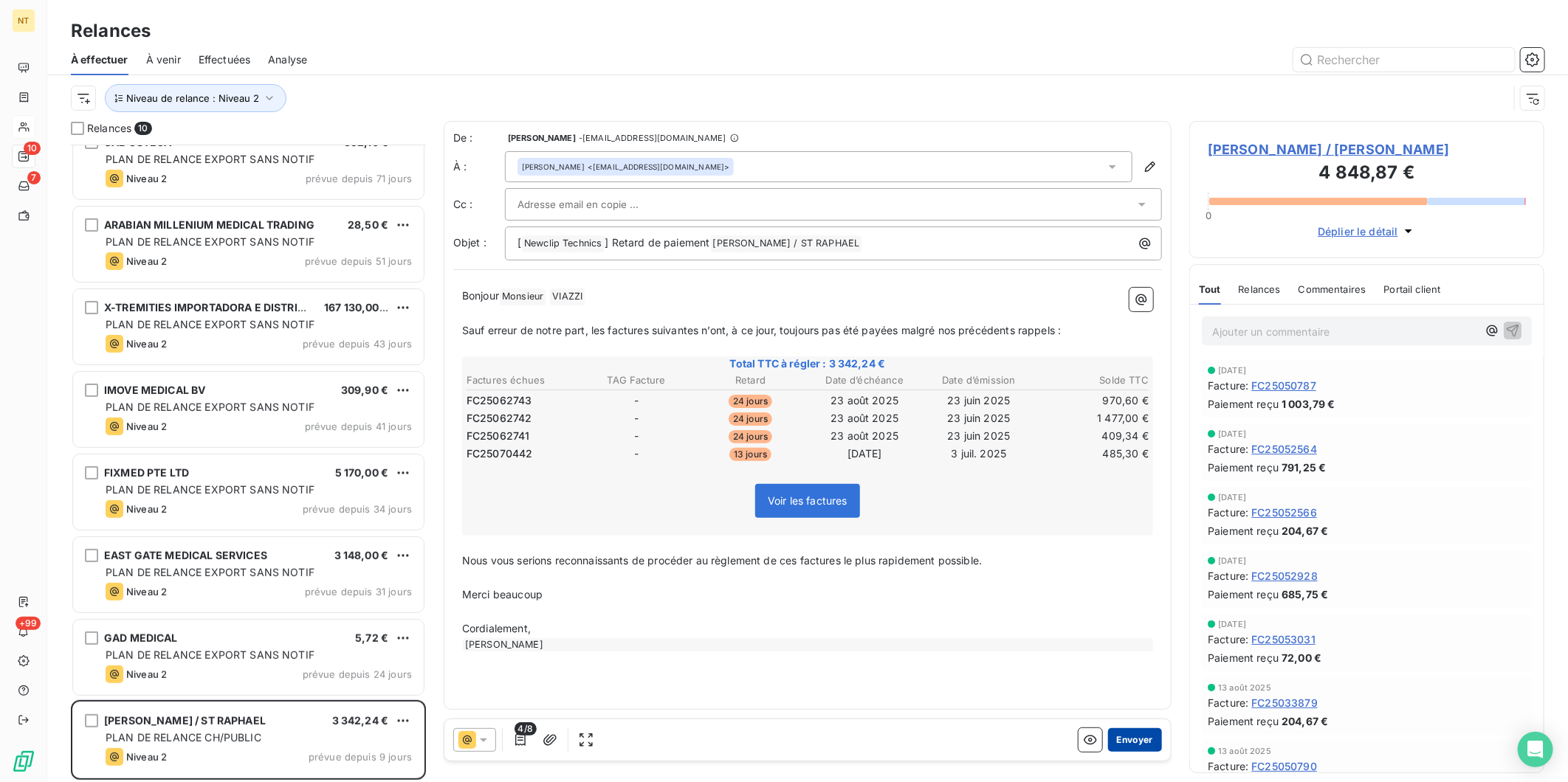
click at [1138, 736] on button "Envoyer" at bounding box center [1135, 739] width 54 height 24
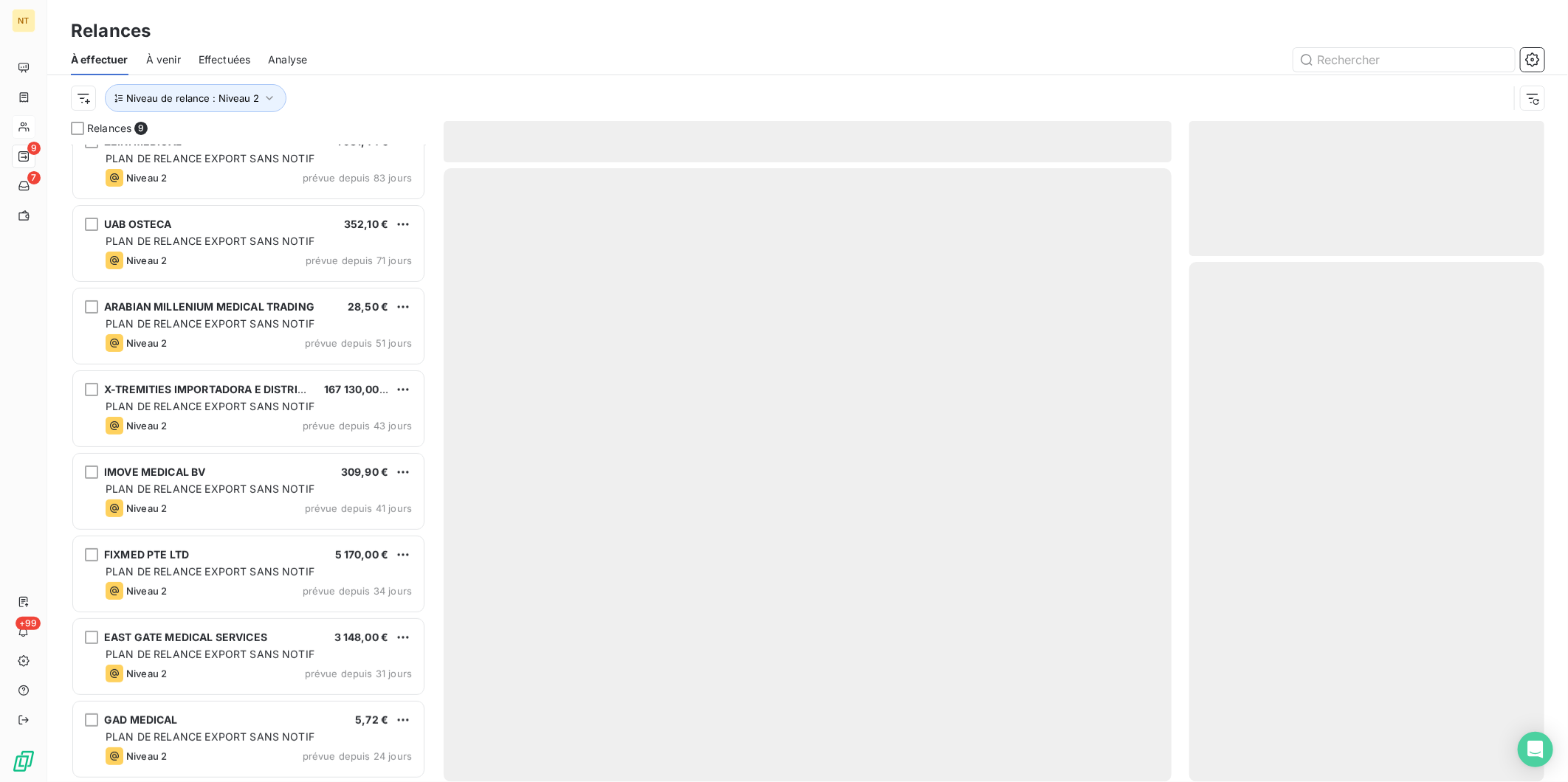
scroll to position [106, 0]
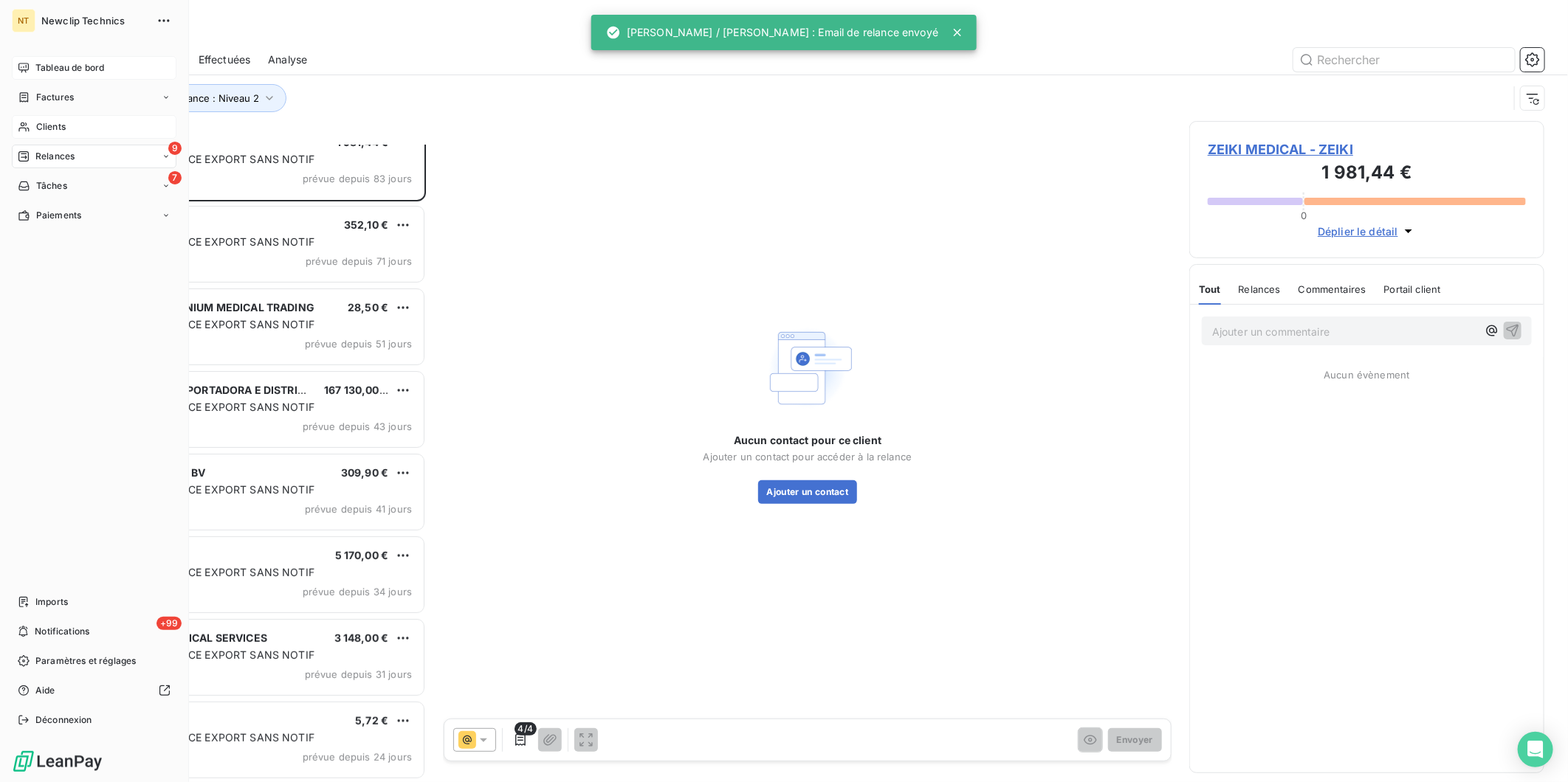
click at [36, 66] on span "Tableau de bord" at bounding box center [70, 68] width 68 height 13
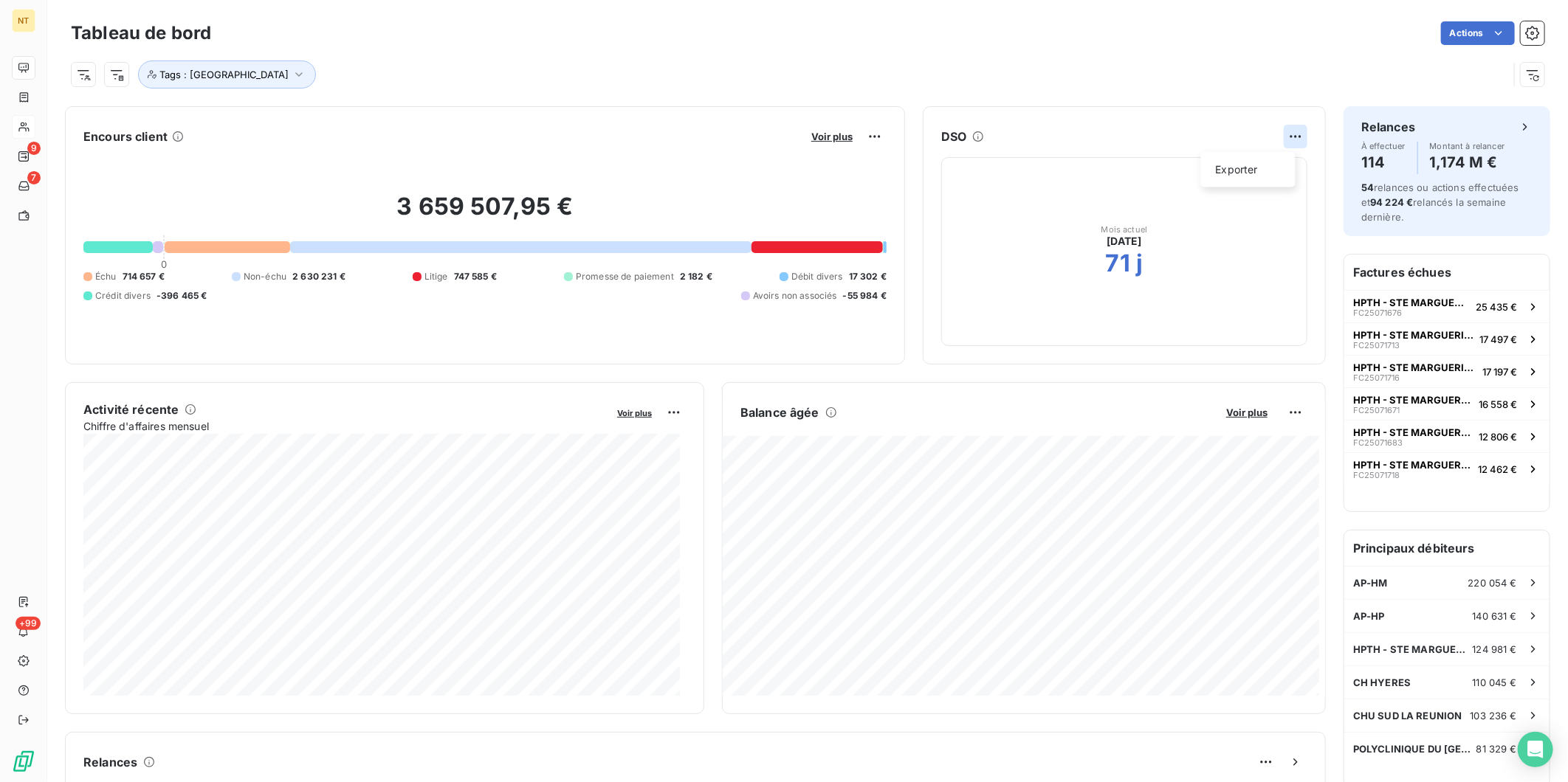
click at [1278, 135] on html "NT 9 7 +99 Tableau de bord Actions Tags : FRANCE Encours client Voir plus 3 659…" at bounding box center [784, 391] width 1568 height 782
click at [1249, 165] on div "Exporter" at bounding box center [1249, 169] width 83 height 24
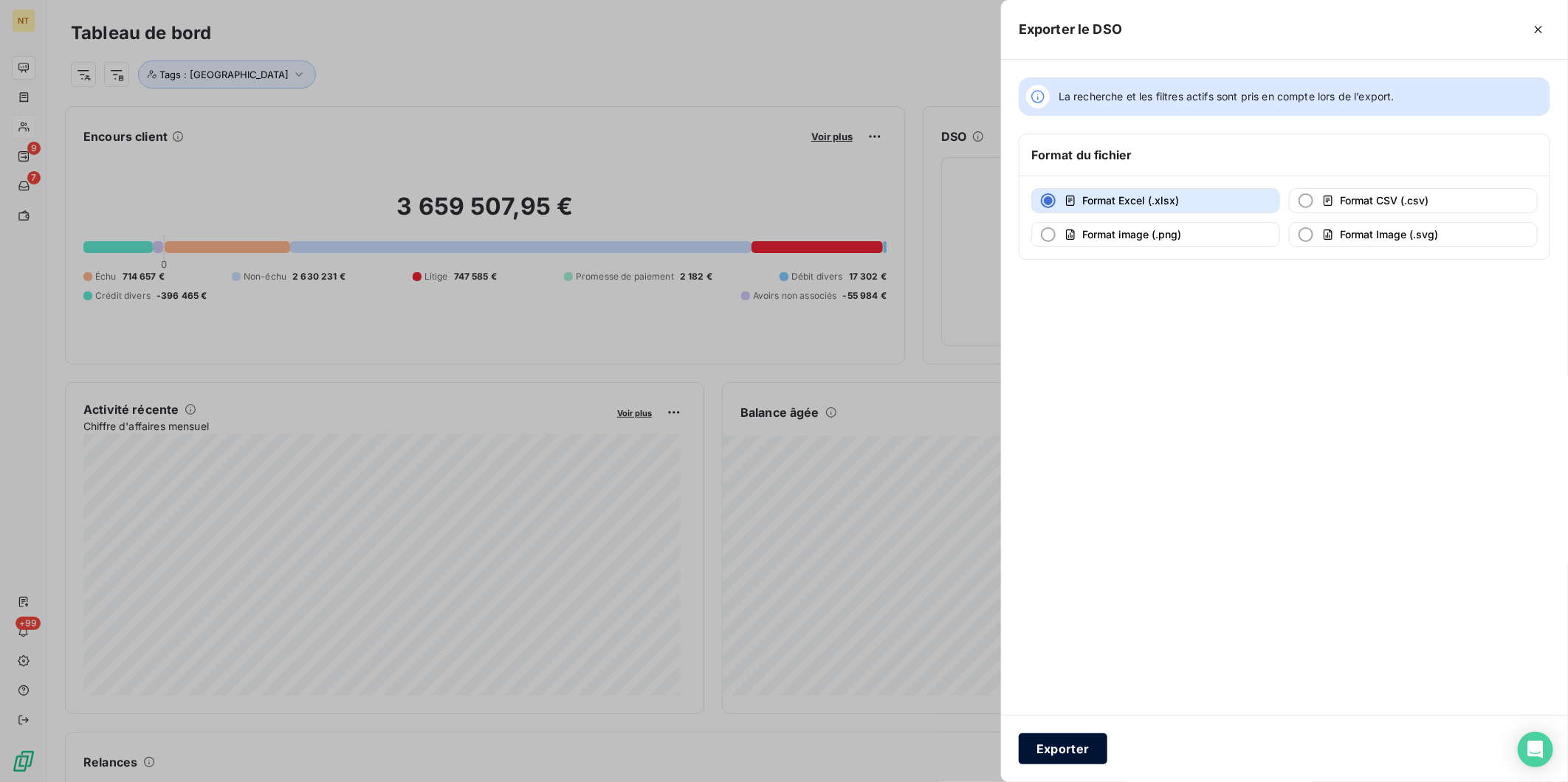
click at [1075, 761] on button "Exporter" at bounding box center [1063, 749] width 89 height 31
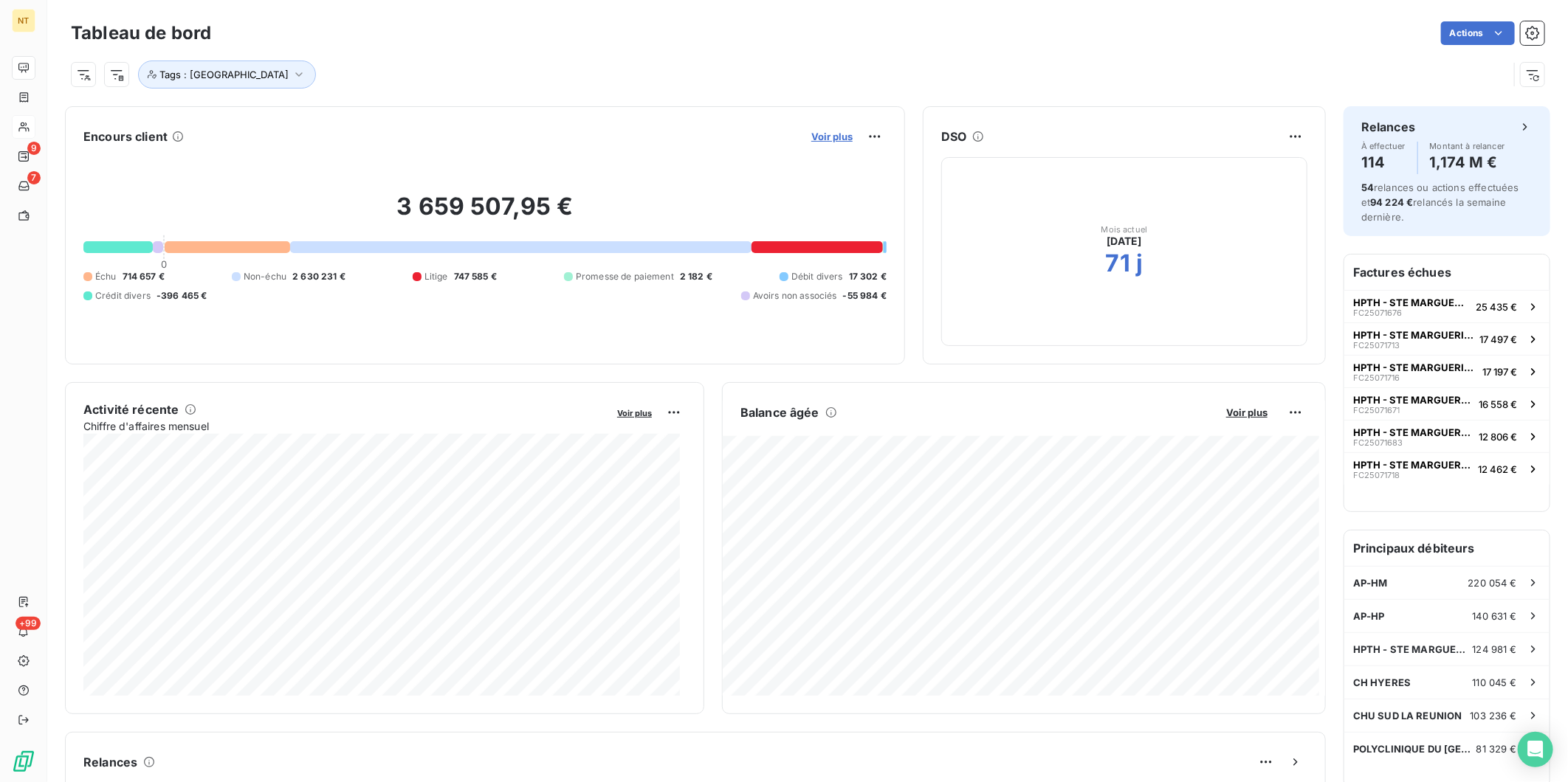
click at [814, 138] on span "Voir plus" at bounding box center [832, 137] width 41 height 12
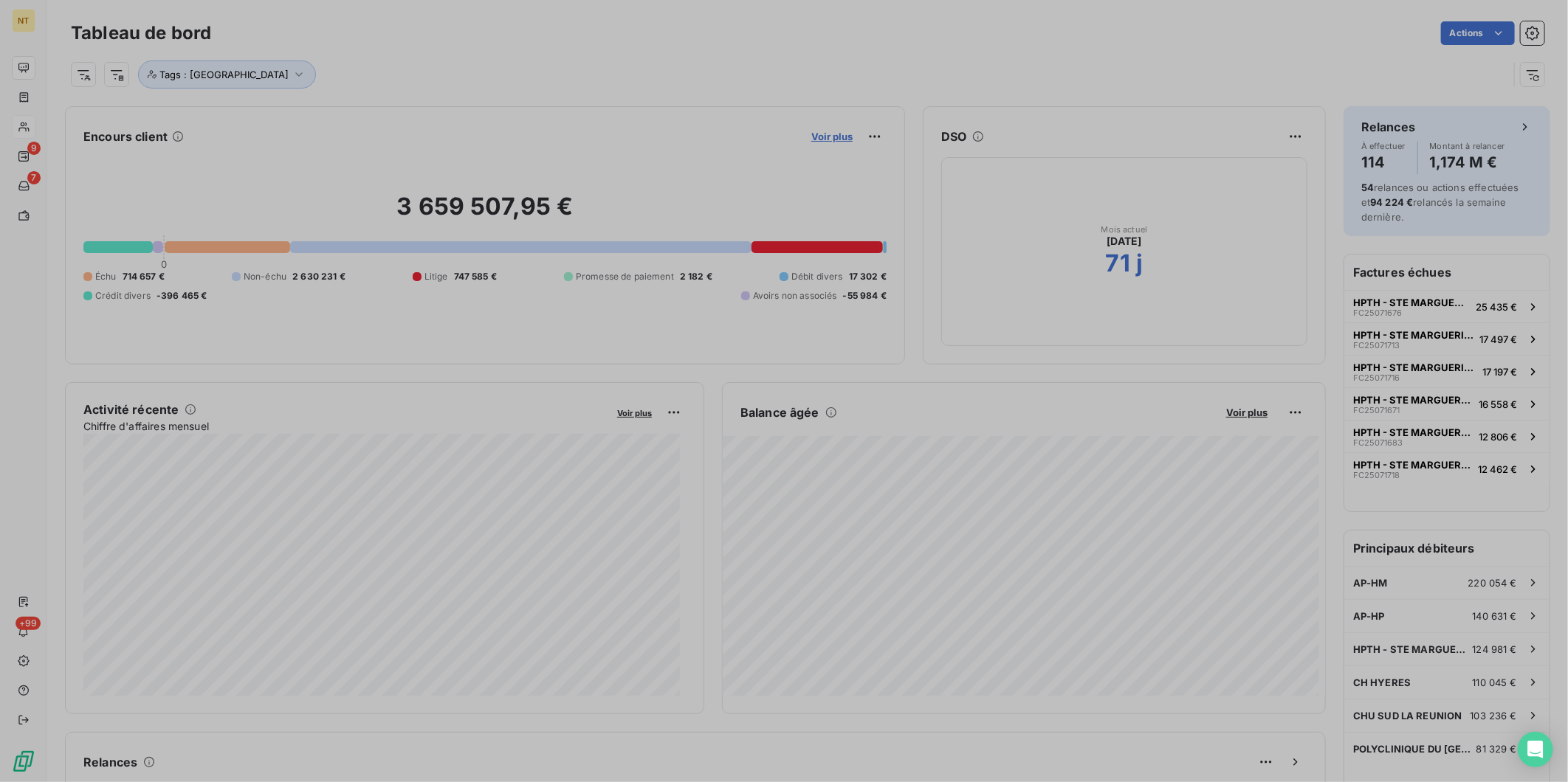
scroll to position [559, 554]
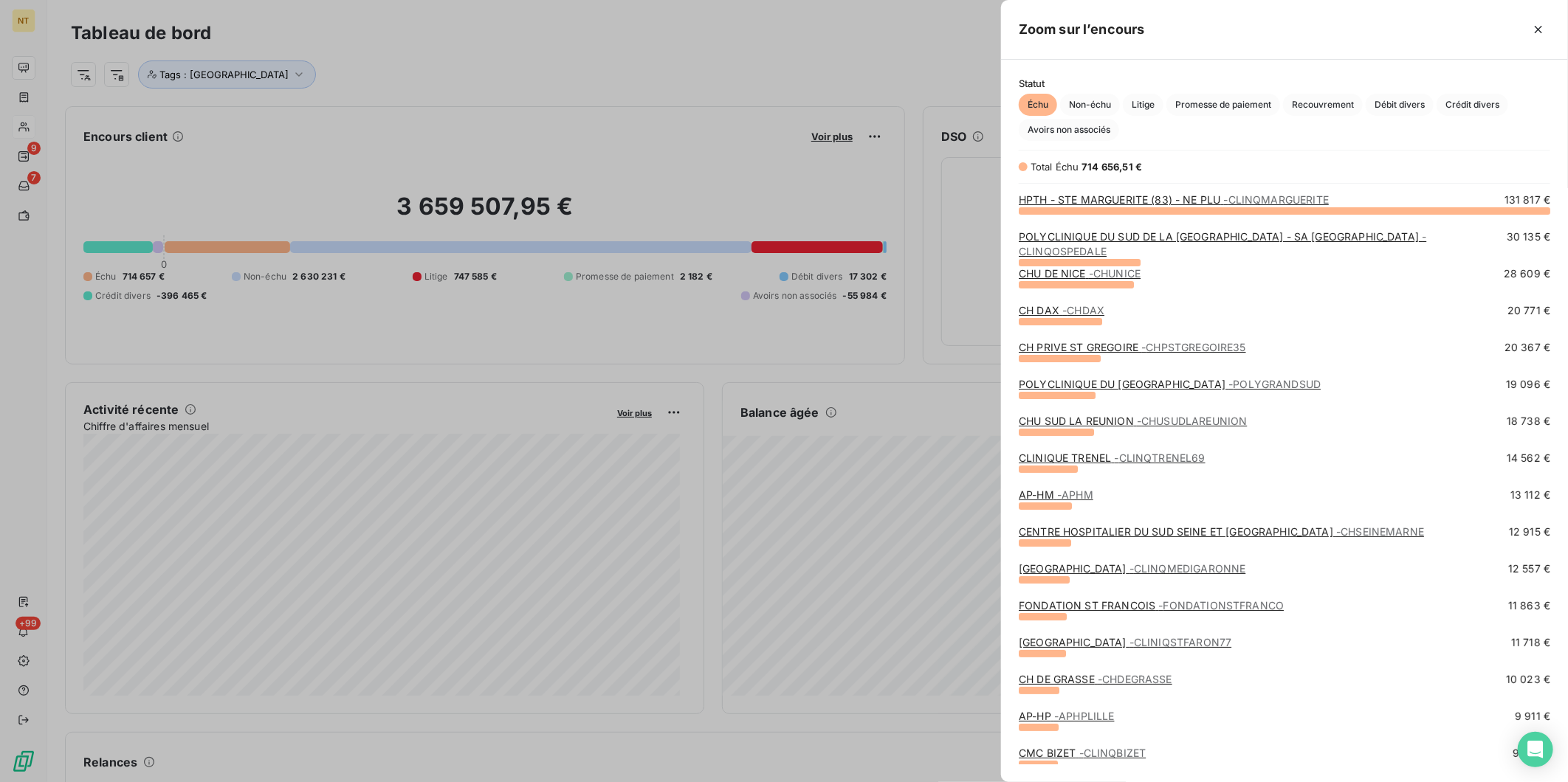
click at [1100, 459] on link "CLINIQUE TRENEL - CLINQTRENEL69" at bounding box center [1113, 457] width 187 height 13
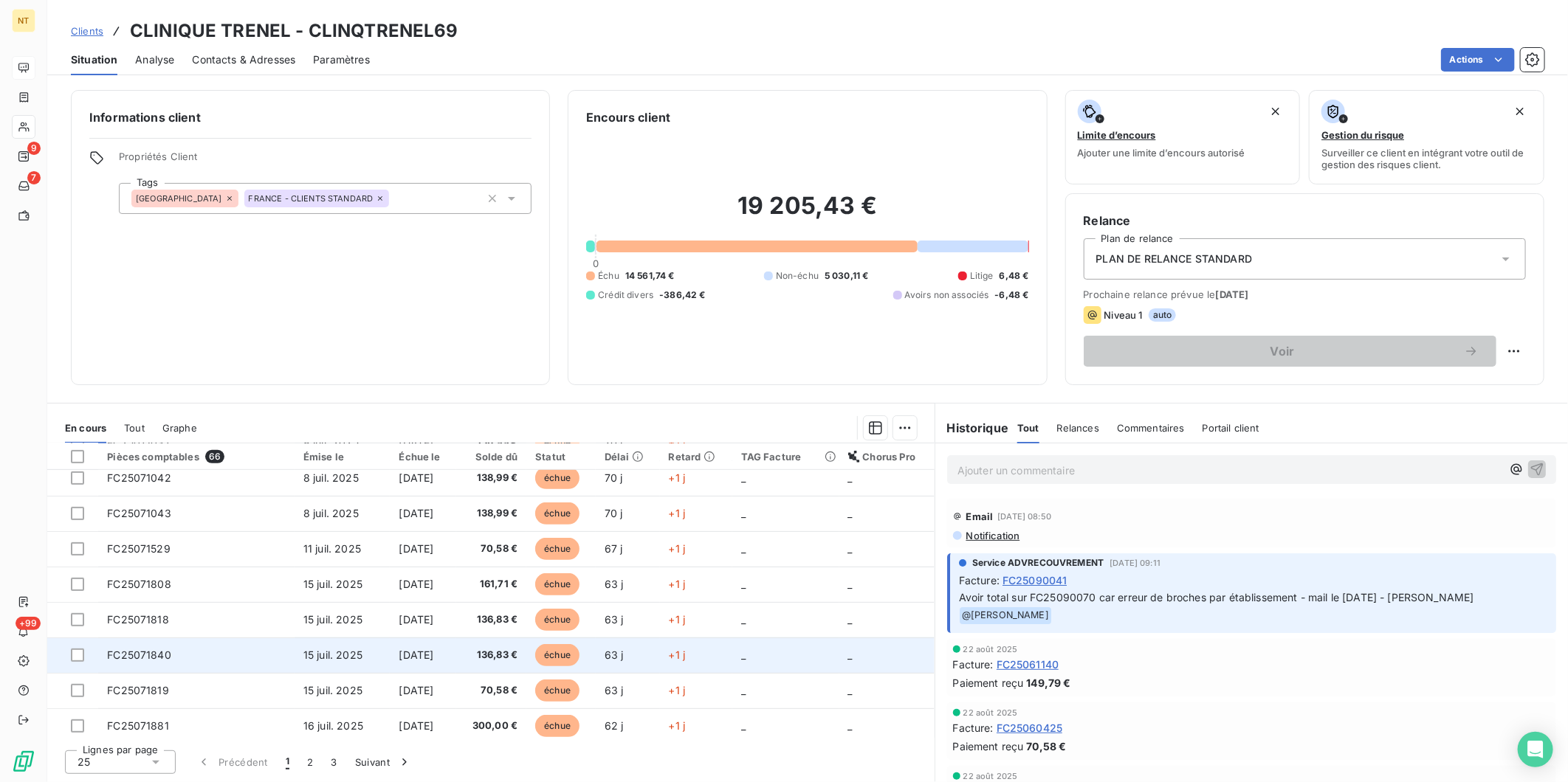
scroll to position [618, 0]
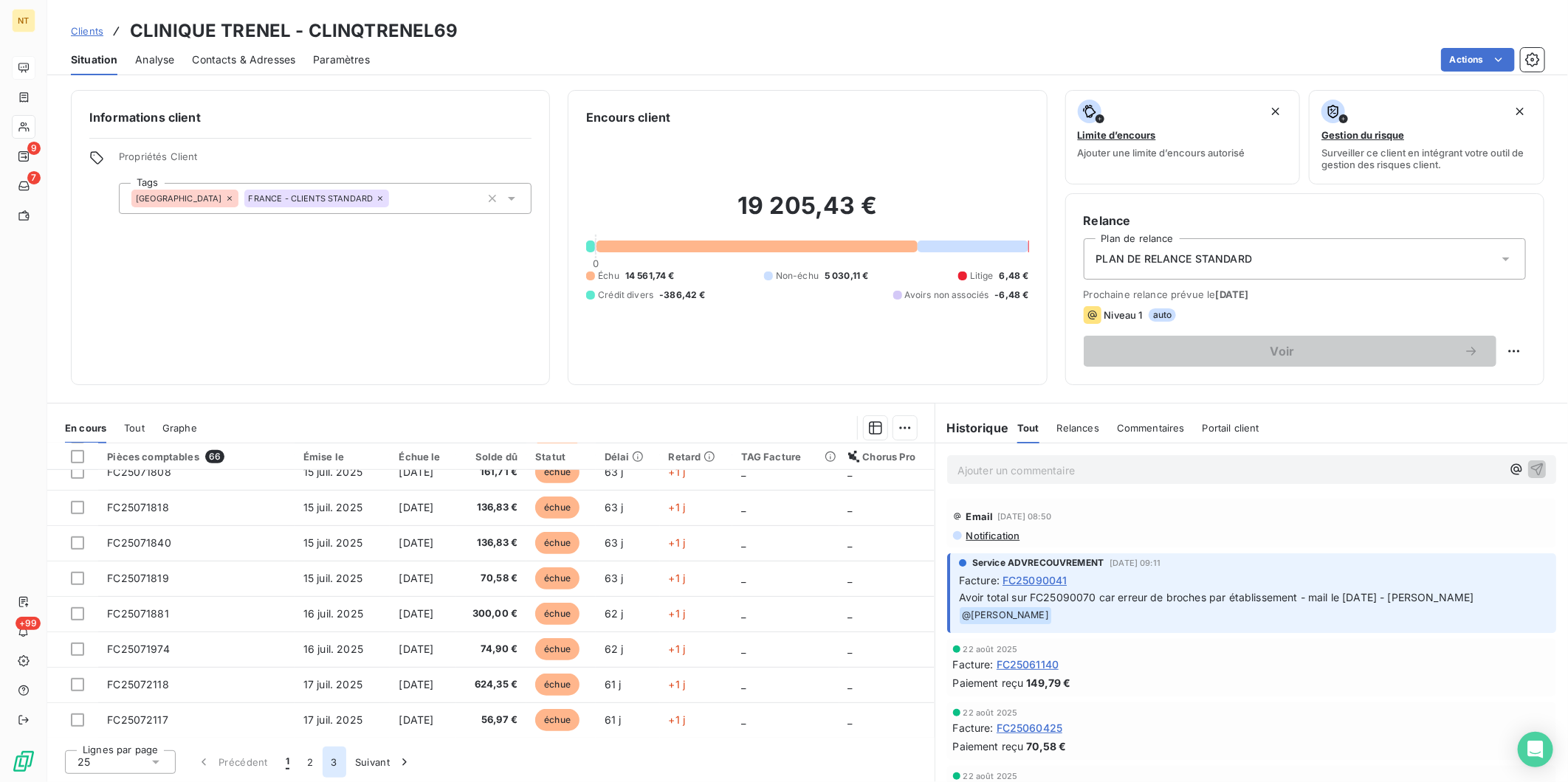
click at [344, 758] on button "3" at bounding box center [334, 762] width 24 height 31
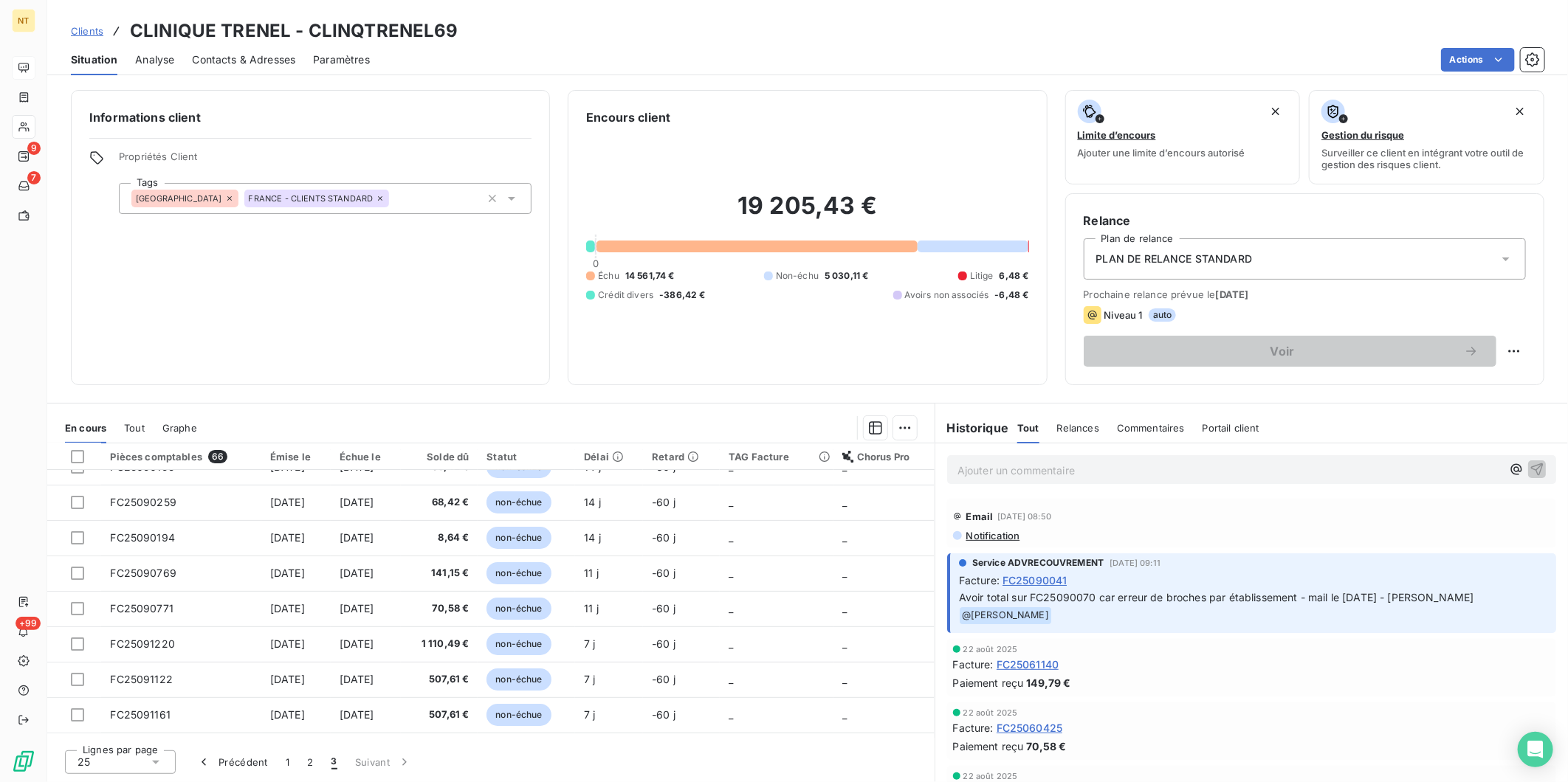
scroll to position [299, 0]
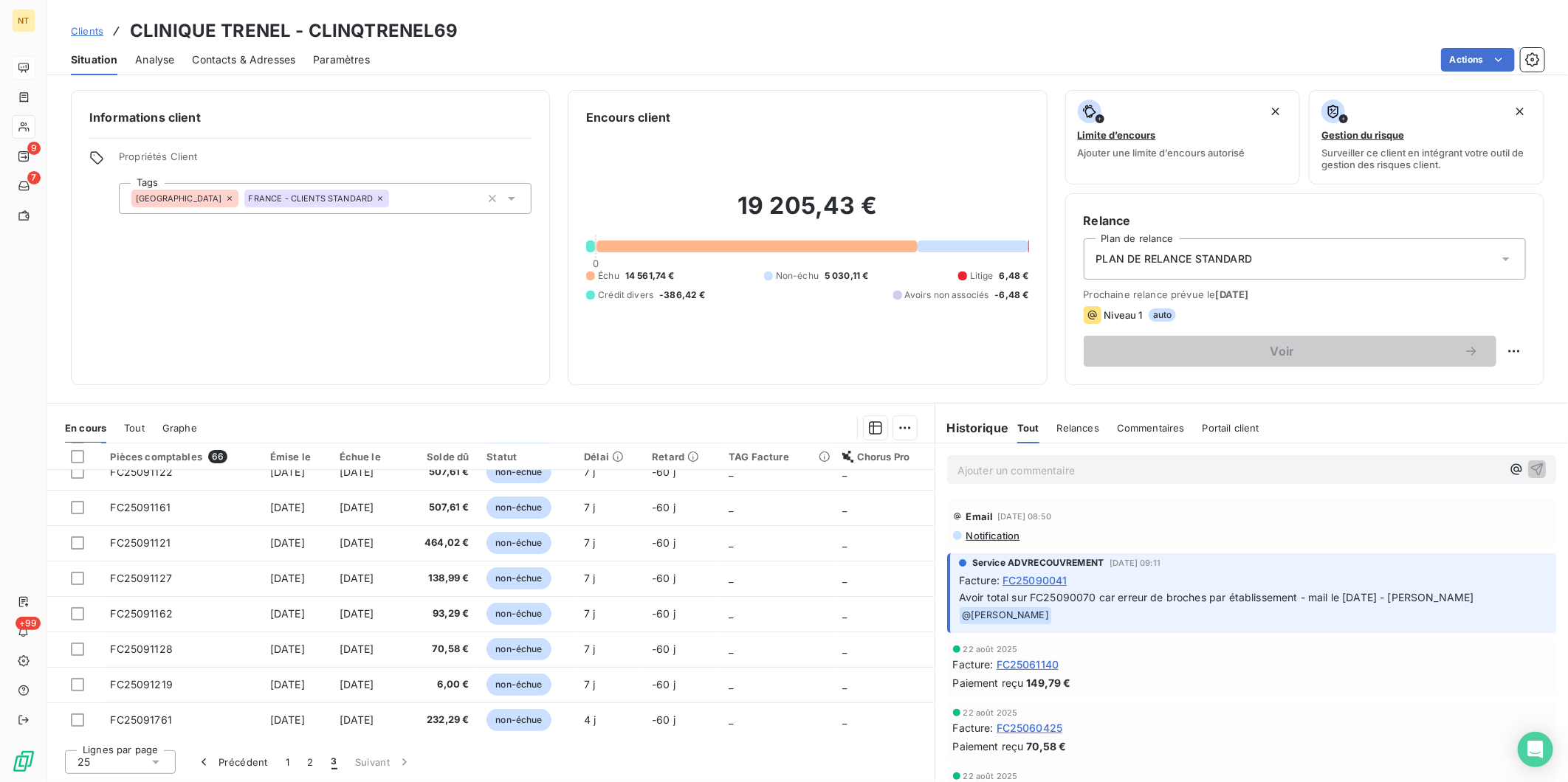
click at [313, 760] on button "2" at bounding box center [309, 762] width 24 height 31
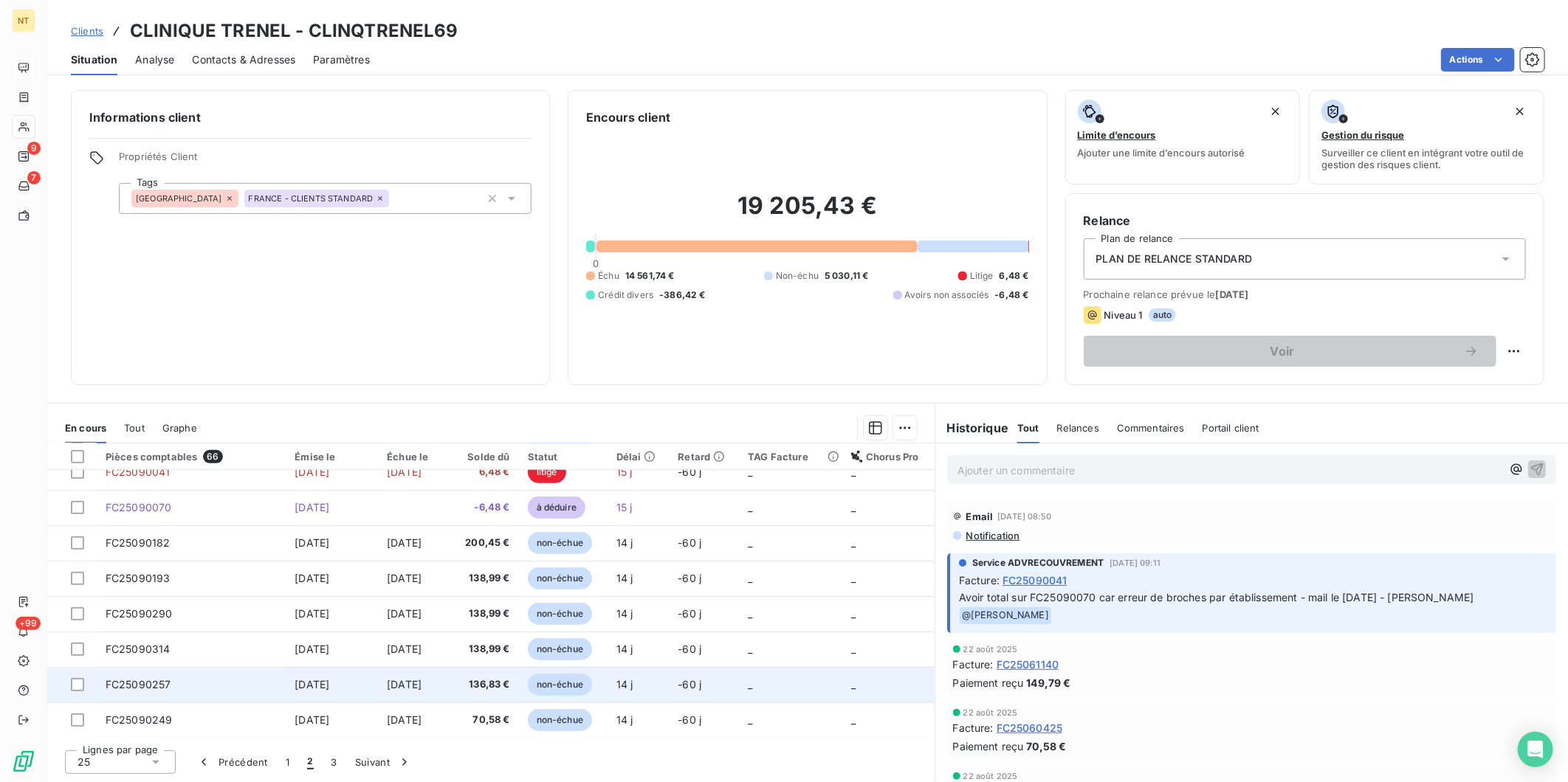
scroll to position [454, 0]
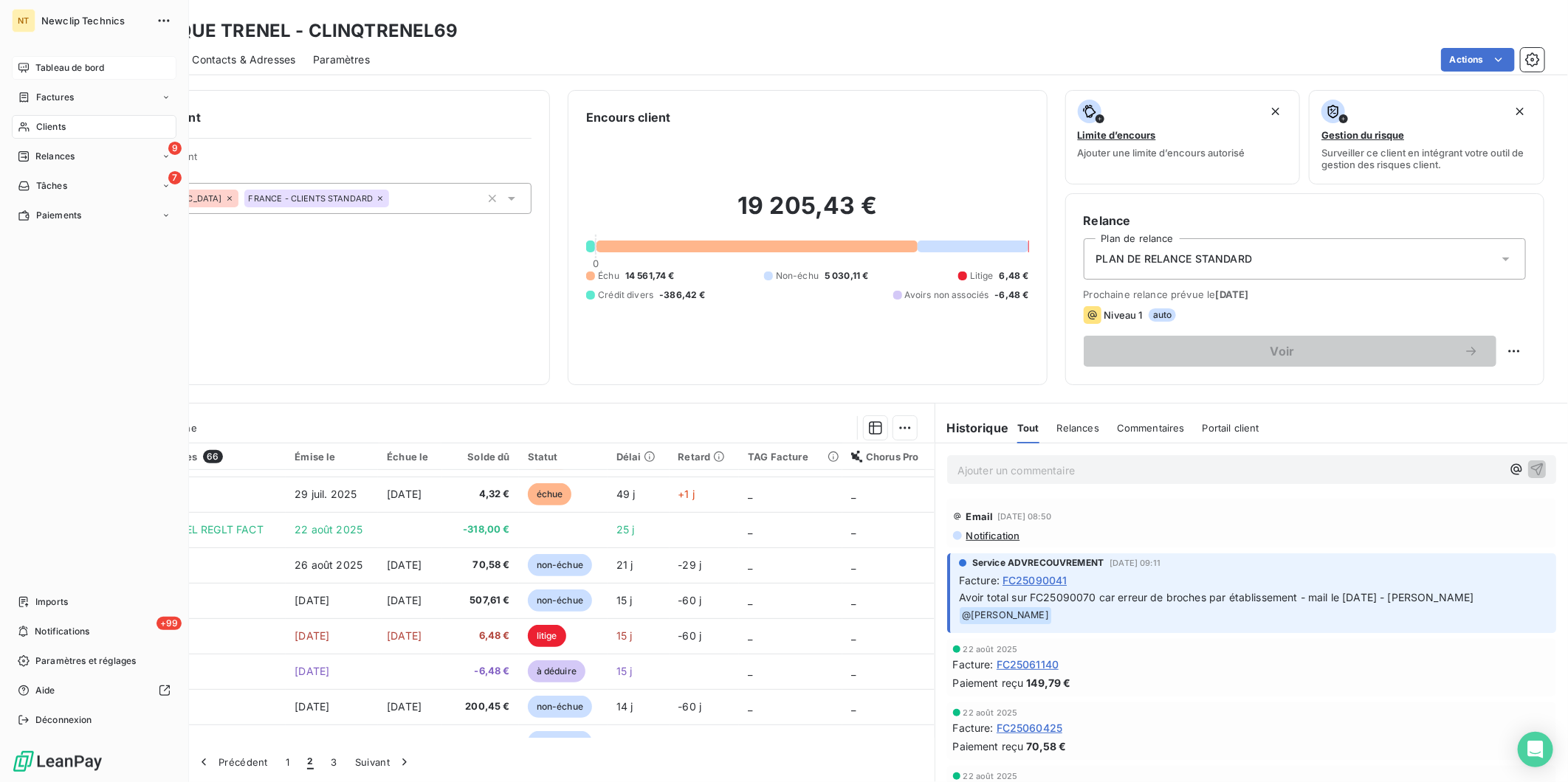
click at [24, 78] on div "Tableau de bord" at bounding box center [94, 68] width 165 height 24
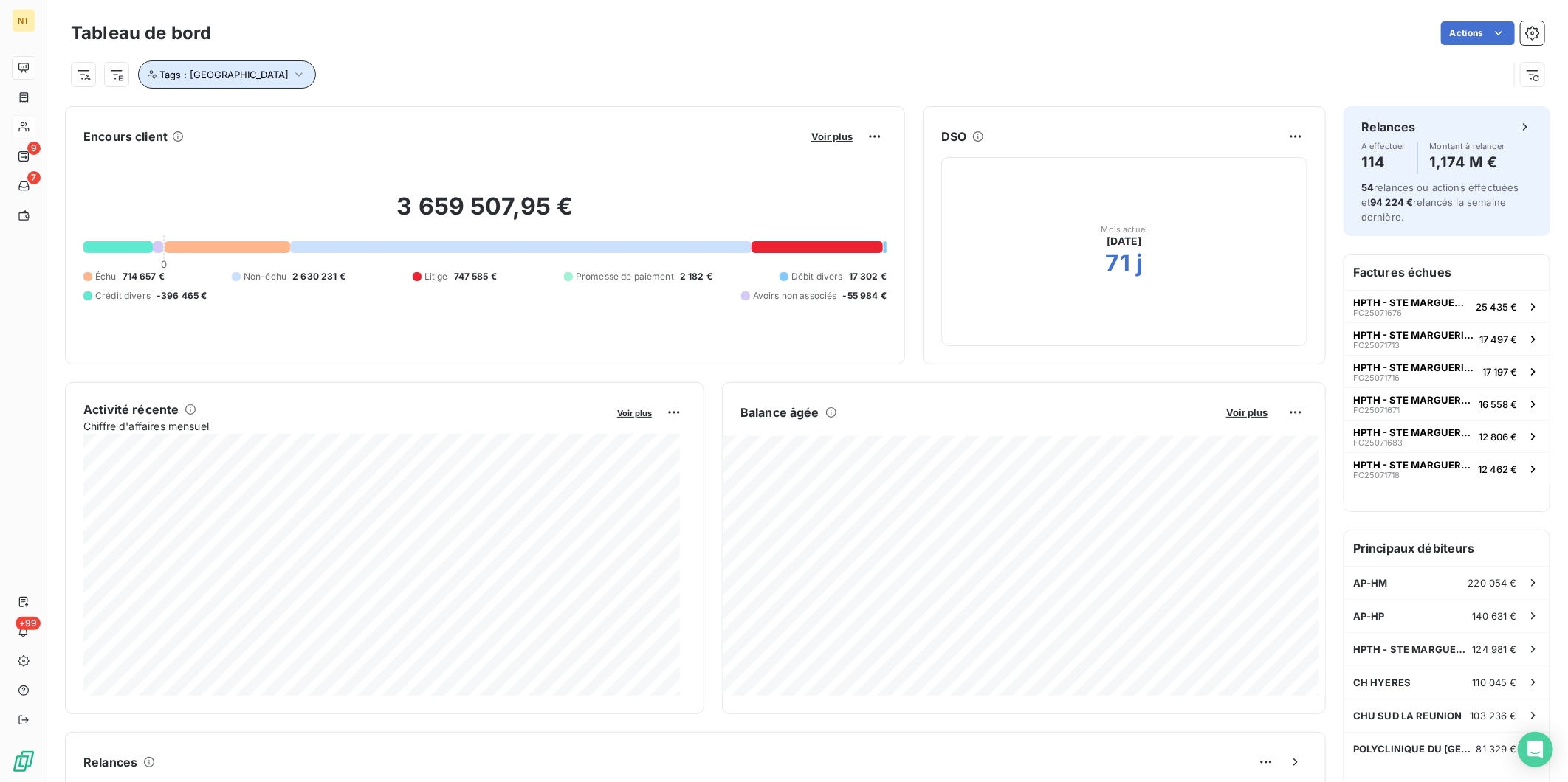
click at [292, 77] on icon "button" at bounding box center [299, 74] width 14 height 14
click at [407, 112] on icon at bounding box center [411, 113] width 9 height 9
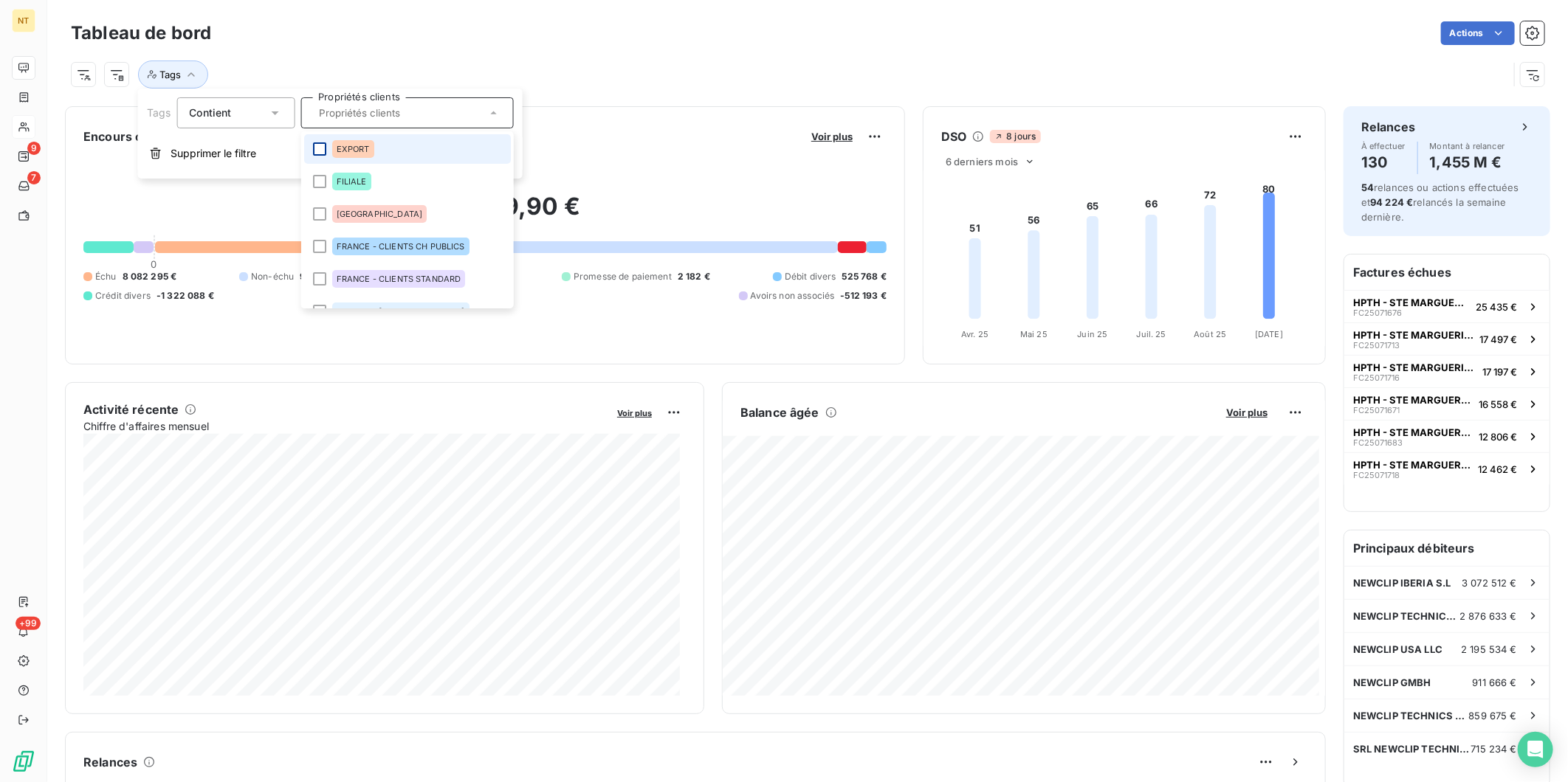
click at [322, 144] on div at bounding box center [319, 148] width 13 height 13
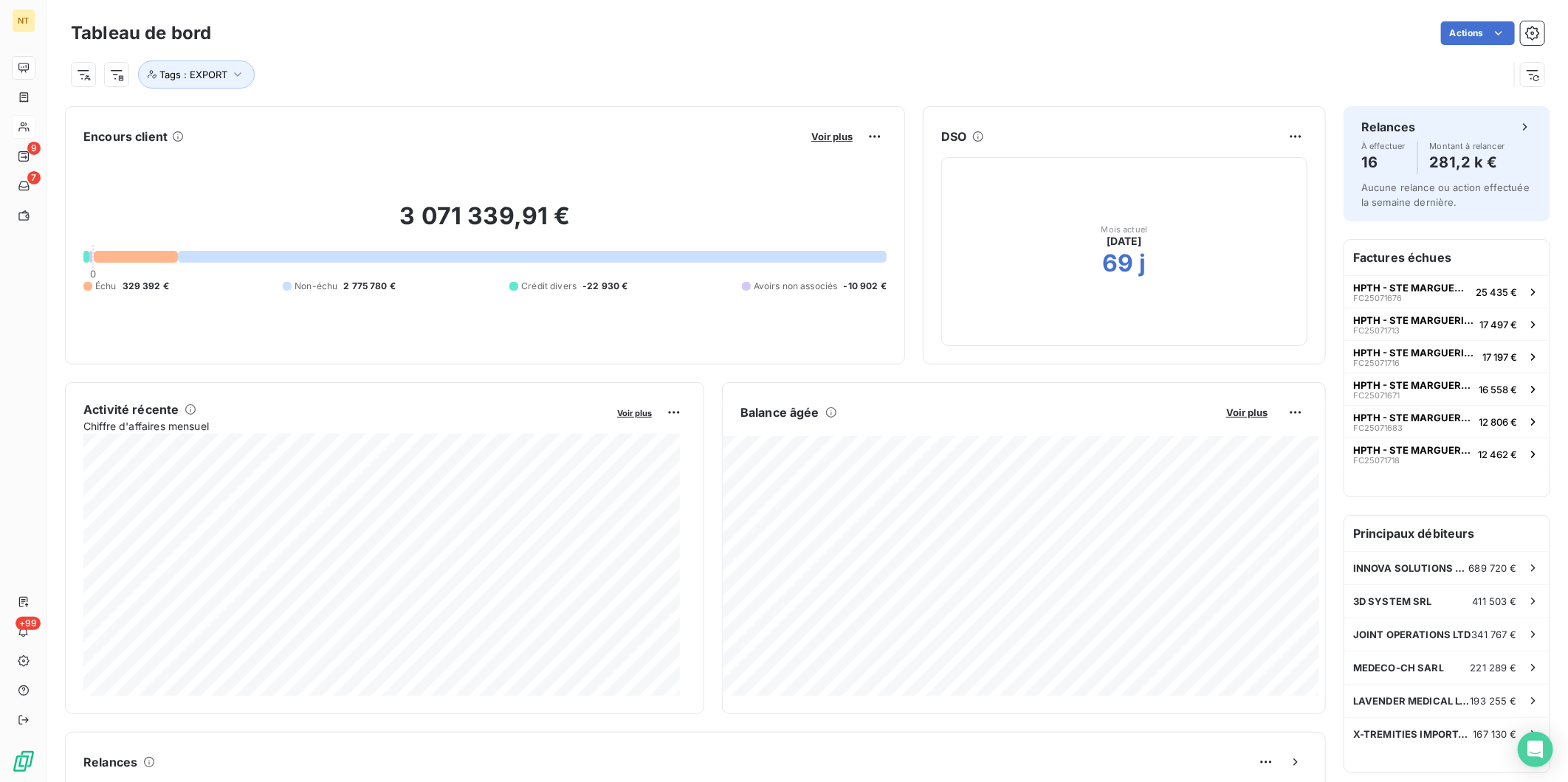
click at [521, 53] on div "Tags : EXPORT" at bounding box center [808, 68] width 1474 height 40
click at [823, 135] on span "Voir plus" at bounding box center [832, 137] width 41 height 12
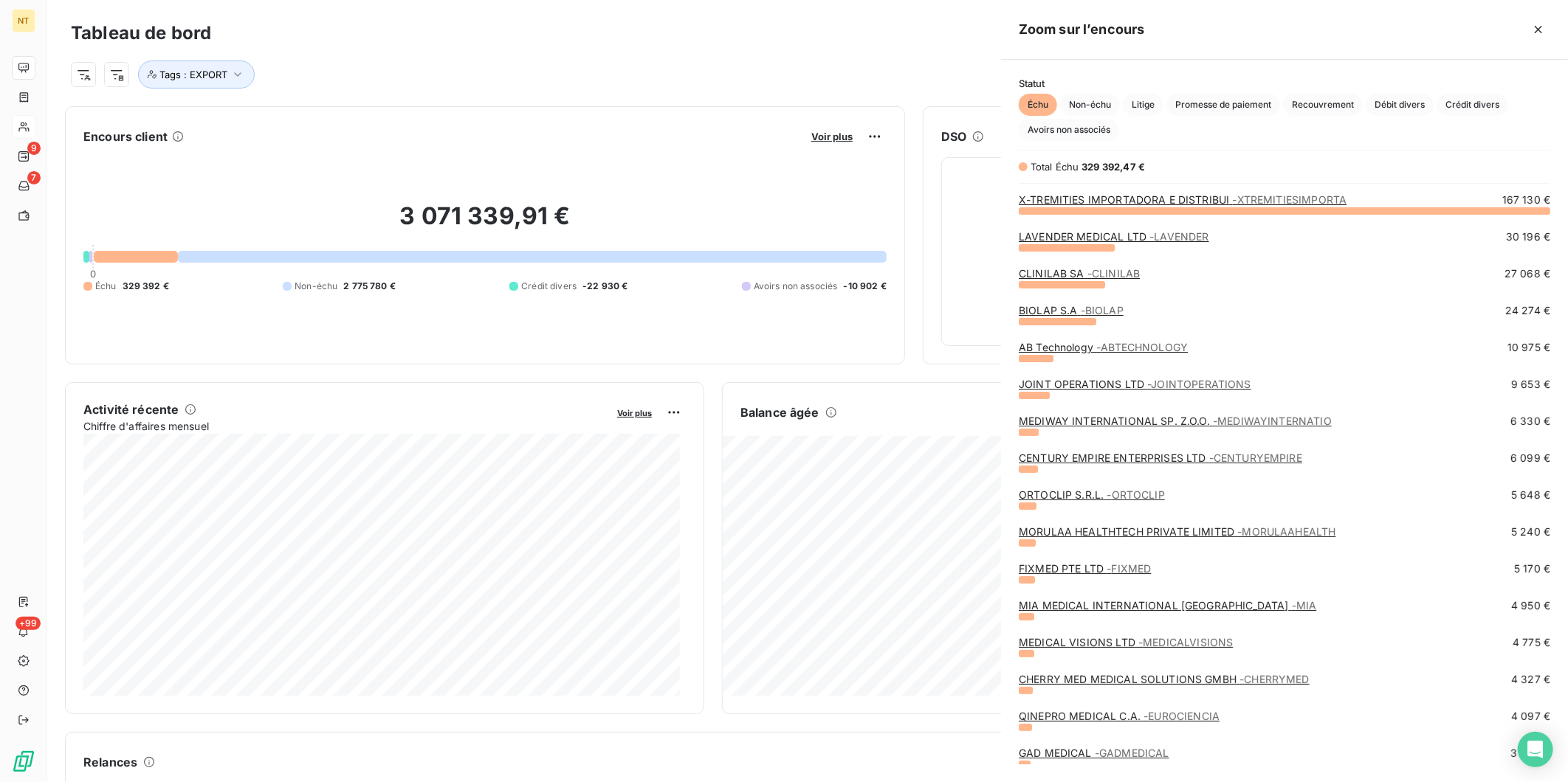
scroll to position [559, 554]
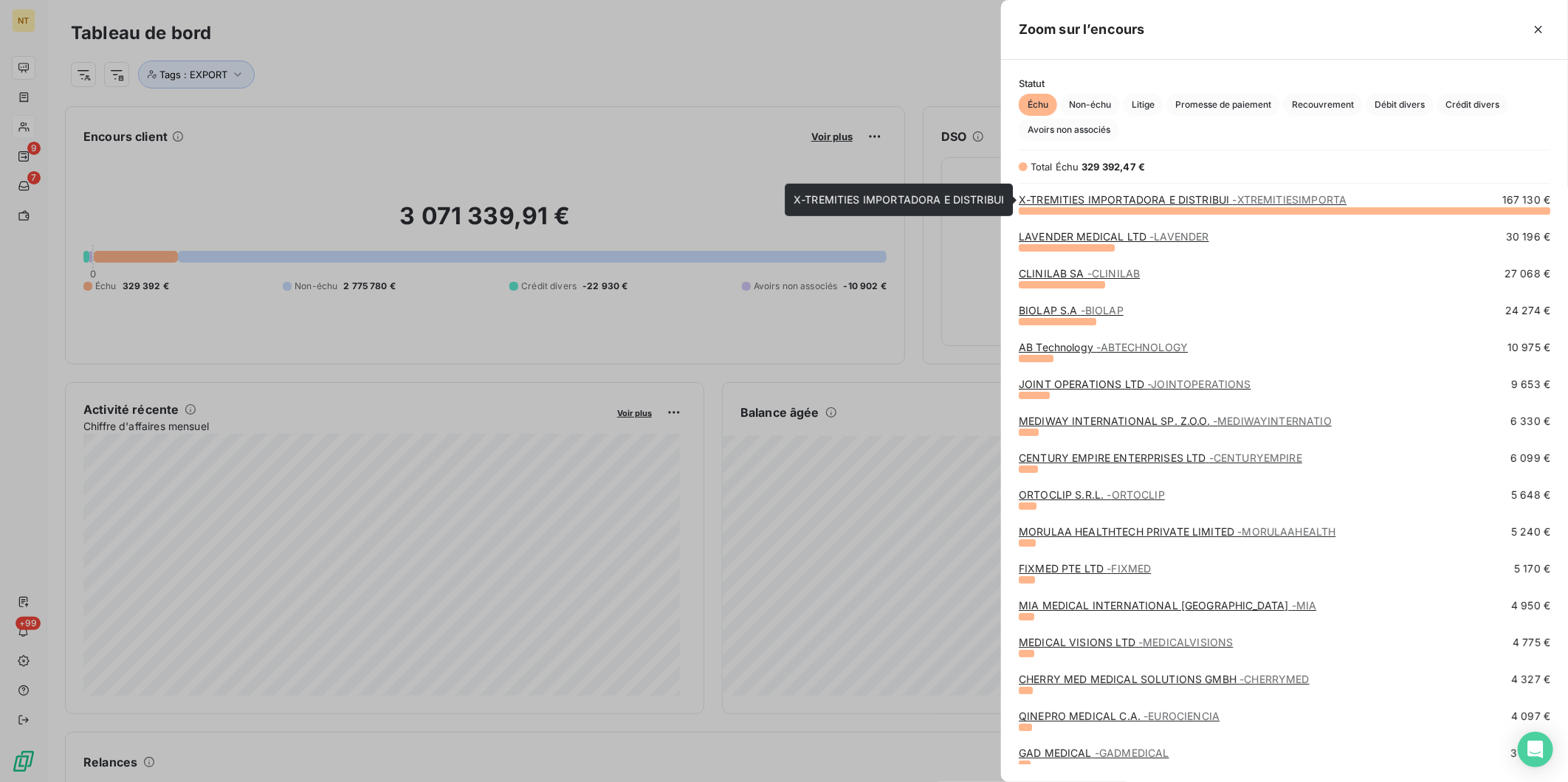
click at [1075, 202] on link "X-TREMITIES IMPORTADORA E DISTRIBUI - XTREMITIESIMPORTA" at bounding box center [1182, 199] width 328 height 13
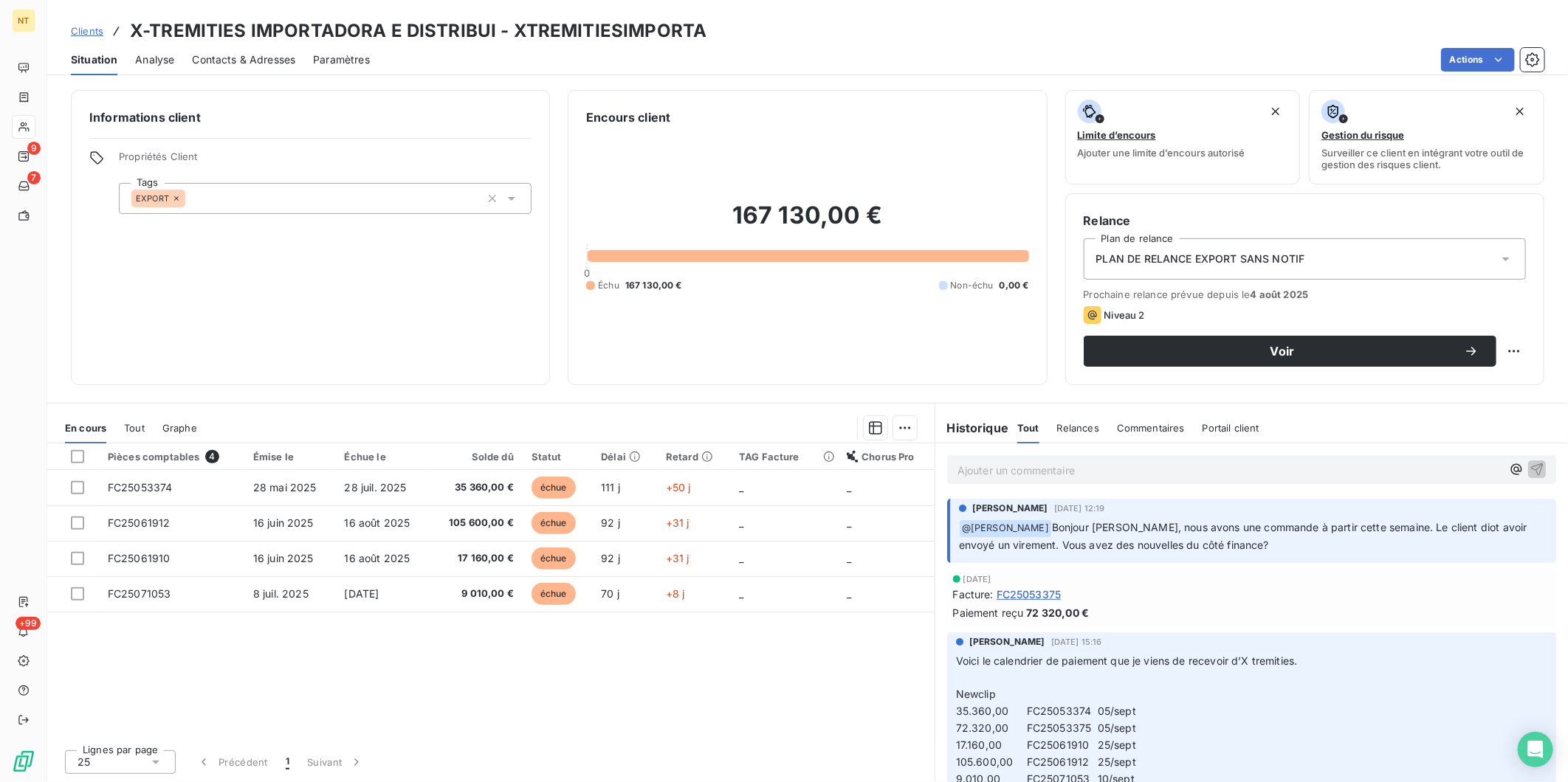
click at [1214, 476] on p "Ajouter un commentaire ﻿" at bounding box center [1230, 470] width 544 height 18
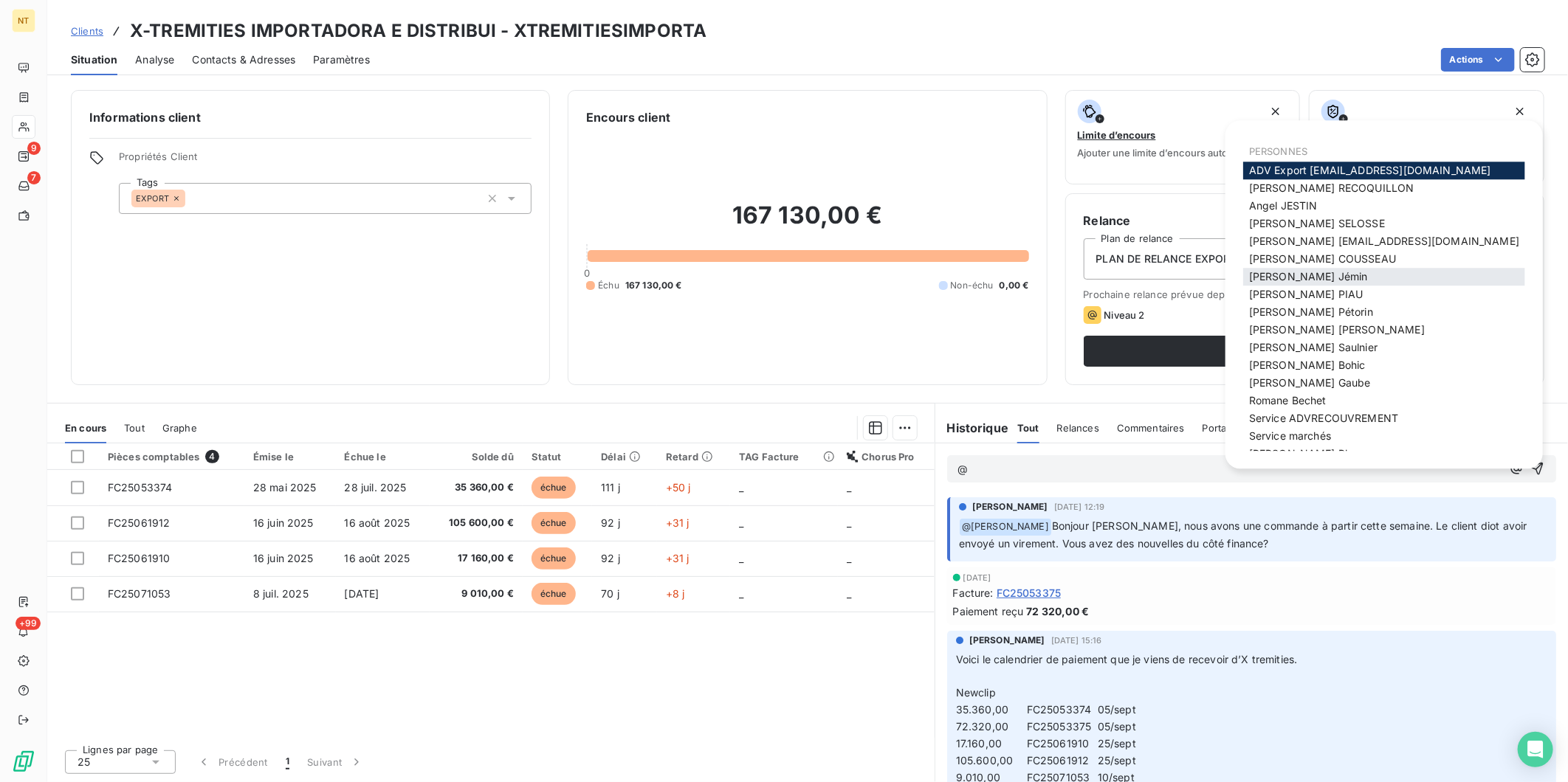
click at [1306, 273] on span "[PERSON_NAME]" at bounding box center [1309, 276] width 119 height 13
